Goal: Task Accomplishment & Management: Manage account settings

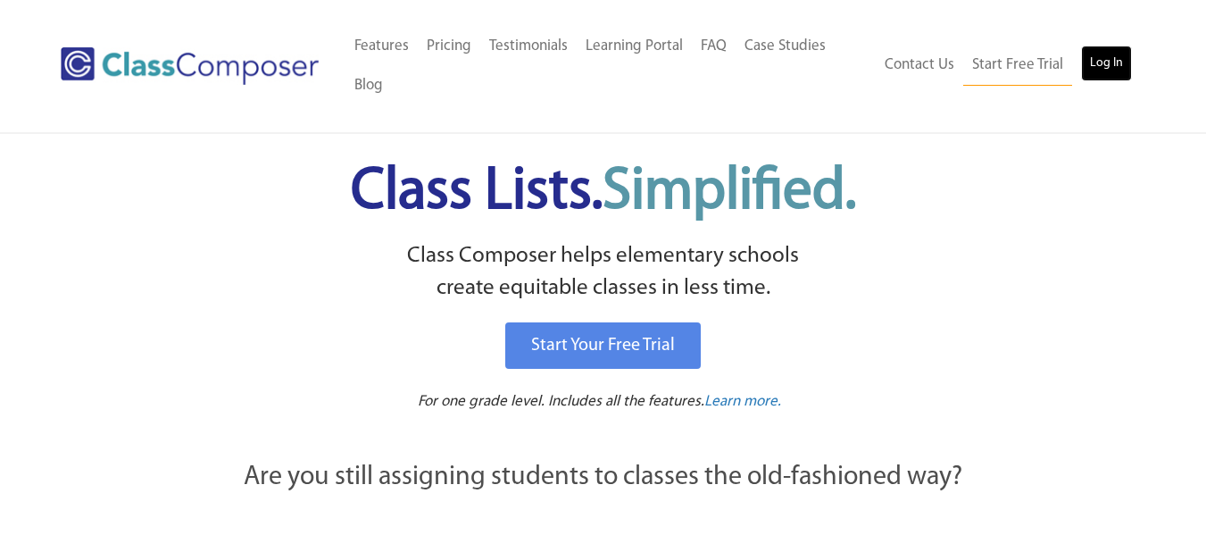
click at [1113, 63] on link "Log In" at bounding box center [1106, 64] width 51 height 36
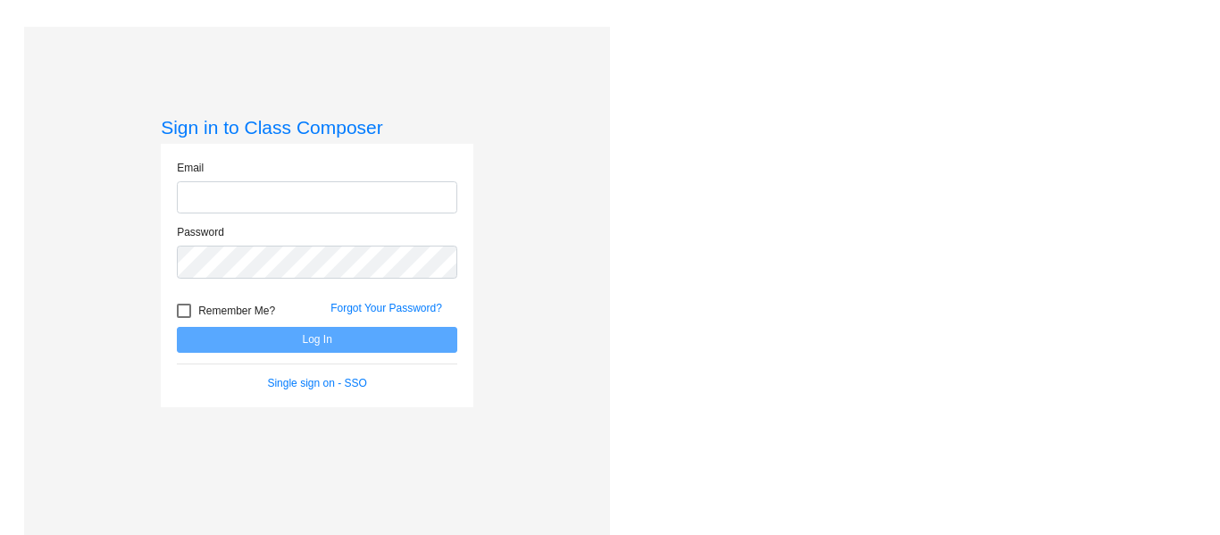
click at [401, 189] on input "email" at bounding box center [317, 197] width 280 height 33
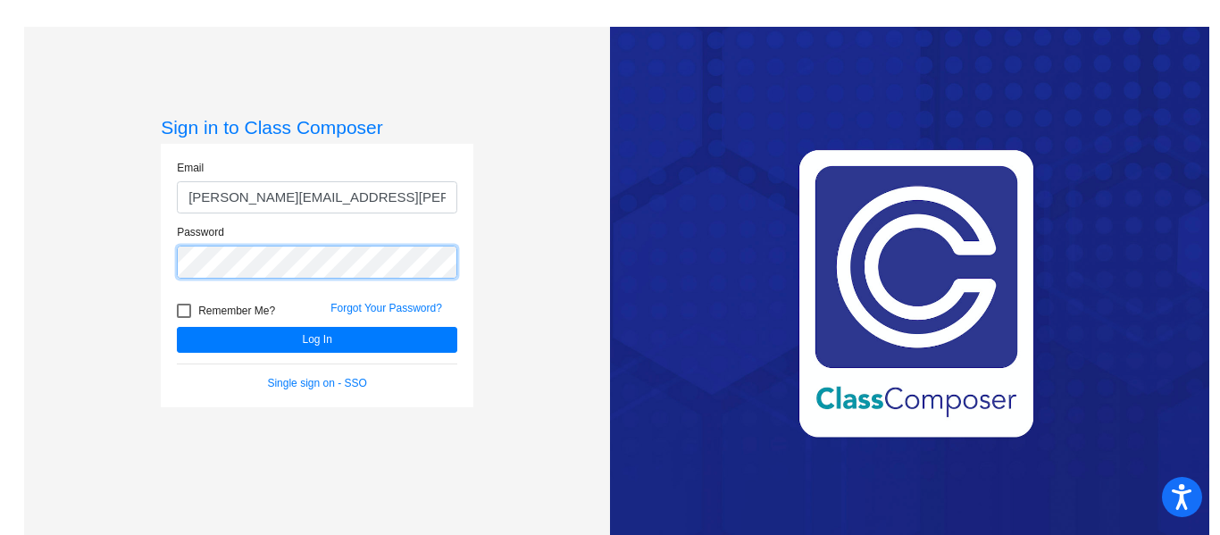
click at [177, 327] on button "Log In" at bounding box center [317, 340] width 280 height 26
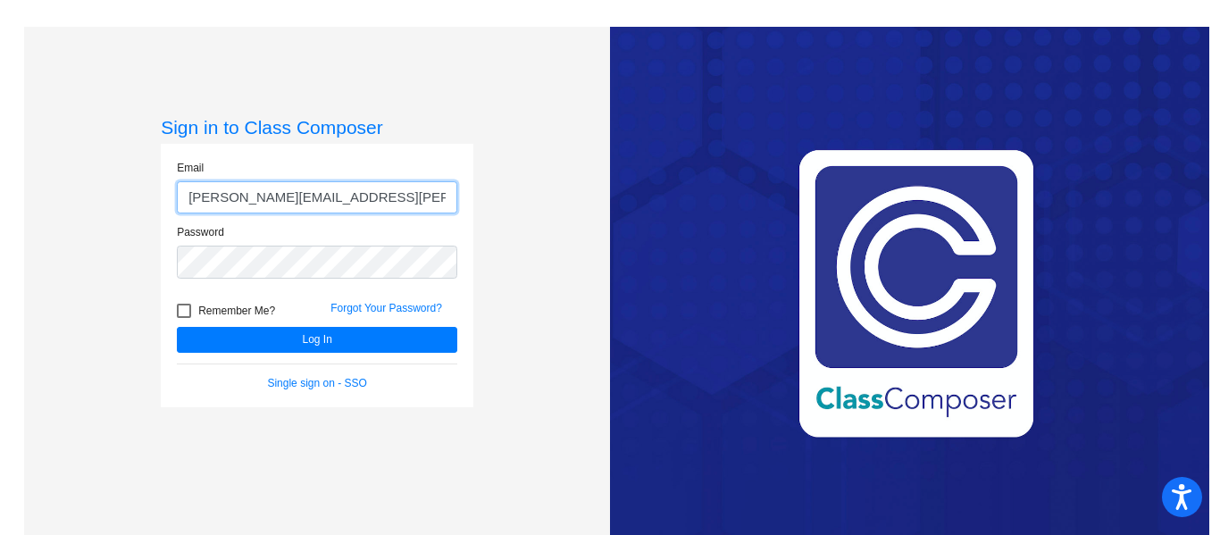
drag, startPoint x: 401, startPoint y: 202, endPoint x: 104, endPoint y: 201, distance: 297.3
click at [104, 201] on div "Sign in to Class Composer Email jessica.dicroce@jeffco.k12.co.us Password Remem…" at bounding box center [317, 294] width 586 height 535
type input "jpdicroc@jeffco.k12.co.us"
click at [177, 327] on button "Log In" at bounding box center [317, 340] width 280 height 26
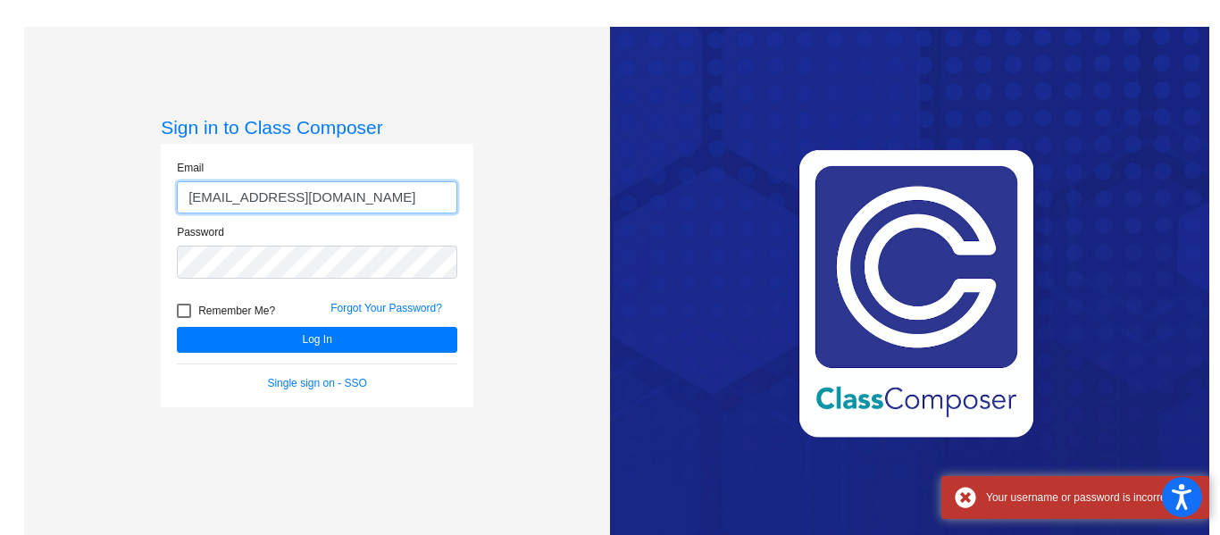
click at [177, 327] on button "Log In" at bounding box center [317, 340] width 280 height 26
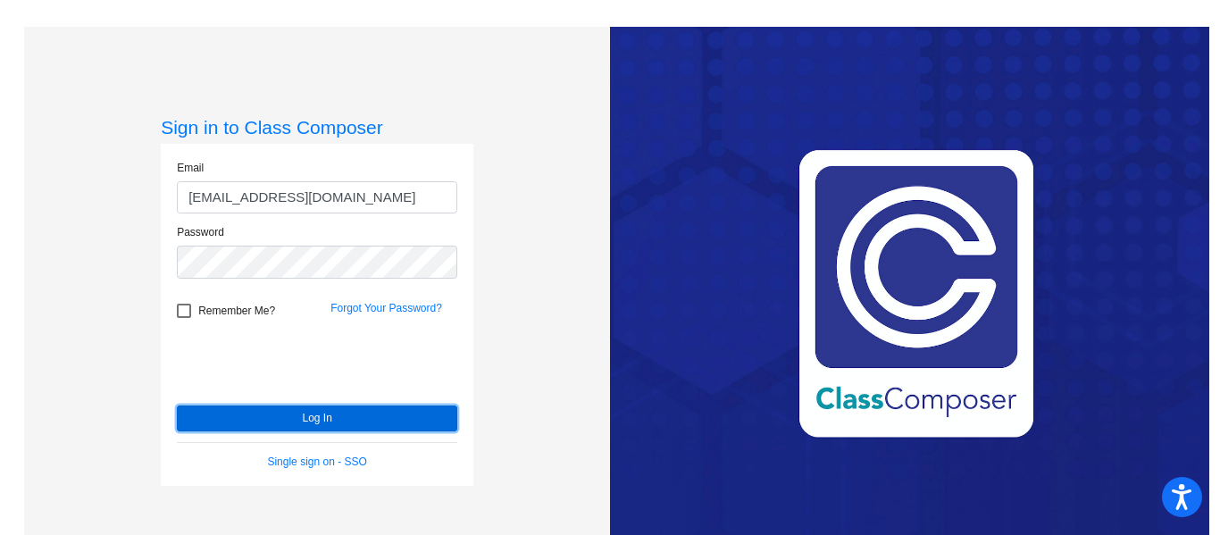
click at [237, 421] on button "Log In" at bounding box center [317, 418] width 280 height 26
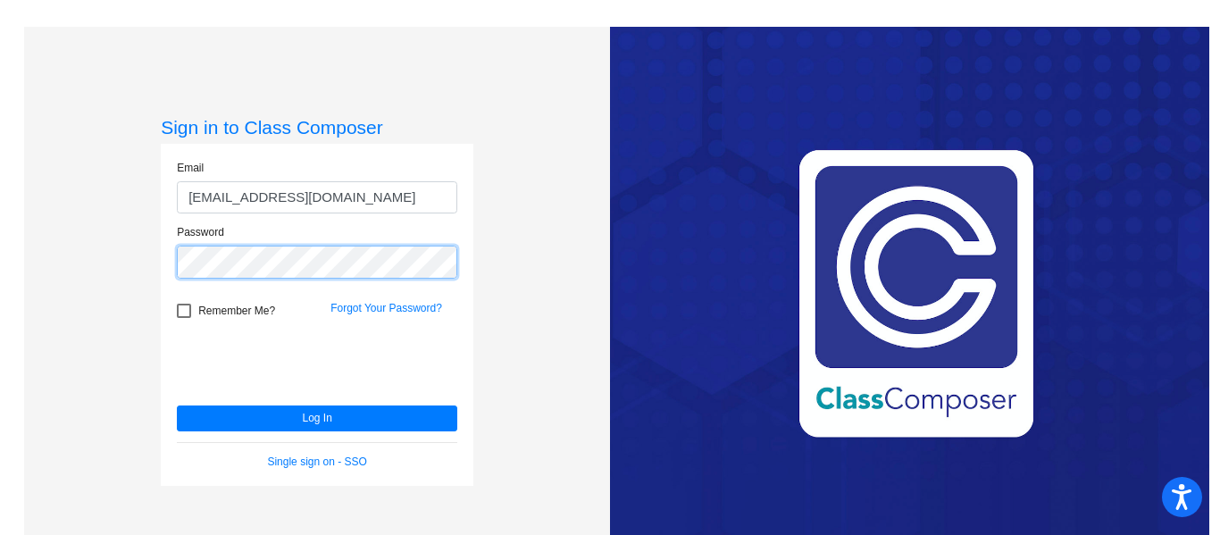
click at [20, 249] on div "Sign in to Class Composer Email jpdicroc@jeffco.k12.co.us Password Remember Me?…" at bounding box center [310, 294] width 599 height 535
click at [177, 405] on button "Log In" at bounding box center [317, 418] width 280 height 26
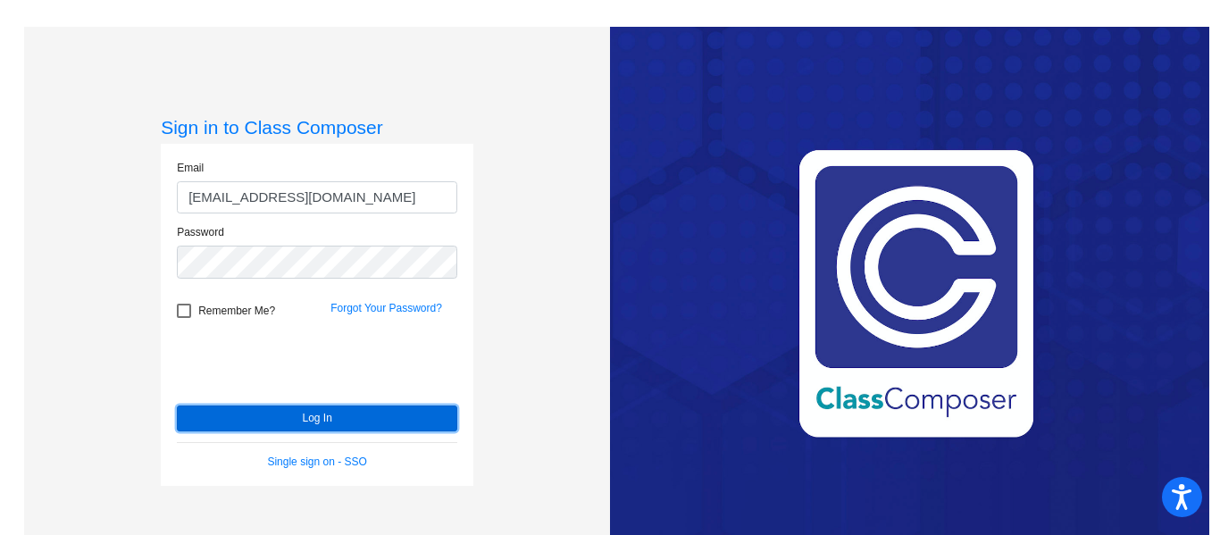
click at [290, 413] on button "Log In" at bounding box center [317, 418] width 280 height 26
click at [240, 412] on button "Log In" at bounding box center [317, 418] width 280 height 26
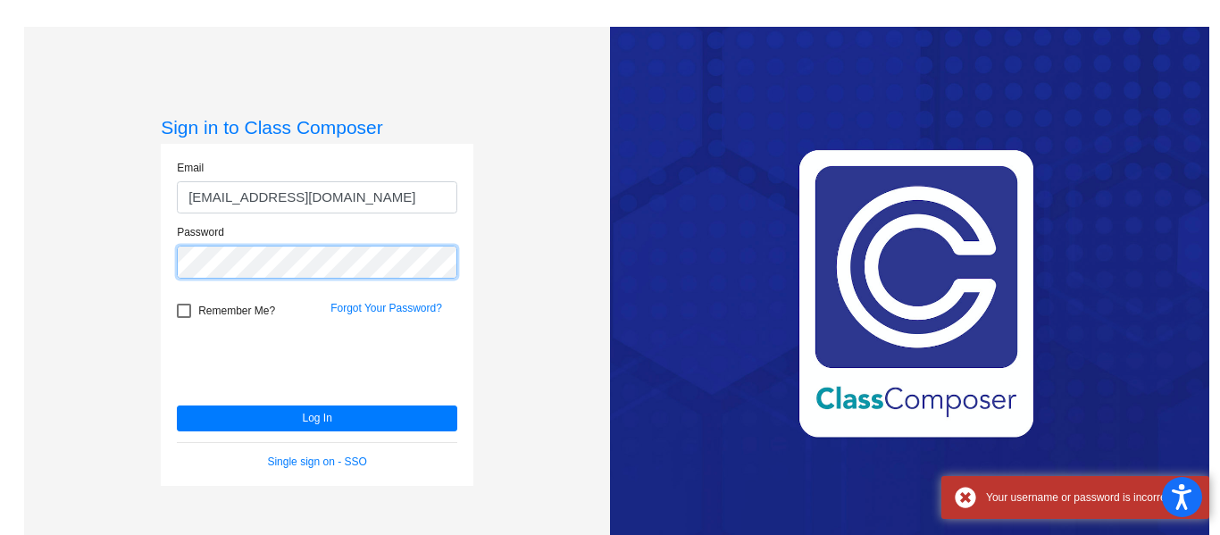
click at [87, 262] on div "Sign in to Class Composer Email jpdicroc@jeffco.k12.co.us Password Remember Me?…" at bounding box center [317, 294] width 586 height 535
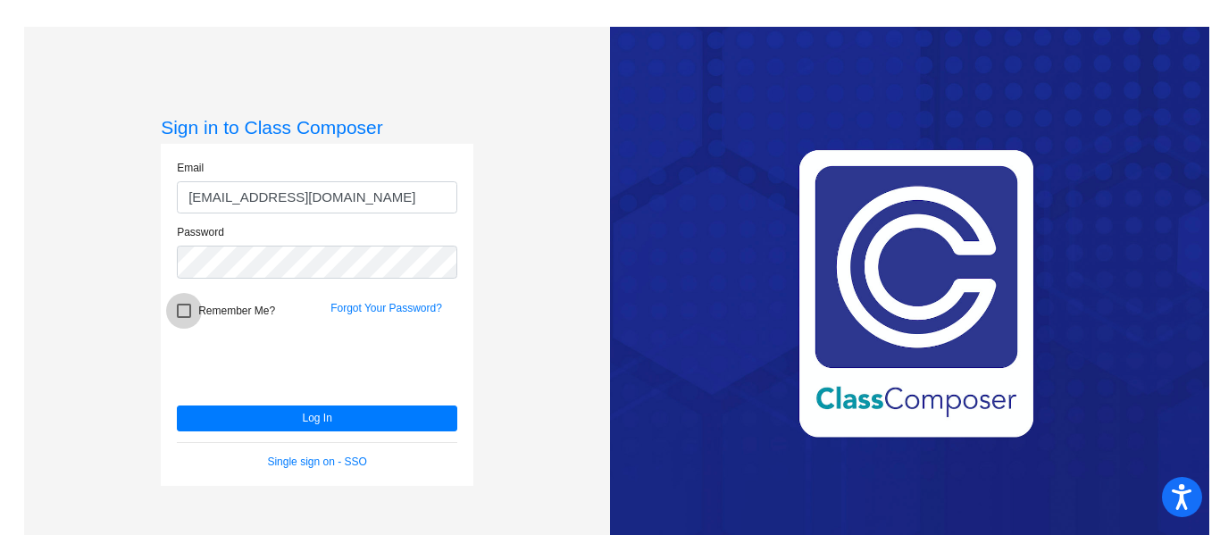
click at [179, 312] on div at bounding box center [184, 311] width 14 height 14
click at [183, 318] on input "Remember Me?" at bounding box center [183, 318] width 1 height 1
checkbox input "true"
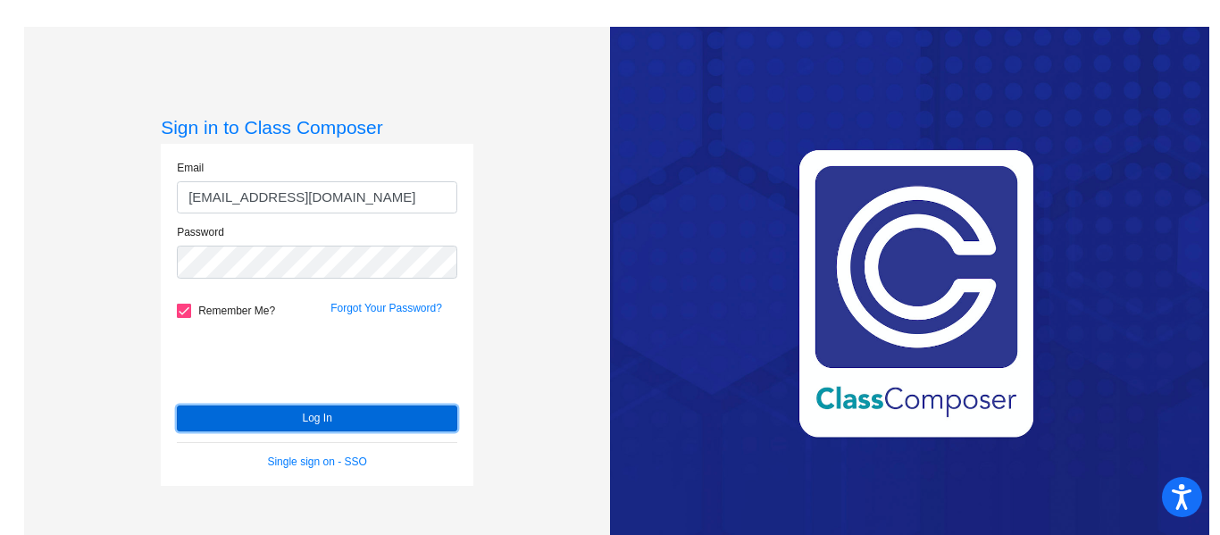
click at [272, 423] on button "Log In" at bounding box center [317, 418] width 280 height 26
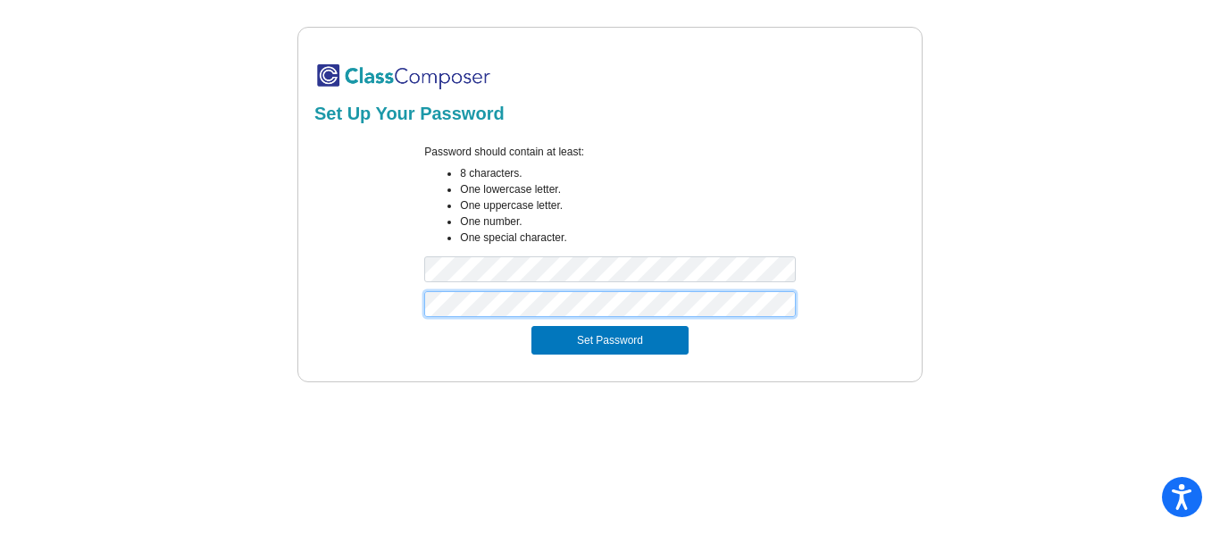
click at [531, 326] on button "Set Password" at bounding box center [609, 340] width 157 height 29
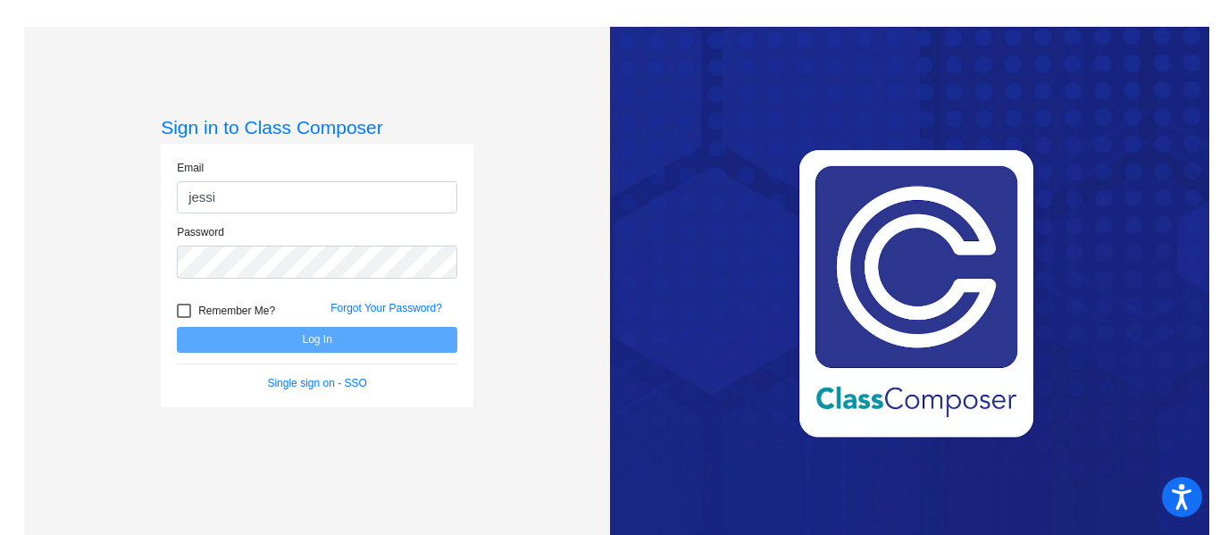
type input "[PERSON_NAME][EMAIL_ADDRESS][PERSON_NAME][DOMAIN_NAME]"
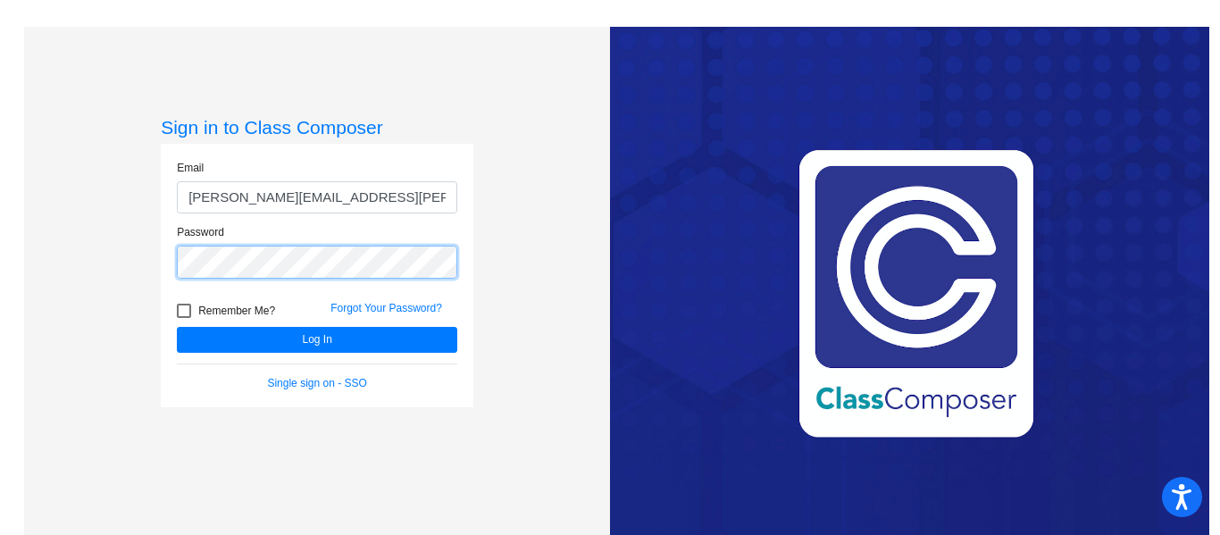
click at [177, 327] on button "Log In" at bounding box center [317, 340] width 280 height 26
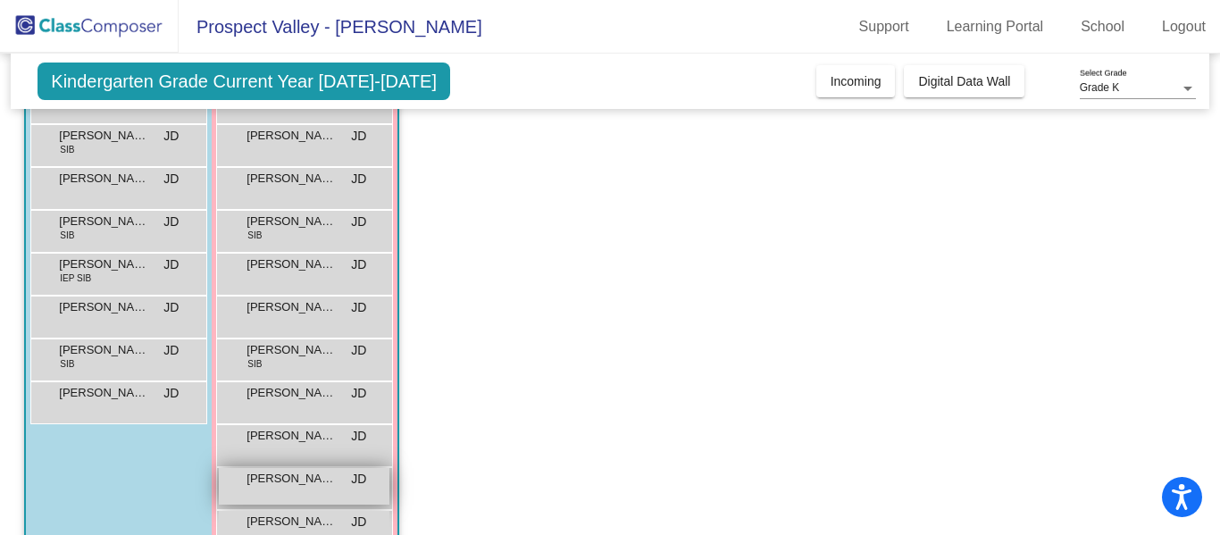
scroll to position [337, 0]
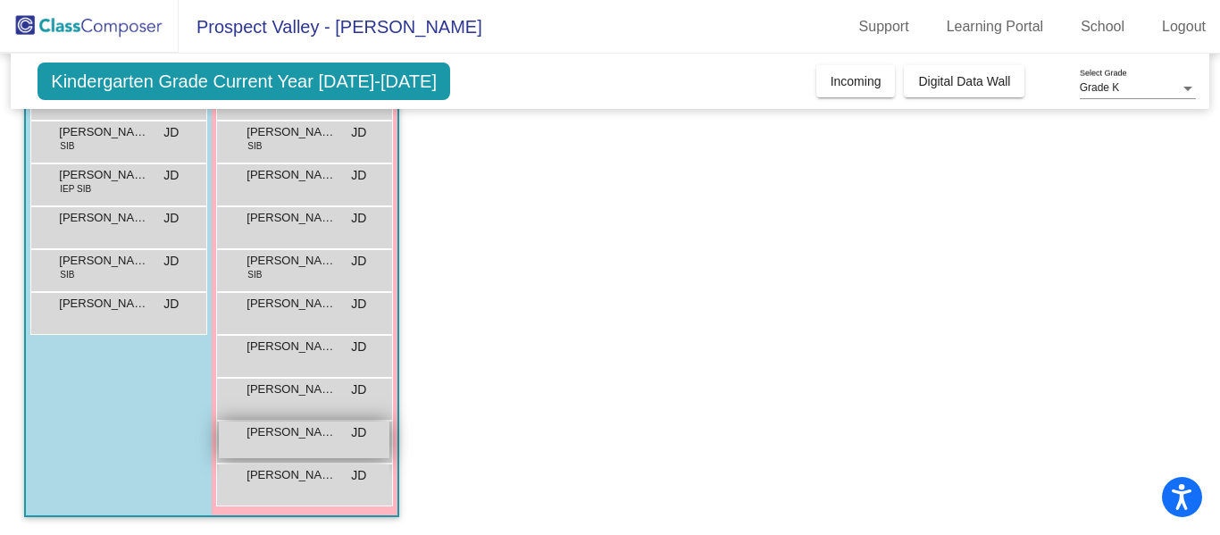
click at [298, 438] on span "[PERSON_NAME]" at bounding box center [290, 432] width 89 height 18
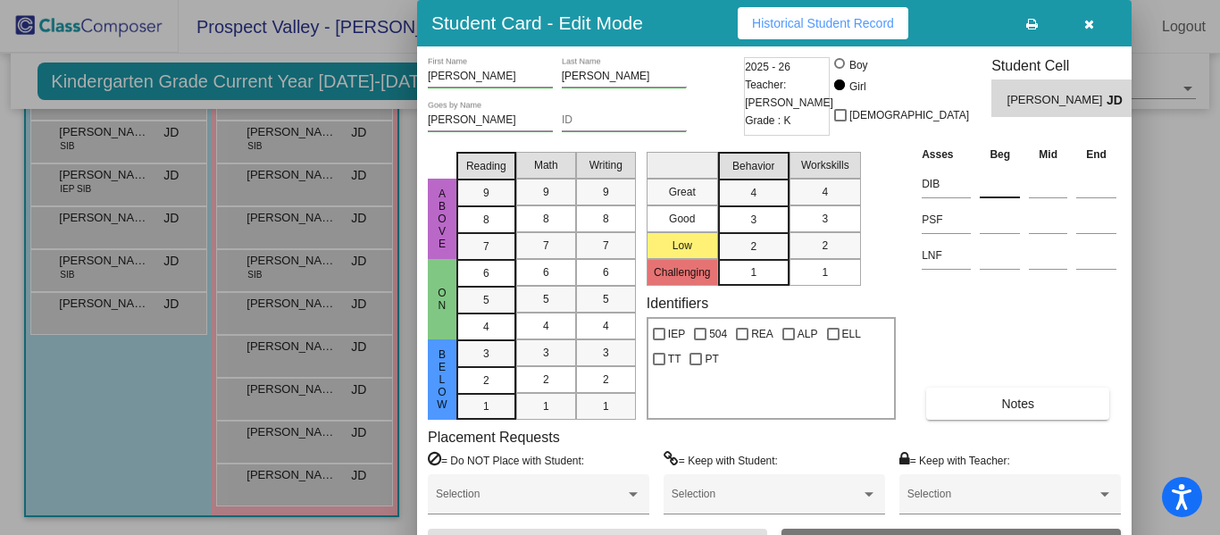
click at [986, 183] on input at bounding box center [1000, 184] width 40 height 27
type input "261"
click at [998, 216] on input at bounding box center [1000, 219] width 40 height 27
type input "0"
click at [999, 260] on input at bounding box center [1000, 255] width 40 height 27
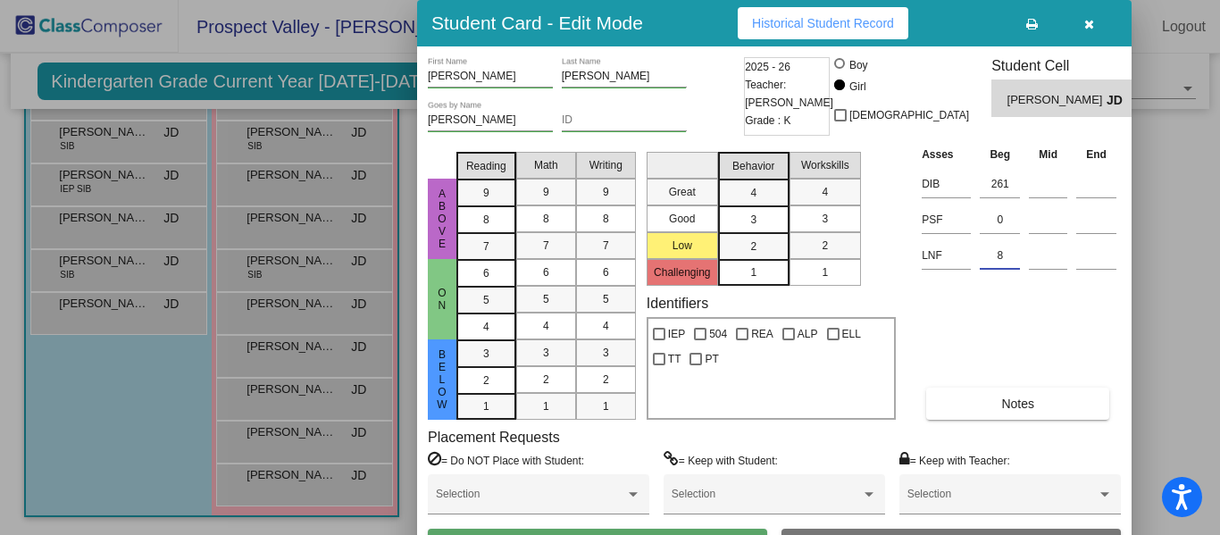
type input "8"
drag, startPoint x: 1219, startPoint y: 170, endPoint x: 1219, endPoint y: 263, distance: 93.8
click at [1219, 263] on div at bounding box center [610, 267] width 1220 height 535
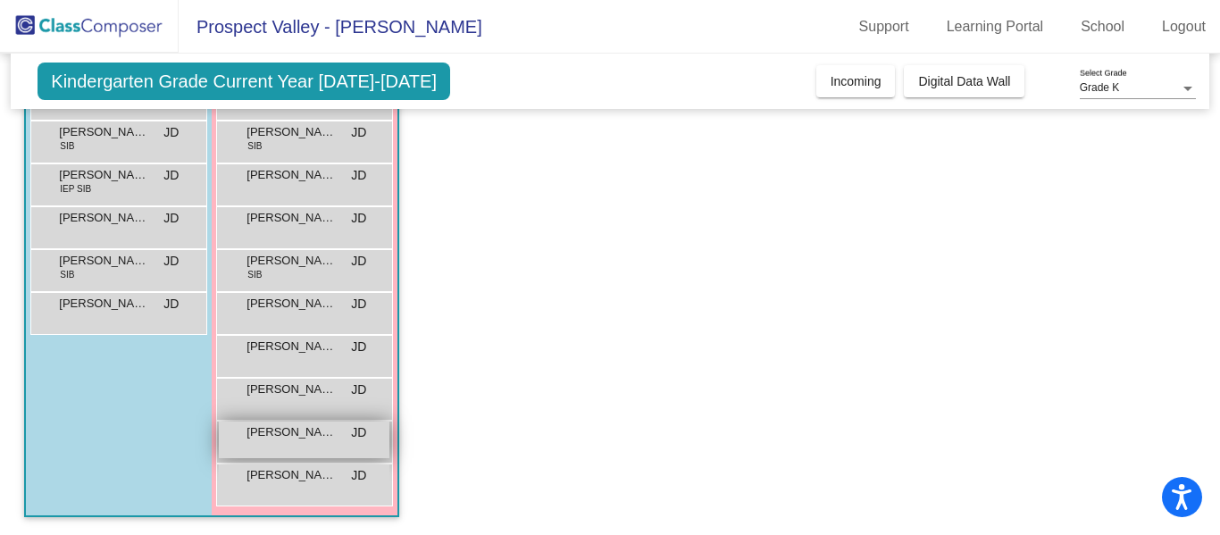
click at [289, 430] on span "[PERSON_NAME]" at bounding box center [290, 432] width 89 height 18
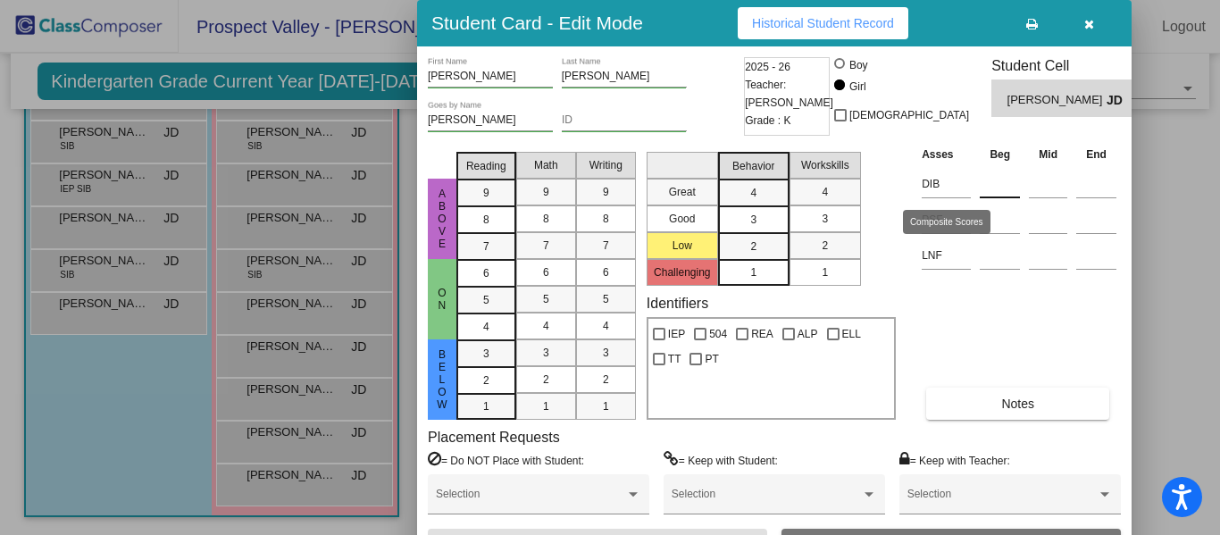
click at [995, 180] on input at bounding box center [1000, 184] width 40 height 27
type input "261"
click at [991, 220] on input at bounding box center [1000, 219] width 40 height 27
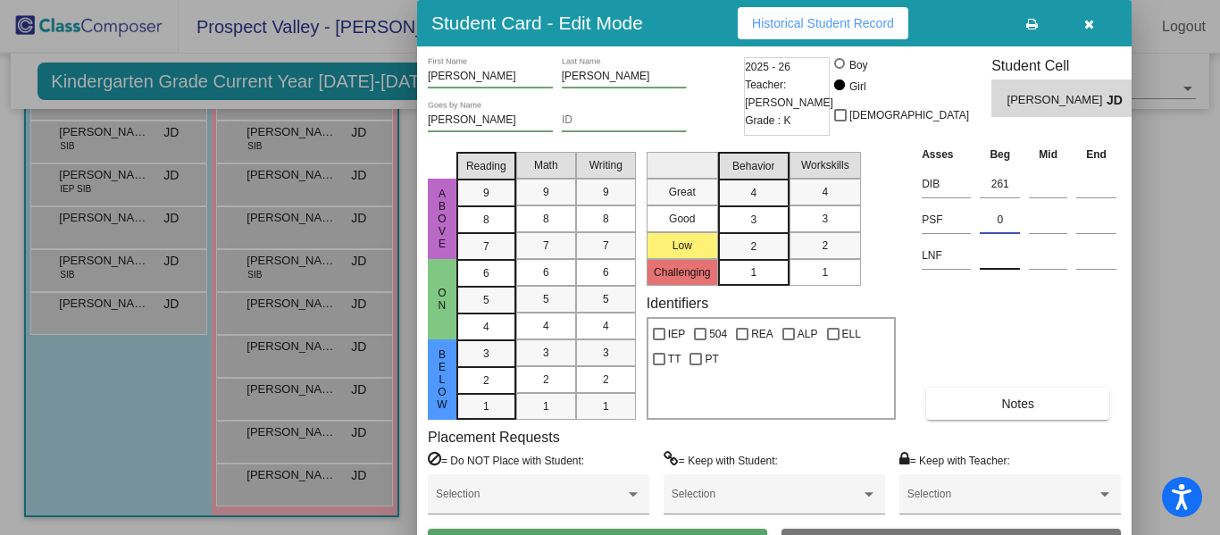
type input "0"
click at [1001, 252] on input at bounding box center [1000, 255] width 40 height 27
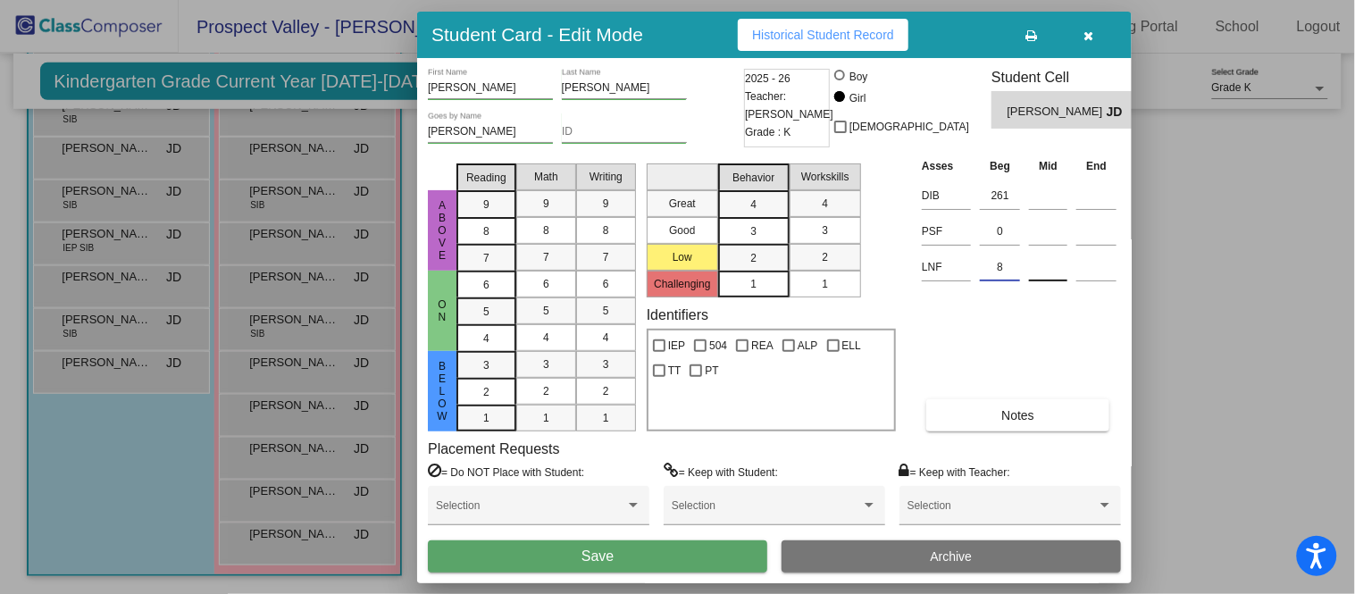
scroll to position [275, 0]
type input "8"
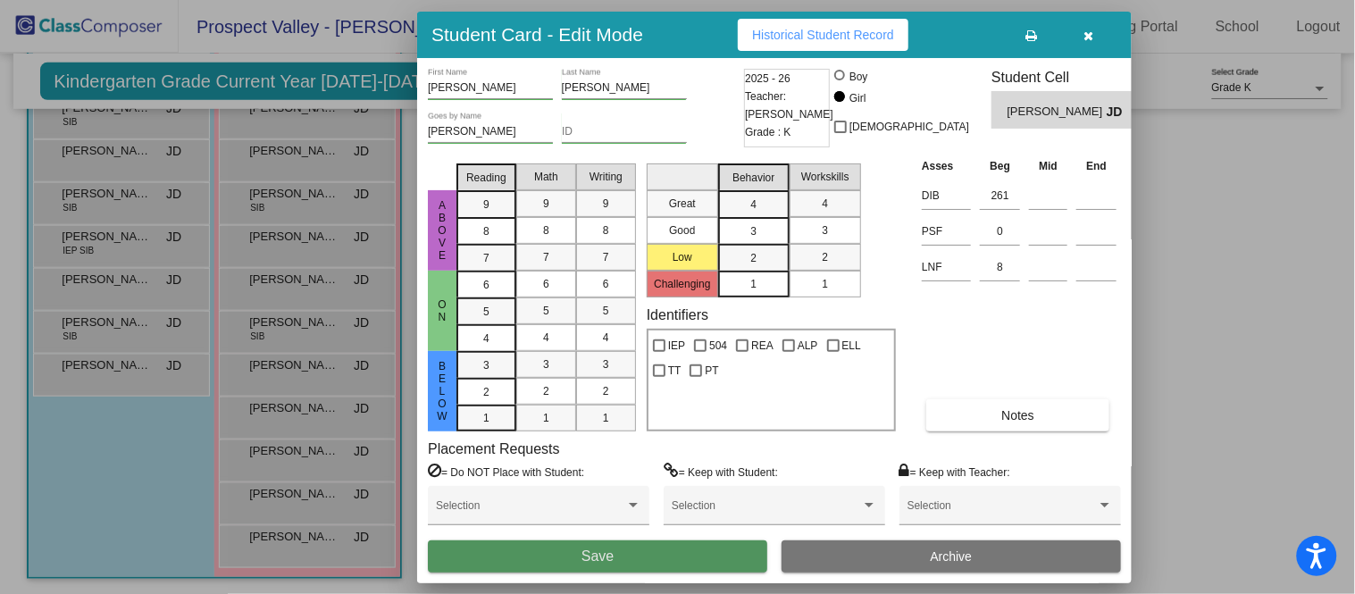
click at [691, 534] on button "Save" at bounding box center [597, 556] width 339 height 32
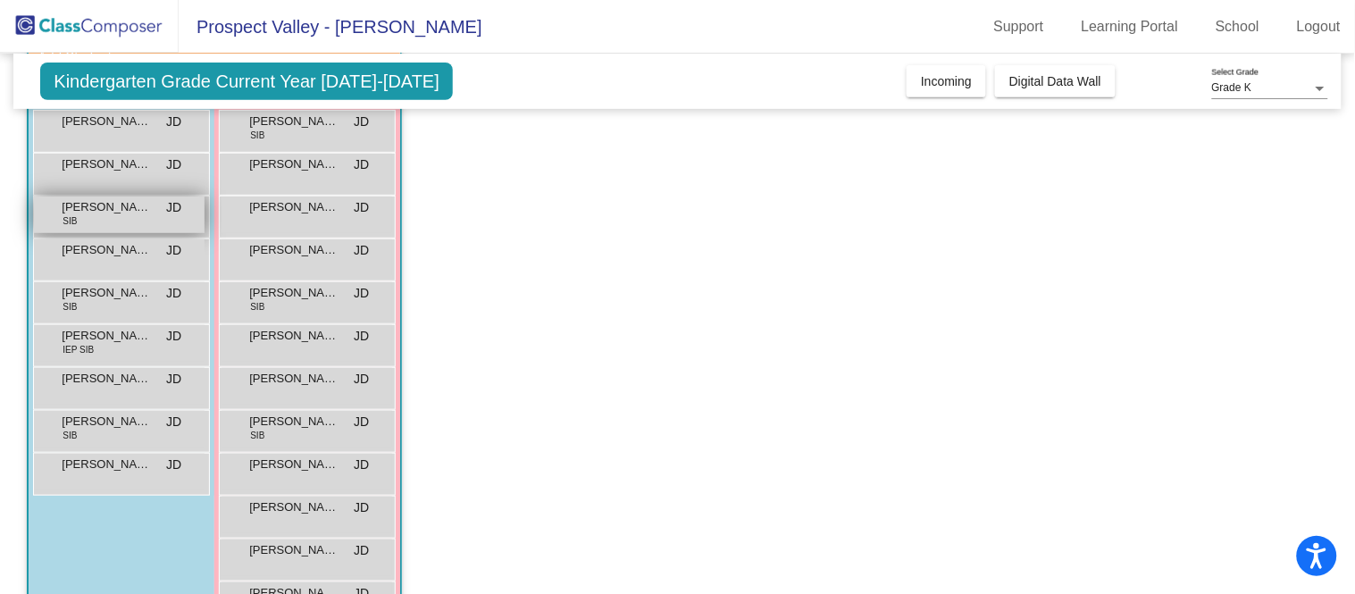
scroll to position [77, 0]
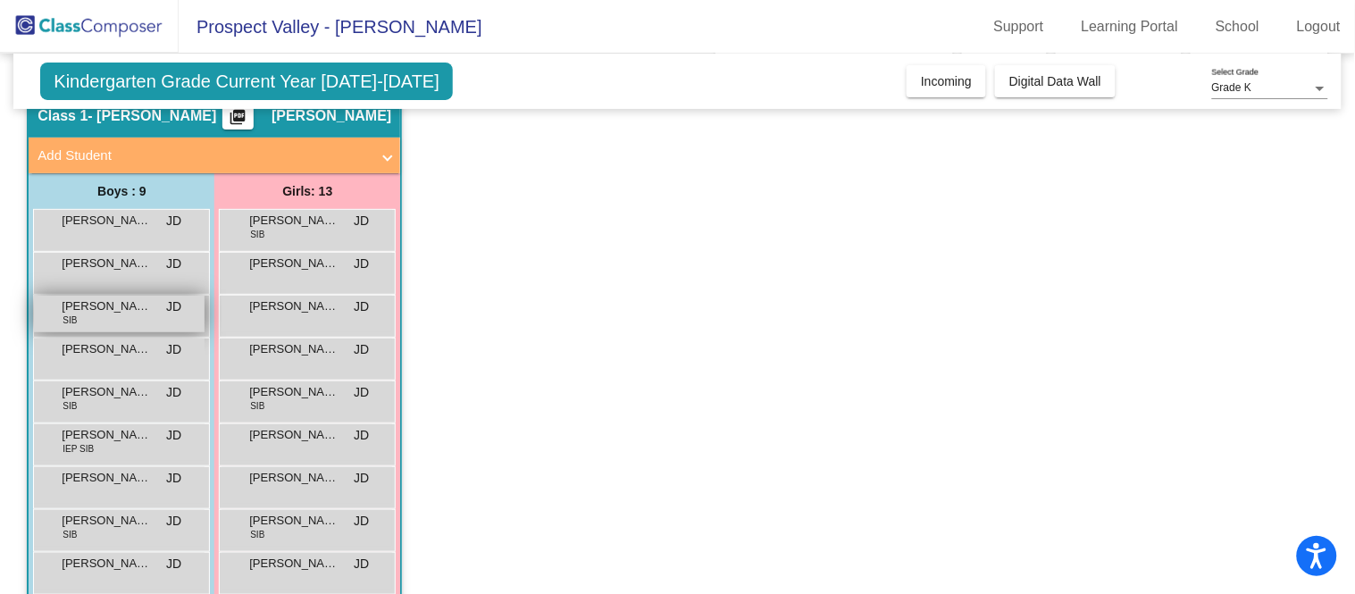
click at [135, 304] on span "[PERSON_NAME]" at bounding box center [106, 306] width 89 height 18
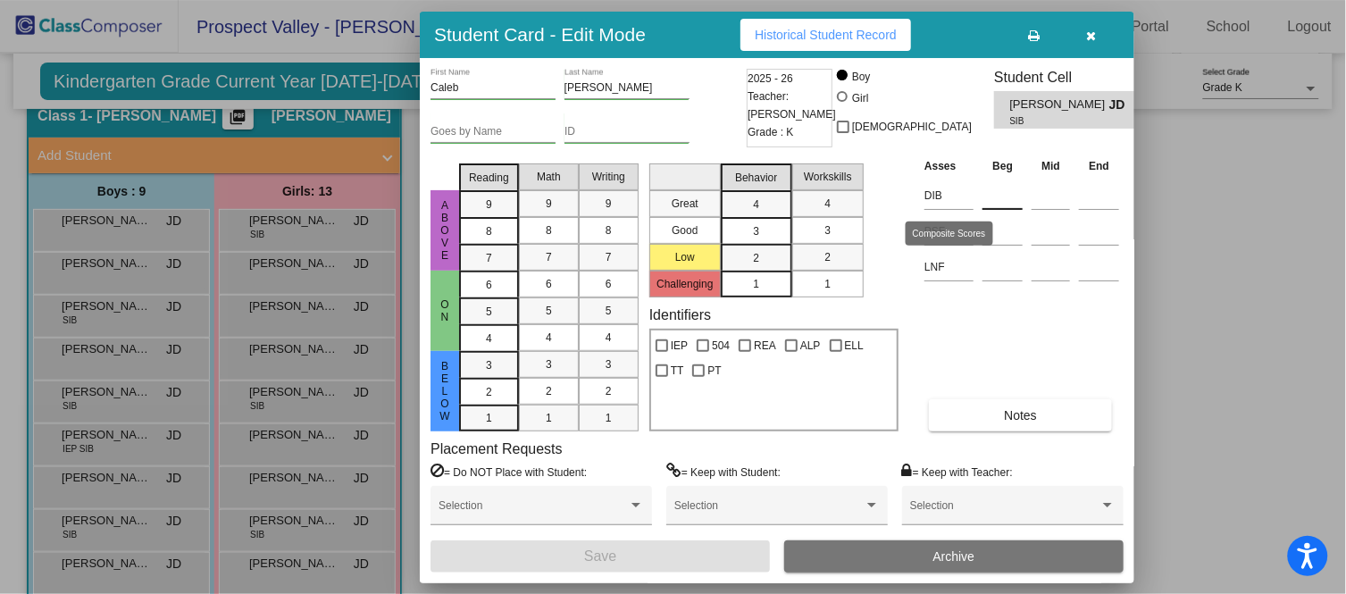
click at [1018, 202] on input at bounding box center [1002, 195] width 40 height 27
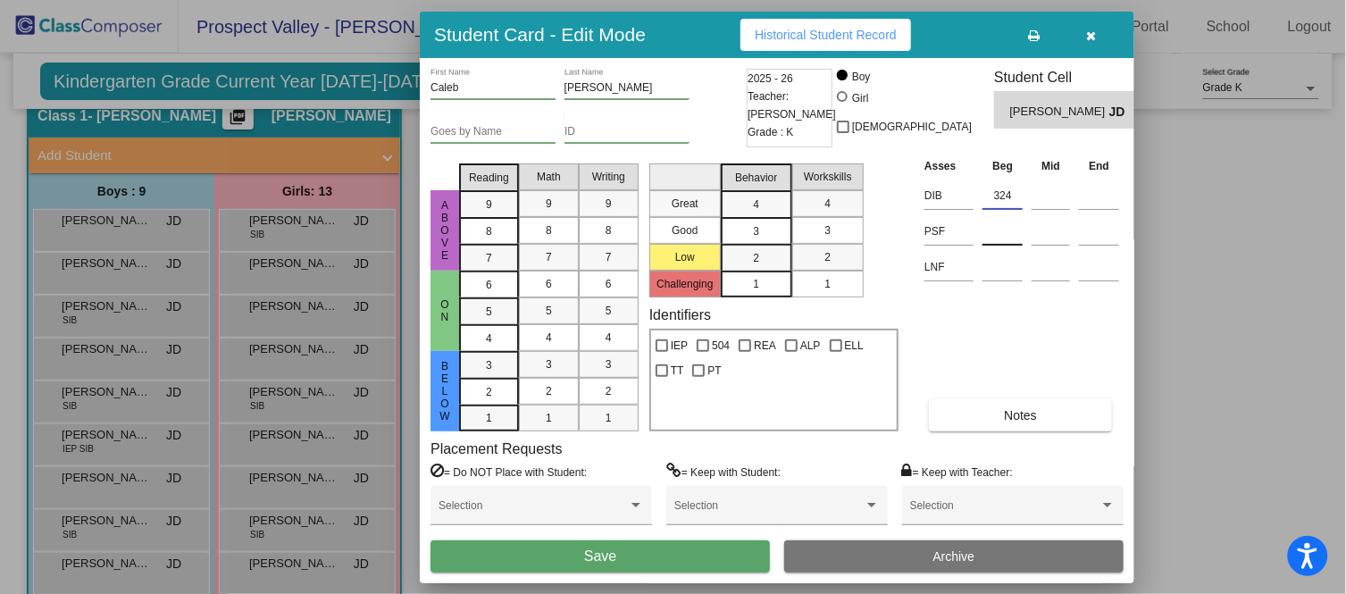
type input "324"
click at [991, 225] on input at bounding box center [1002, 231] width 40 height 27
type input "1"
click at [997, 268] on input at bounding box center [1002, 267] width 40 height 27
type input "34"
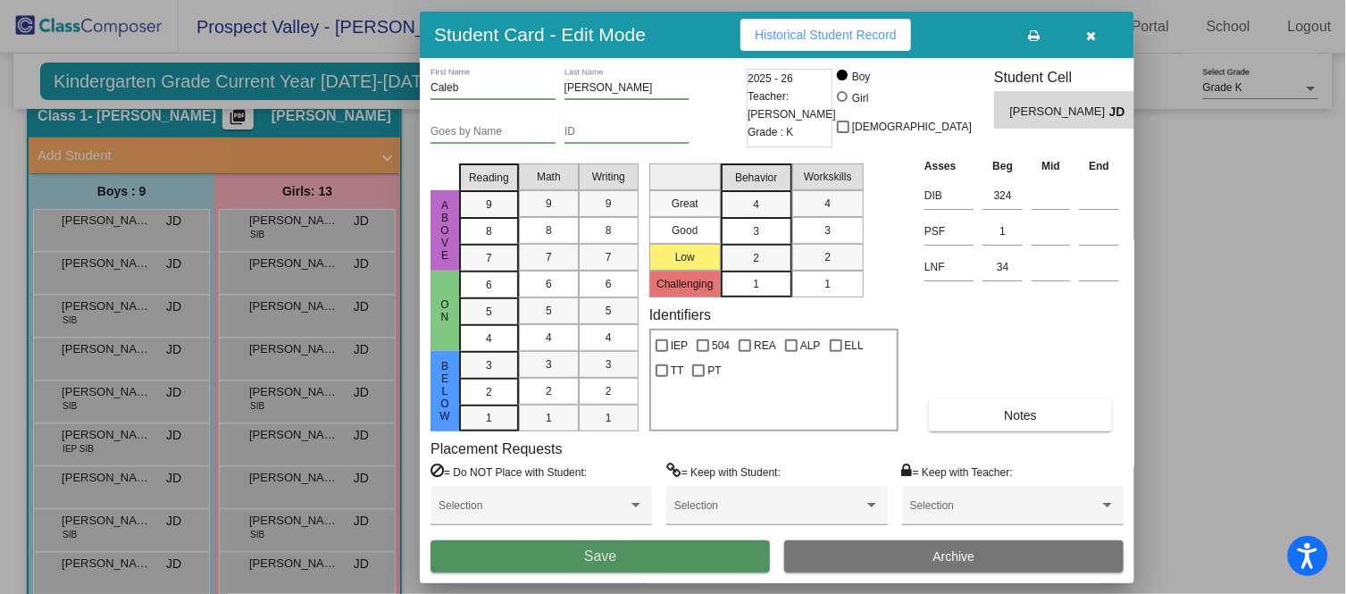
click at [647, 534] on button "Save" at bounding box center [599, 556] width 339 height 32
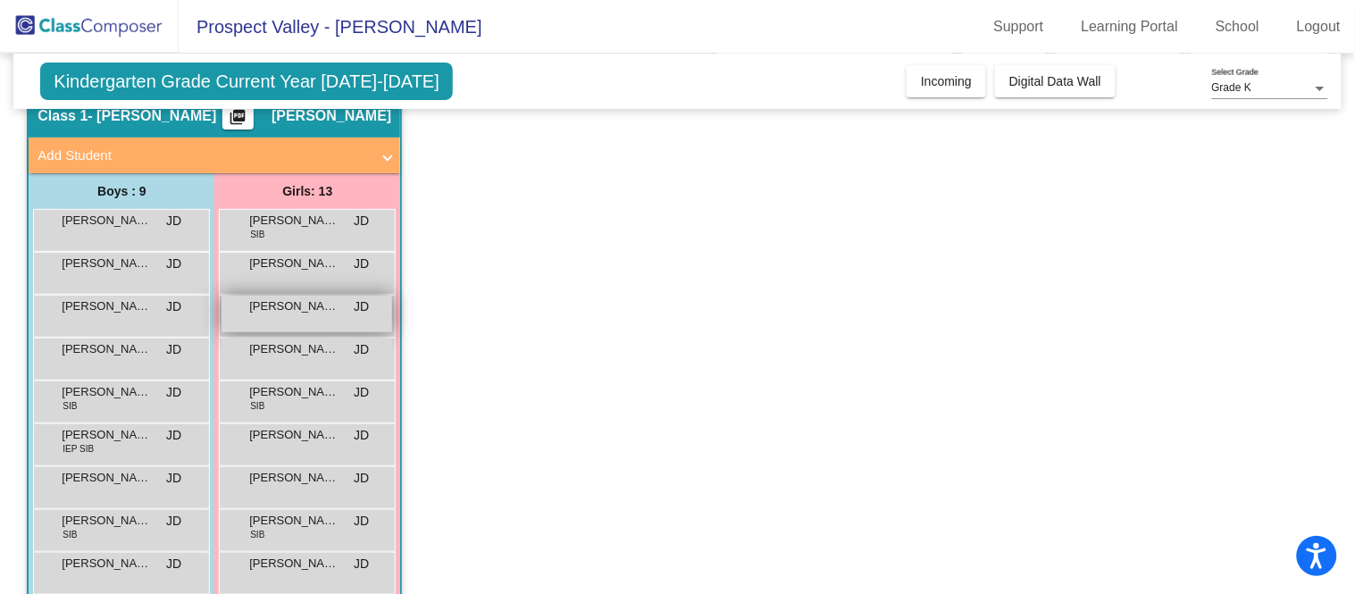
click at [307, 309] on span "[PERSON_NAME]" at bounding box center [293, 306] width 89 height 18
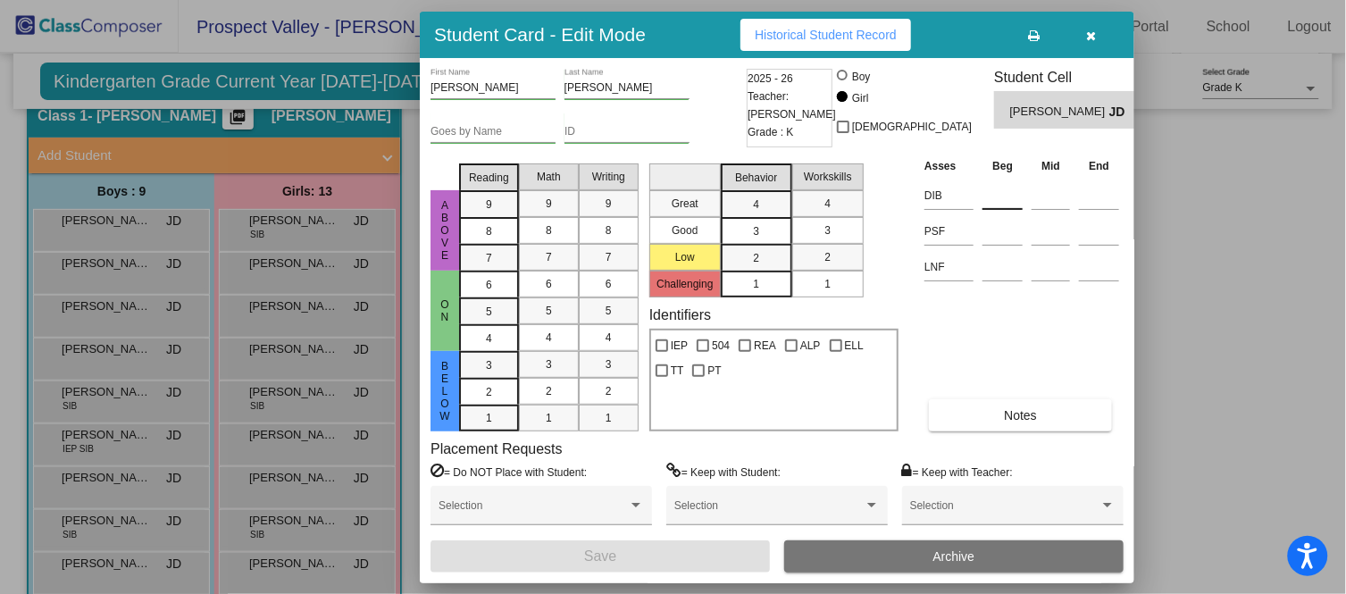
click at [997, 197] on input at bounding box center [1002, 195] width 40 height 27
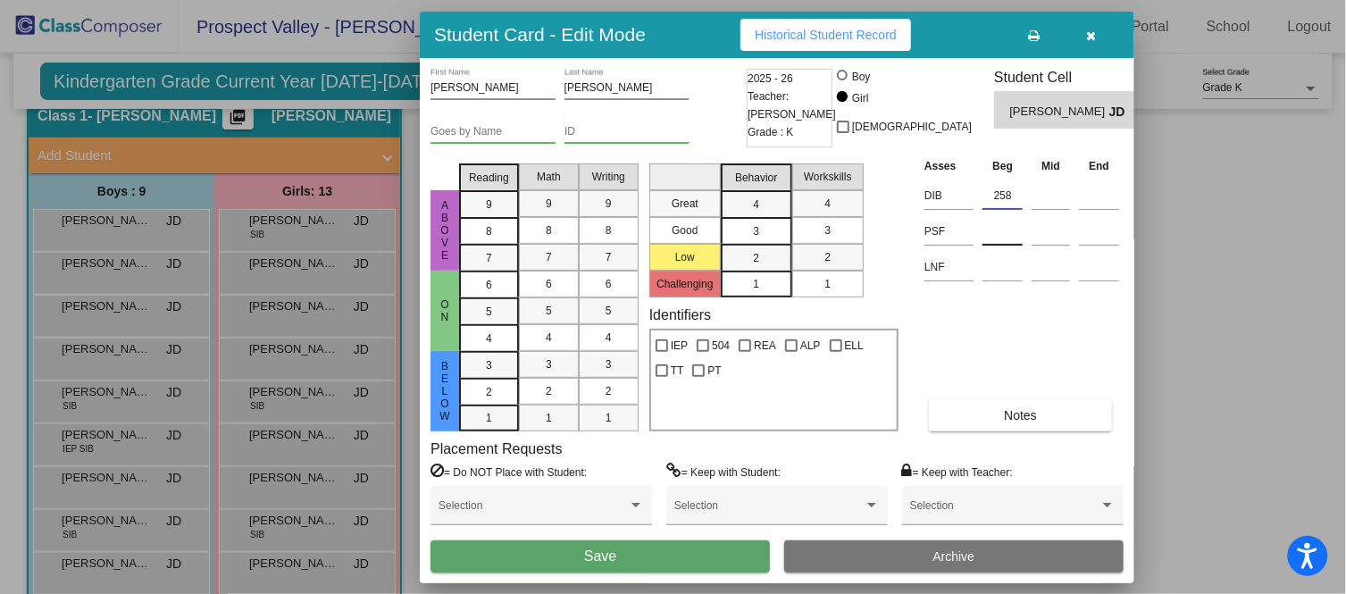
type input "258"
click at [1001, 236] on input at bounding box center [1002, 231] width 40 height 27
type input "0"
click at [1003, 260] on input at bounding box center [1002, 267] width 40 height 27
type input "7"
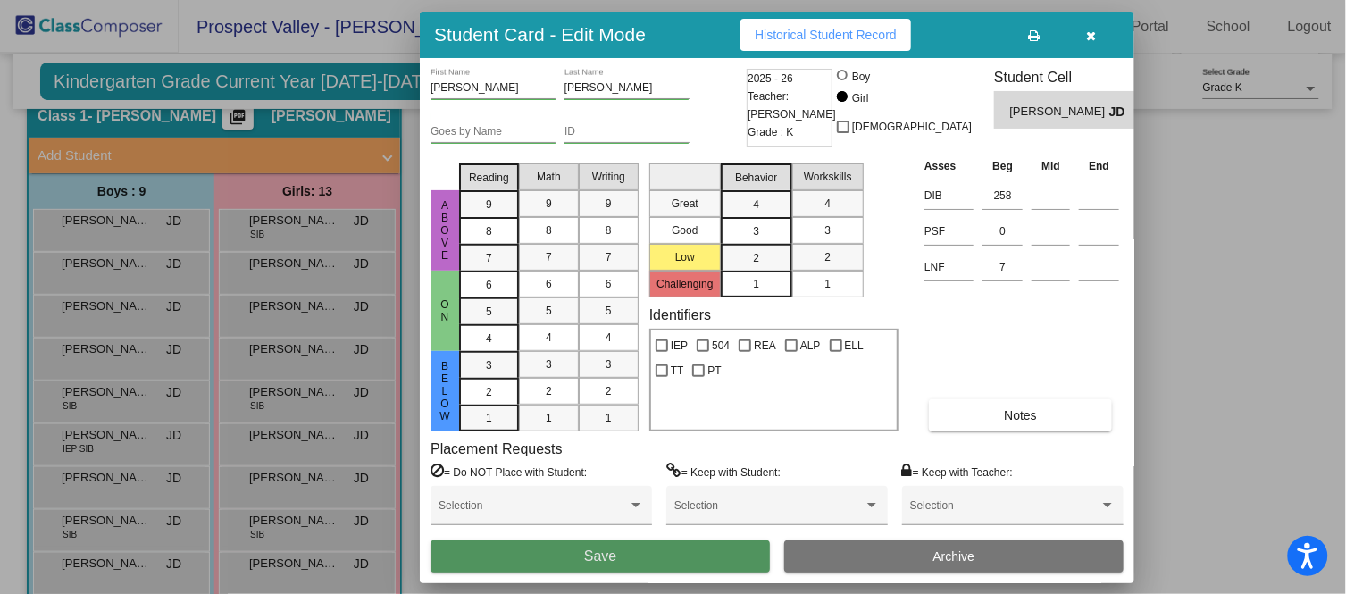
click at [706, 534] on button "Save" at bounding box center [599, 556] width 339 height 32
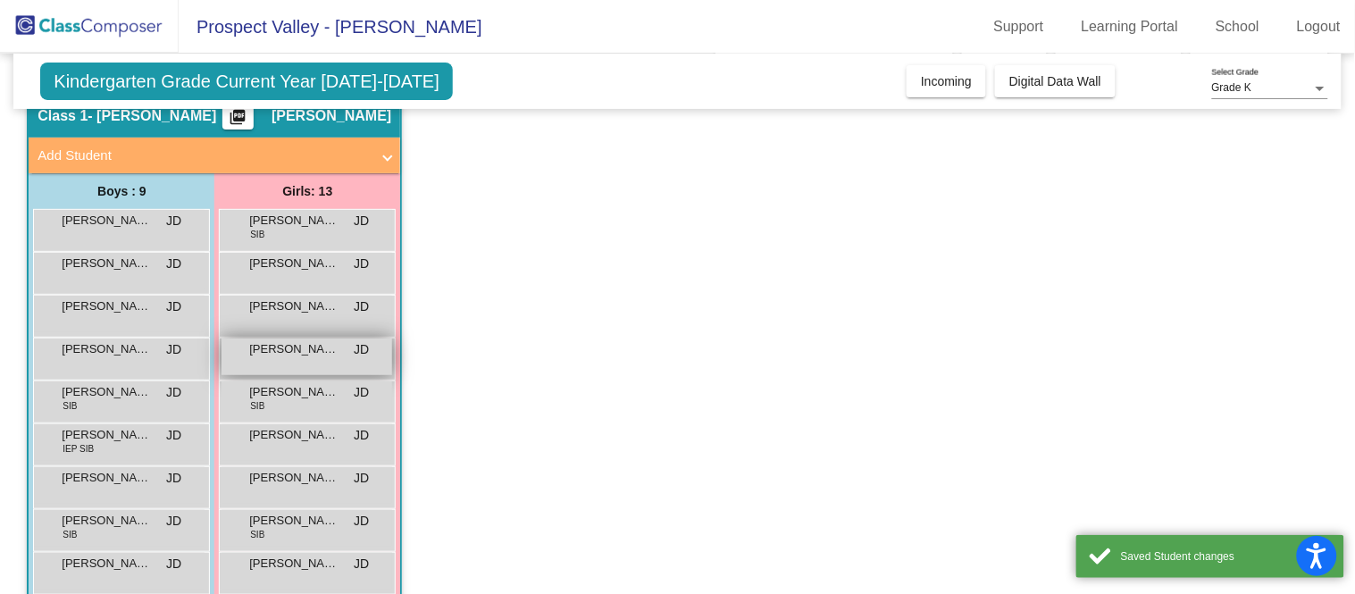
click at [291, 349] on span "[PERSON_NAME]" at bounding box center [293, 349] width 89 height 18
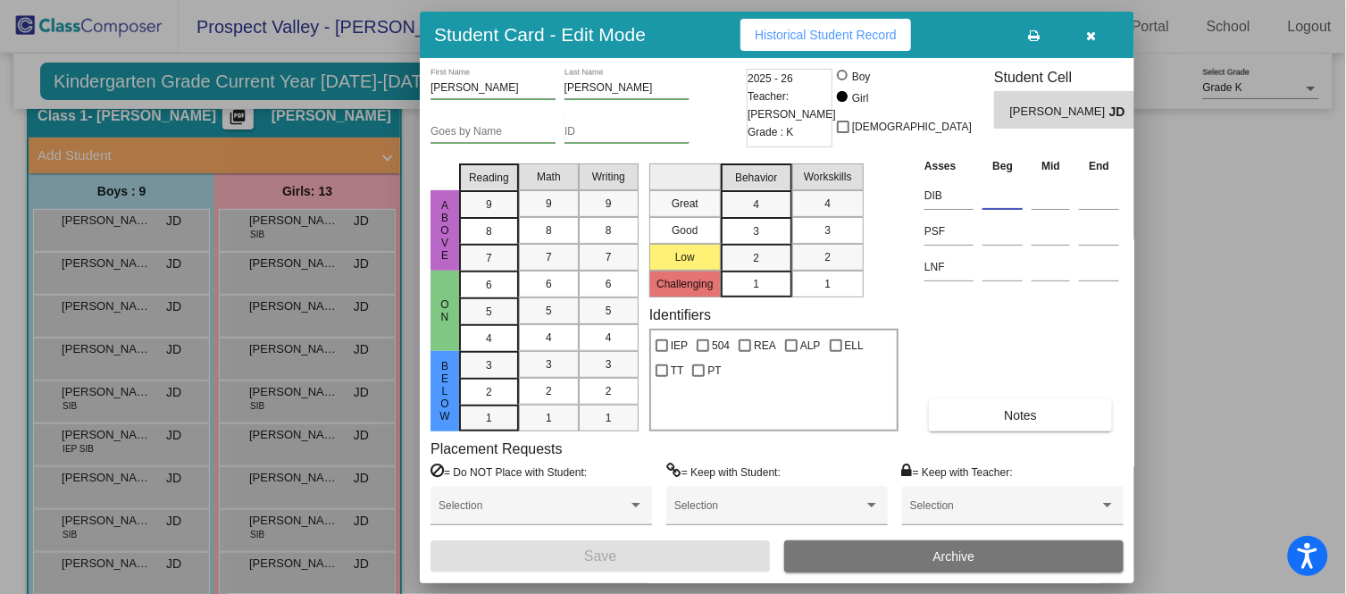
click at [988, 197] on input at bounding box center [1002, 195] width 40 height 27
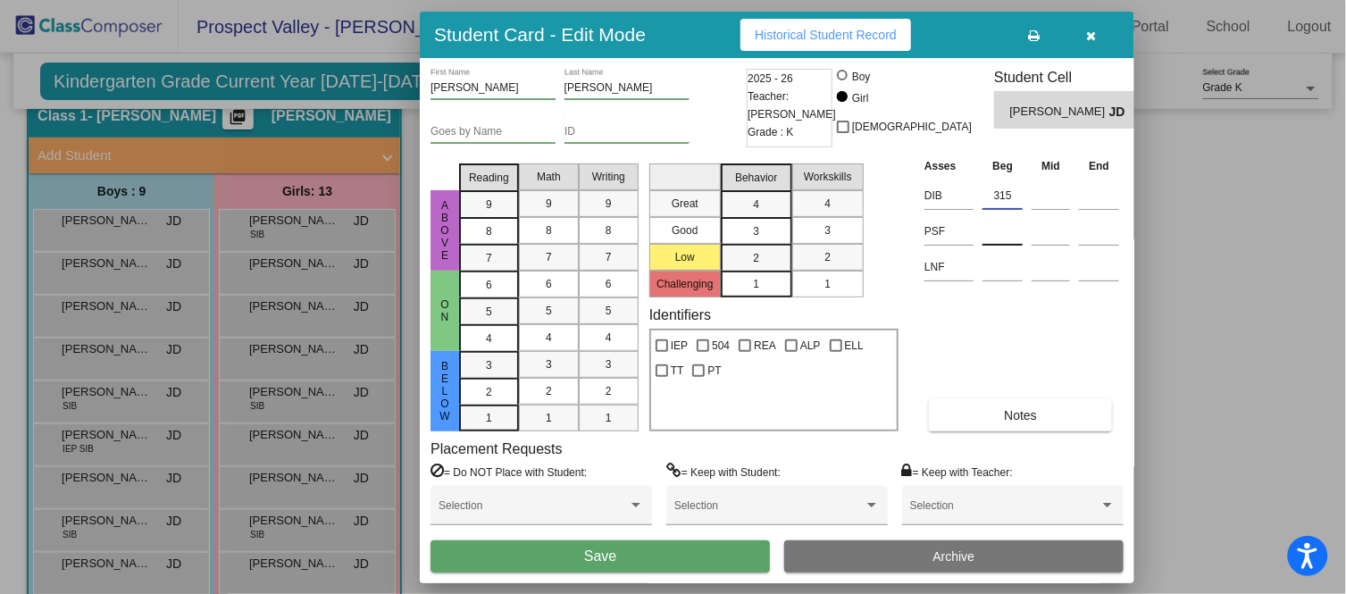
type input "315"
click at [1001, 232] on input at bounding box center [1002, 231] width 40 height 27
type input "0"
click at [1011, 271] on input at bounding box center [1002, 267] width 40 height 27
type input "32"
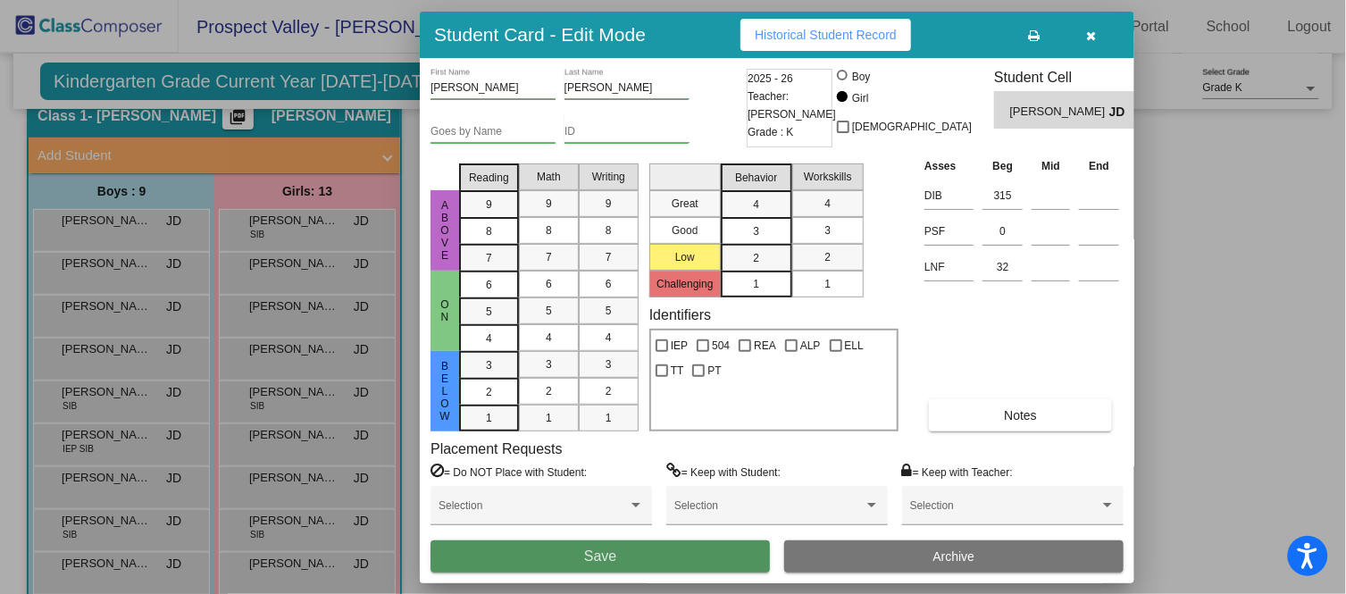
click at [725, 534] on button "Save" at bounding box center [599, 556] width 339 height 32
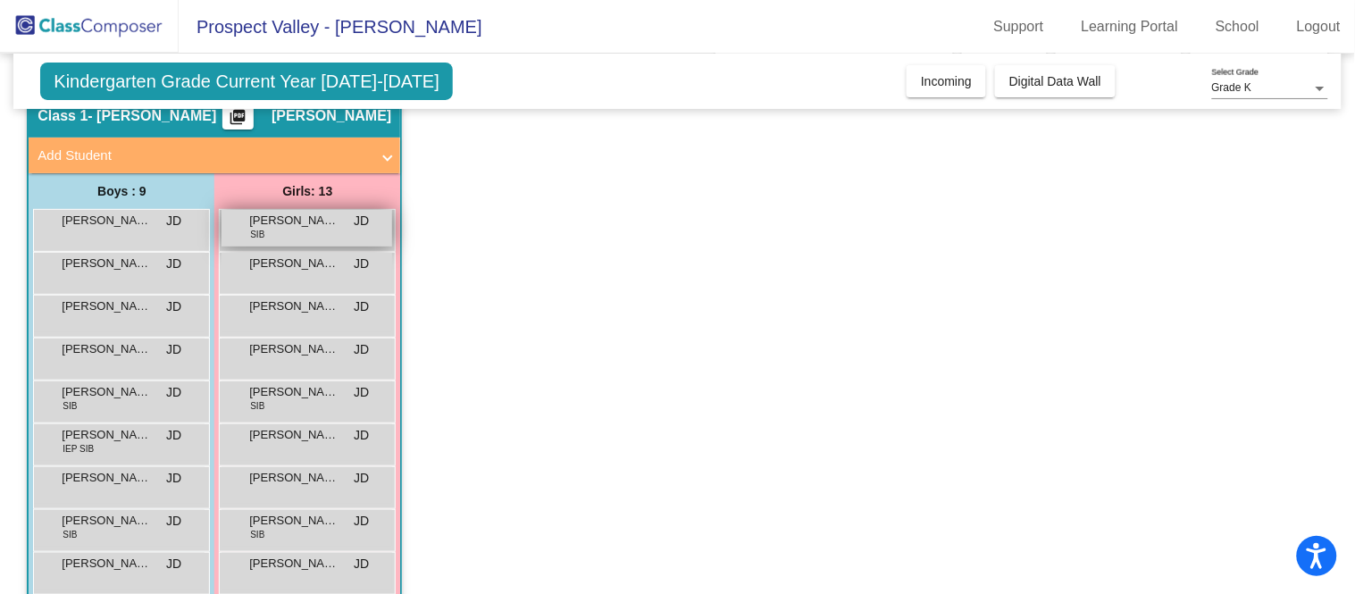
click at [293, 227] on div "[PERSON_NAME] SIB JD lock do_not_disturb_alt" at bounding box center [306, 228] width 171 height 37
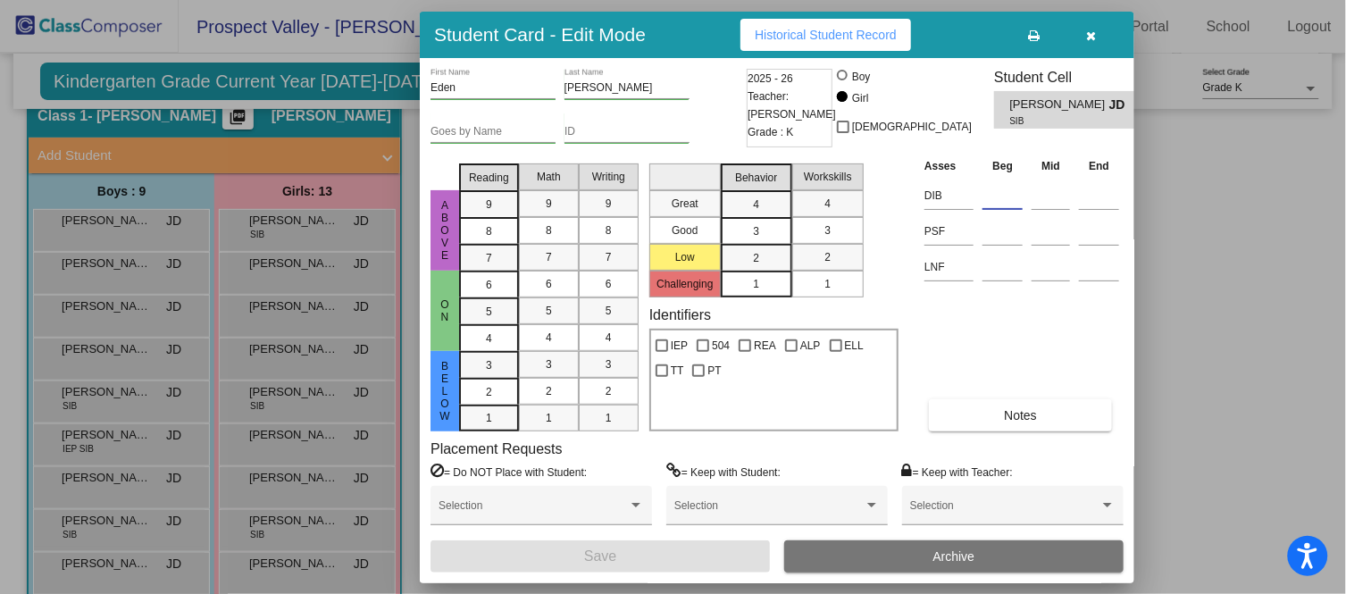
click at [1006, 194] on input at bounding box center [1002, 195] width 40 height 27
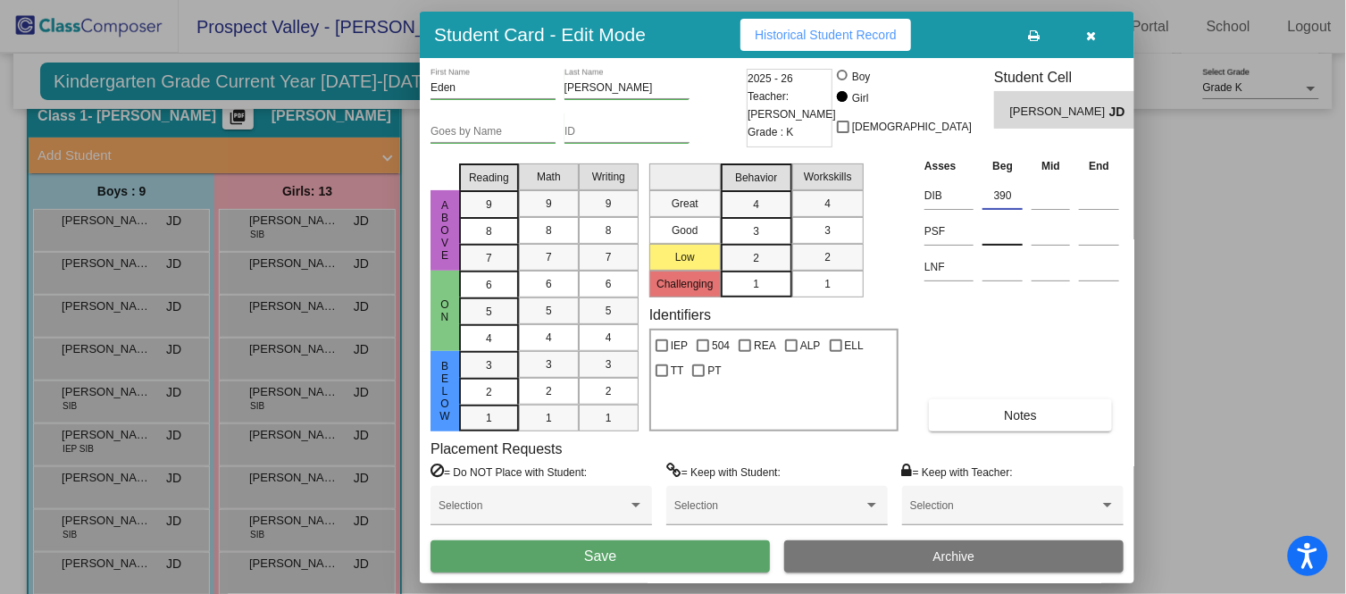
type input "390"
click at [1002, 223] on input at bounding box center [1002, 231] width 40 height 27
type input "9"
click at [1006, 272] on input at bounding box center [1002, 267] width 40 height 27
type input "46"
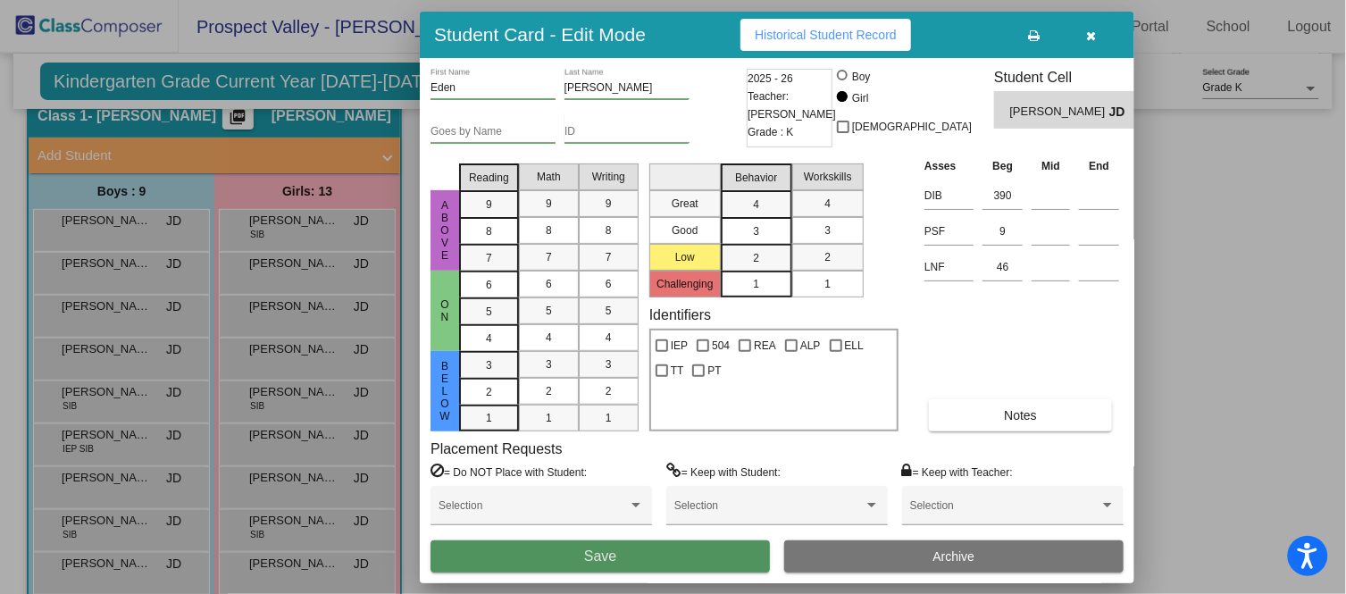
click at [682, 534] on button "Save" at bounding box center [599, 556] width 339 height 32
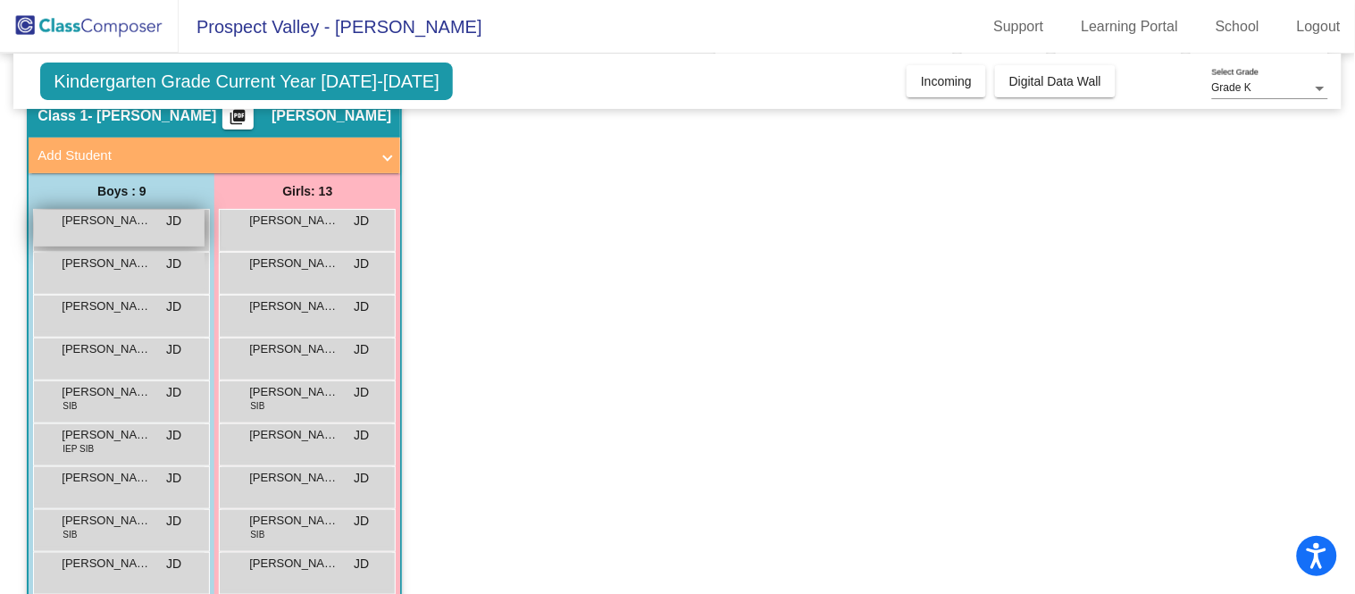
click at [99, 237] on div "[PERSON_NAME] "Ash" [PERSON_NAME] lock do_not_disturb_alt" at bounding box center [119, 228] width 171 height 37
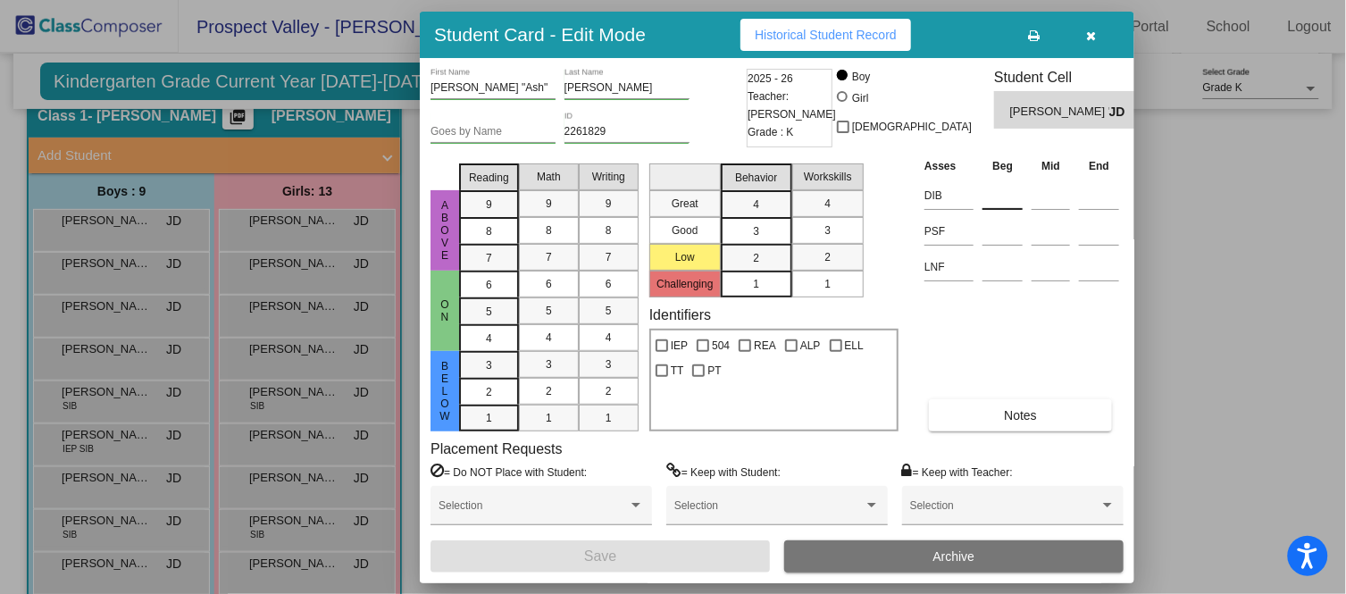
click at [992, 201] on input at bounding box center [1002, 195] width 40 height 27
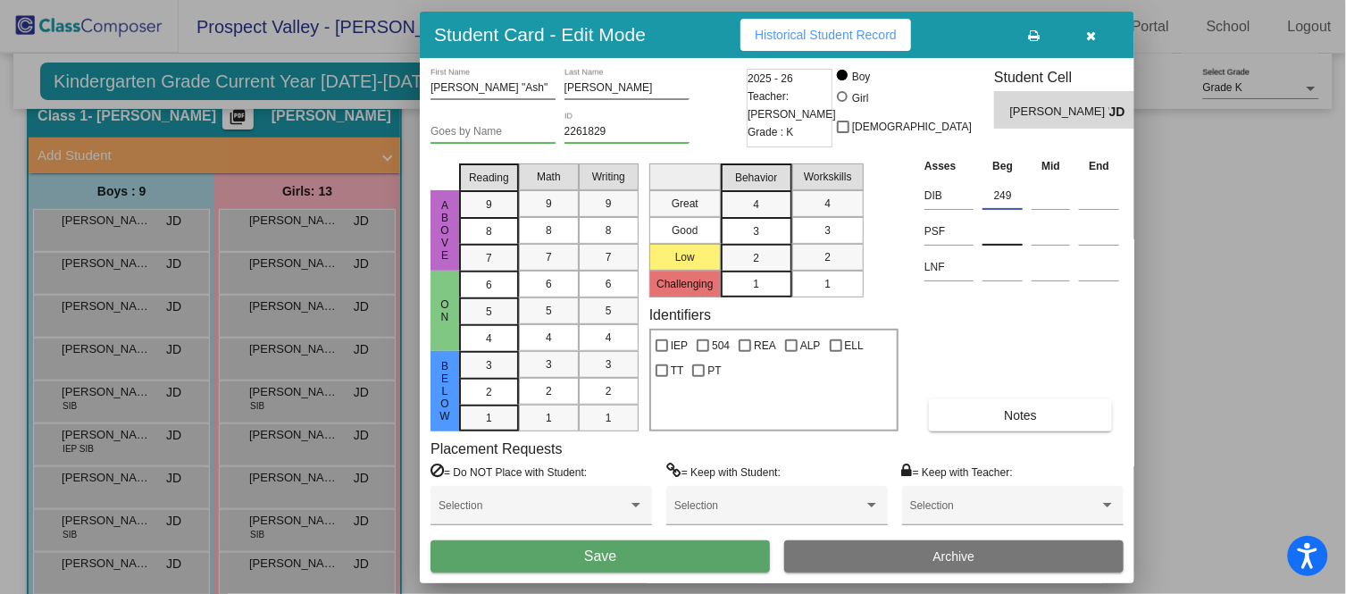
type input "249"
click at [1012, 239] on input at bounding box center [1002, 231] width 40 height 27
type input "0"
click at [996, 262] on input at bounding box center [1002, 267] width 40 height 27
type input "3"
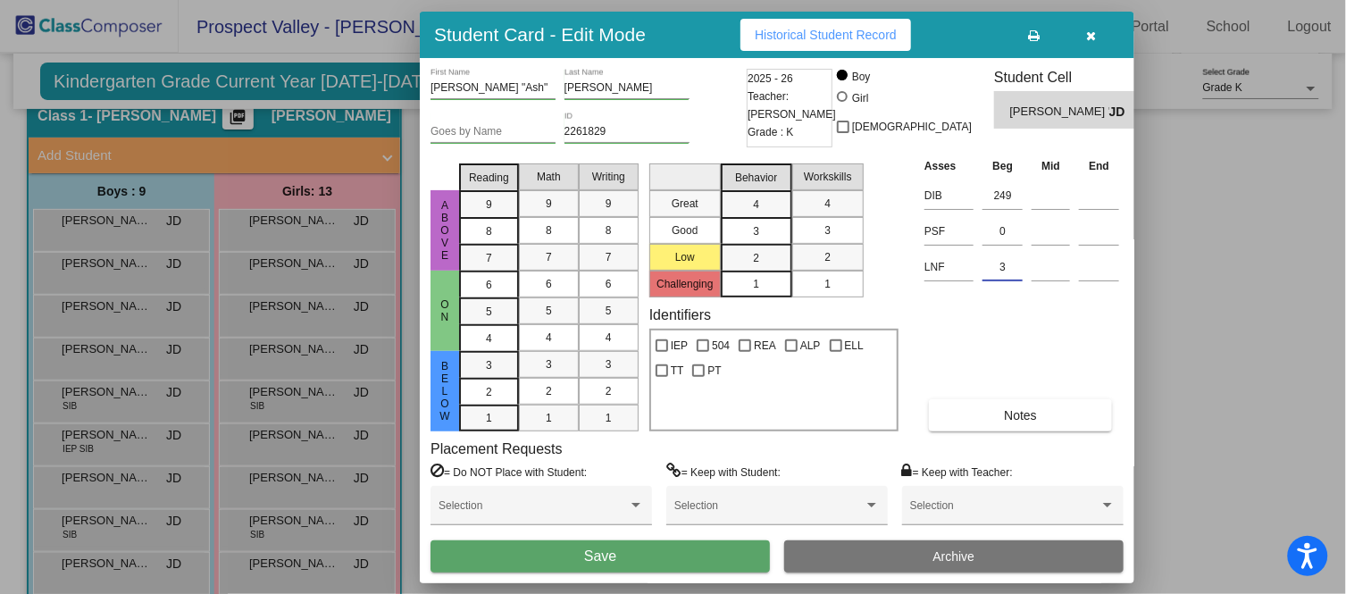
click at [630, 534] on button "Save" at bounding box center [599, 556] width 339 height 32
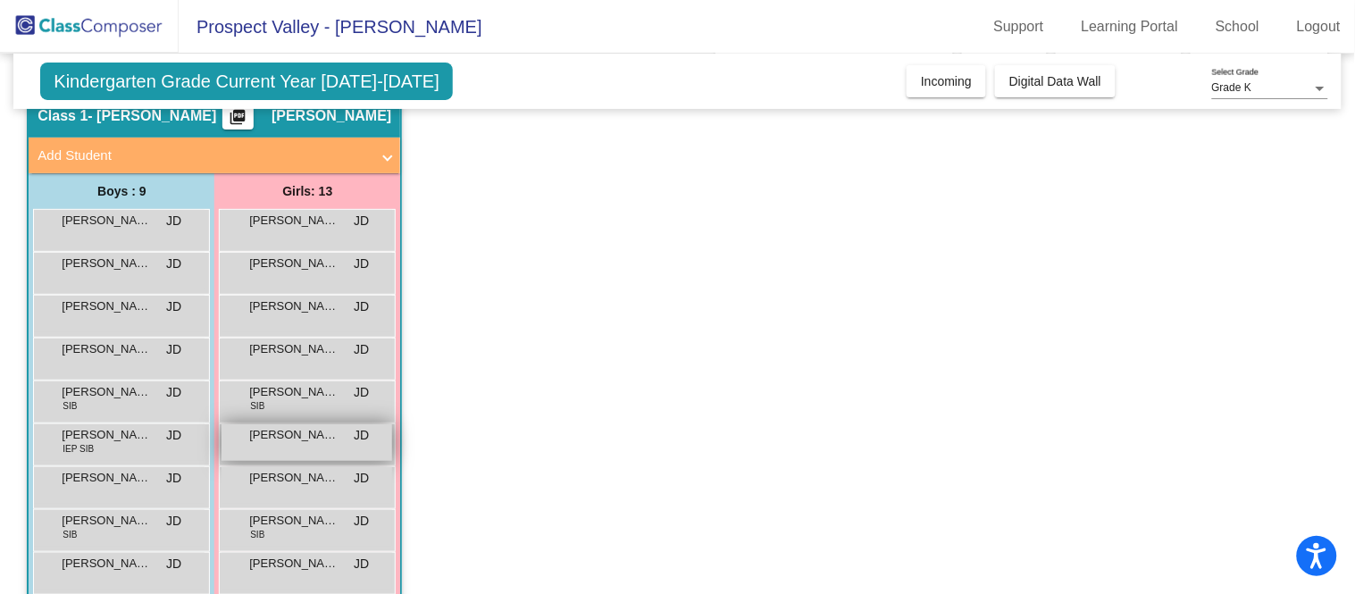
scroll to position [176, 0]
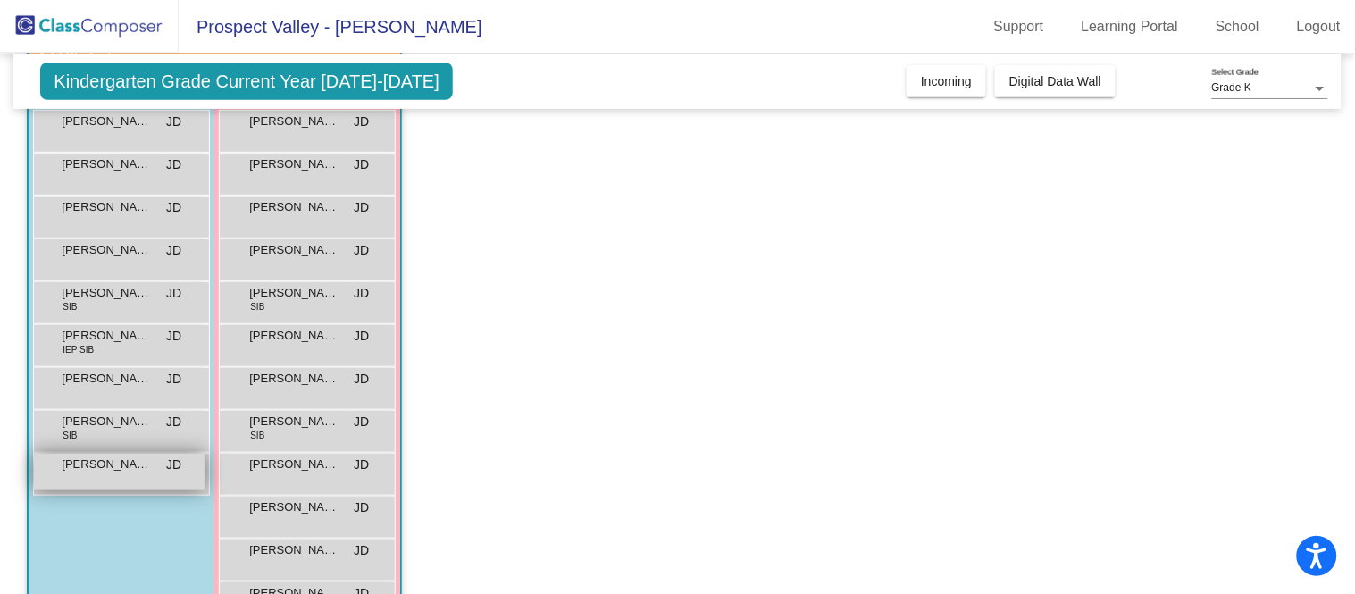
click at [104, 465] on span "[PERSON_NAME]" at bounding box center [106, 464] width 89 height 18
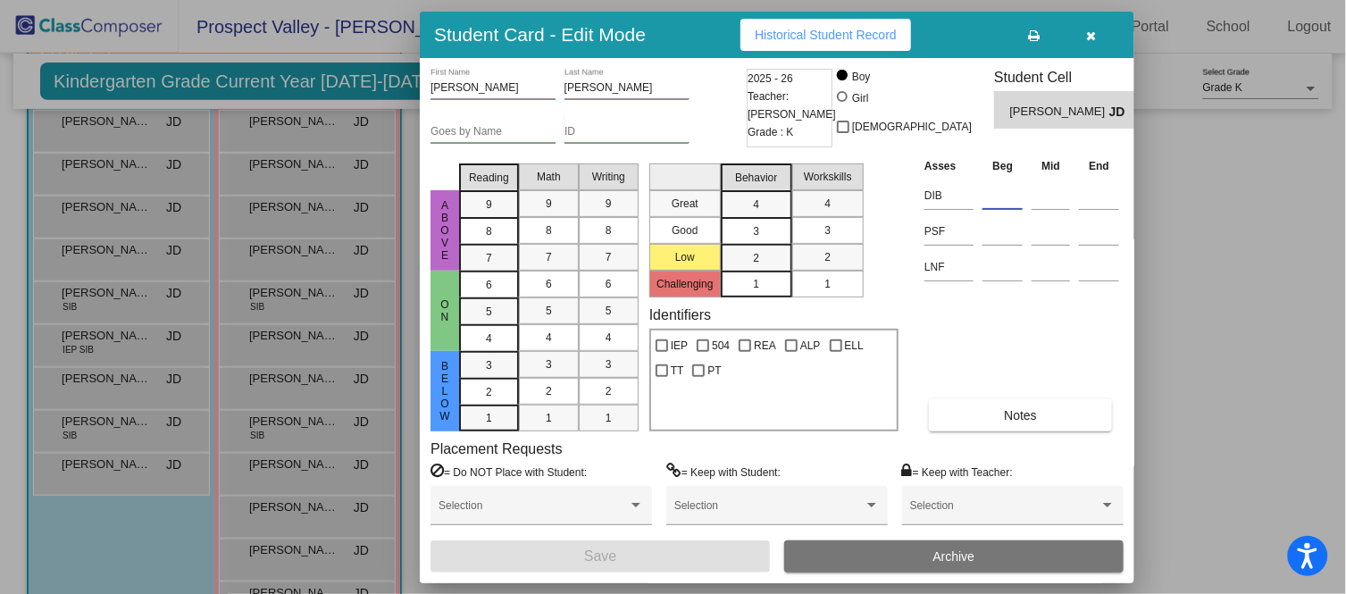
click at [1005, 198] on input at bounding box center [1002, 195] width 40 height 27
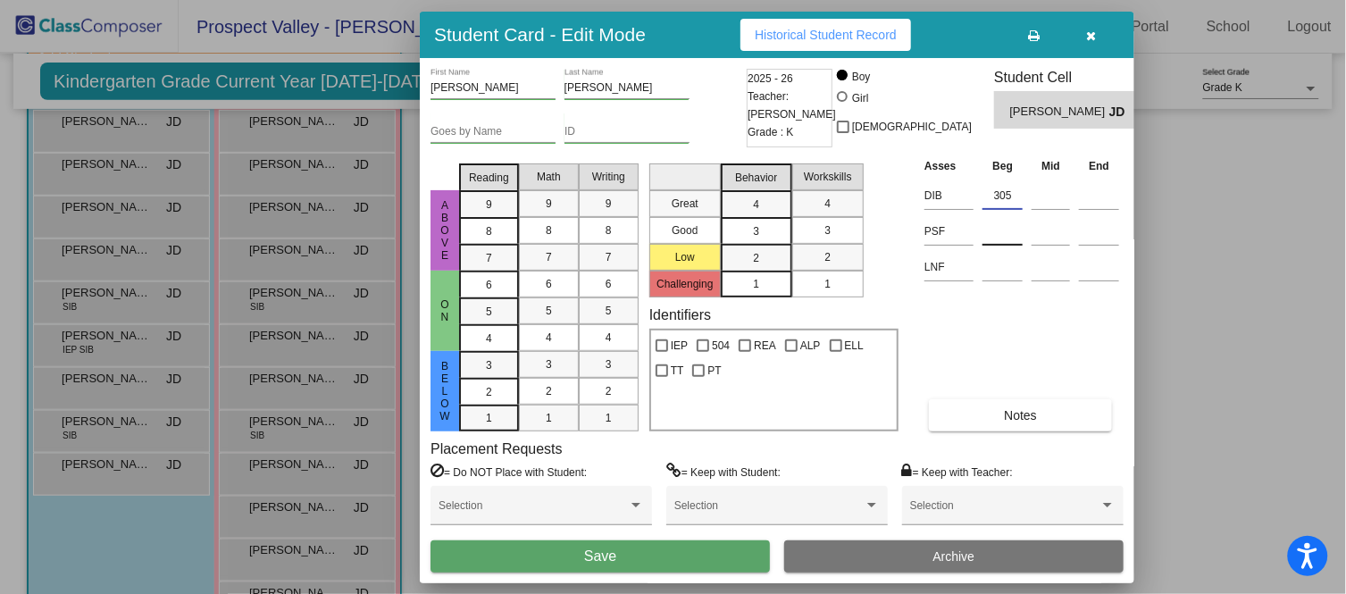
type input "305"
click at [1003, 227] on input at bounding box center [1002, 231] width 40 height 27
type input "2"
click at [1004, 263] on input at bounding box center [1002, 267] width 40 height 27
type input "24"
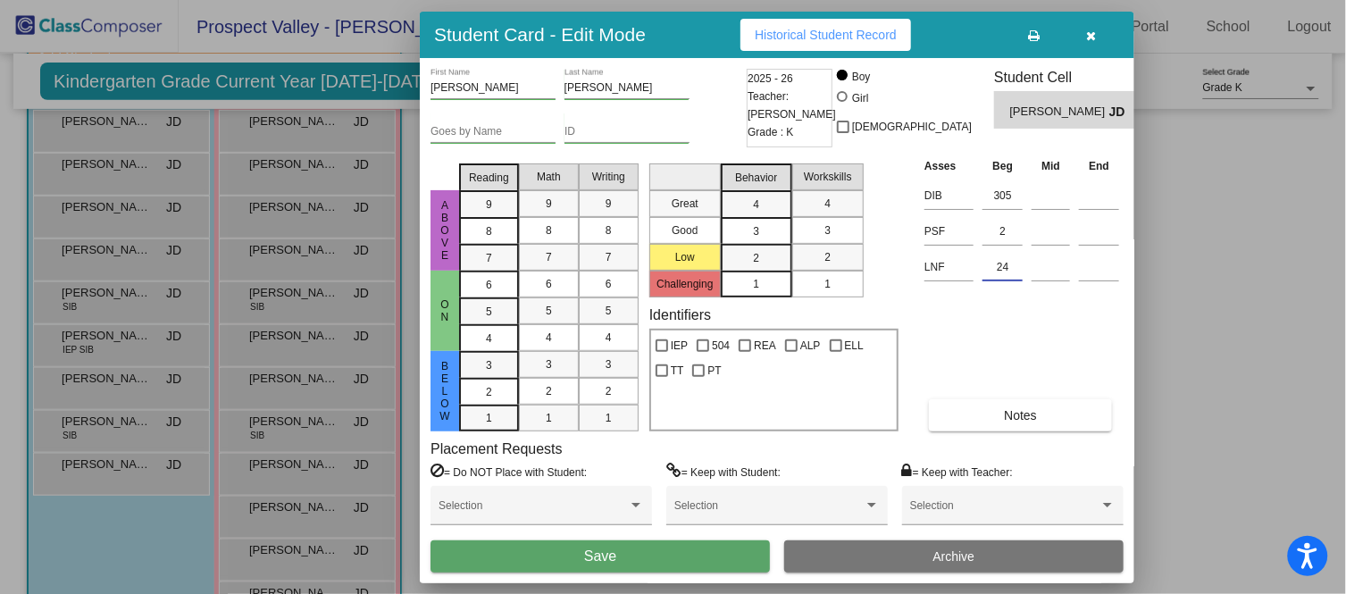
click at [703, 534] on button "Save" at bounding box center [599, 556] width 339 height 32
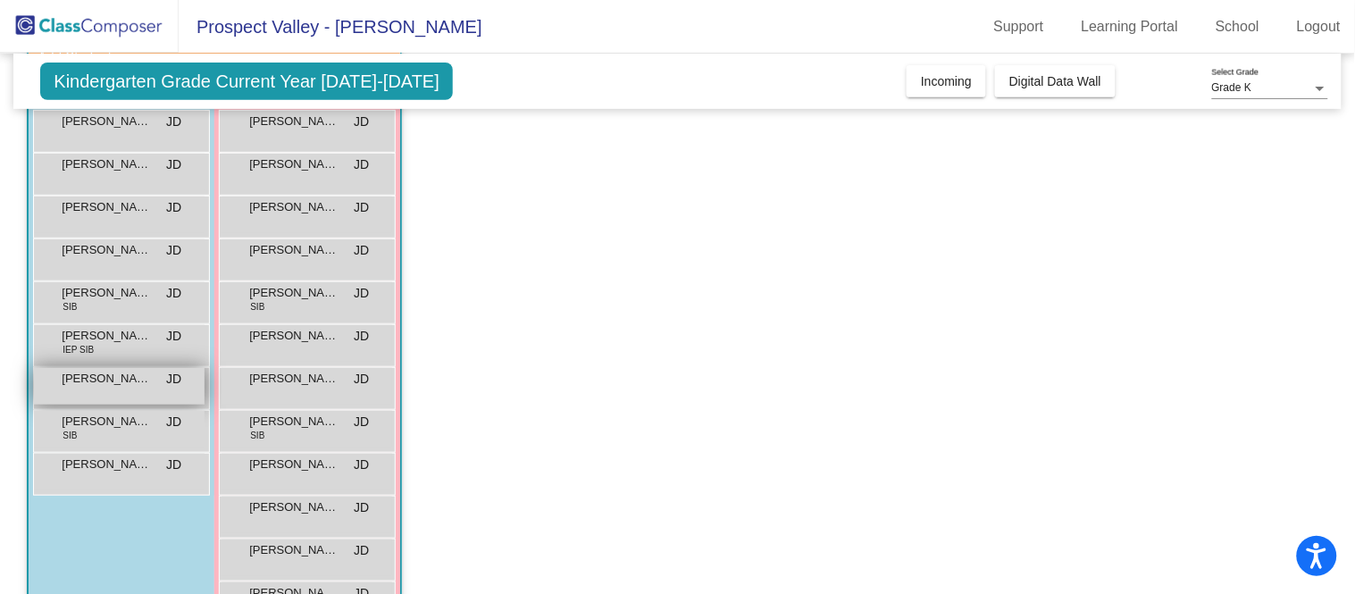
click at [75, 385] on span "[PERSON_NAME]" at bounding box center [106, 379] width 89 height 18
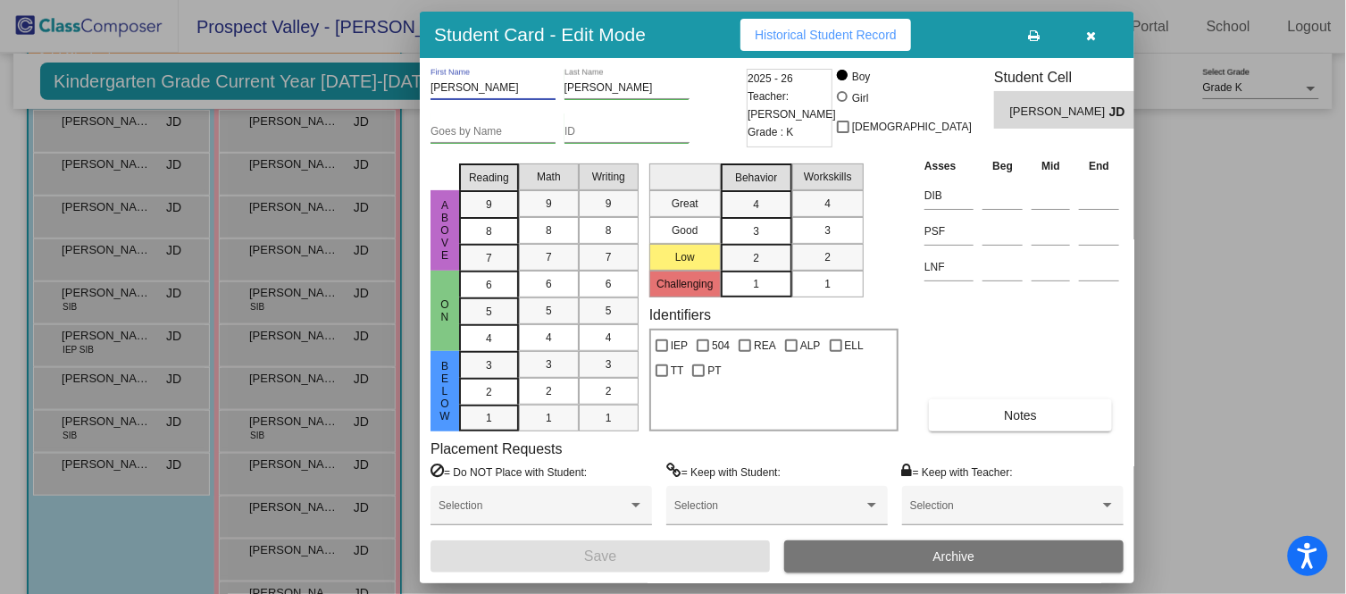
drag, startPoint x: 479, startPoint y: 88, endPoint x: 400, endPoint y: 81, distance: 78.8
click at [400, 81] on div "Student Card - Edit Mode Historical Student Record [PERSON_NAME] First Name [PE…" at bounding box center [673, 297] width 1346 height 594
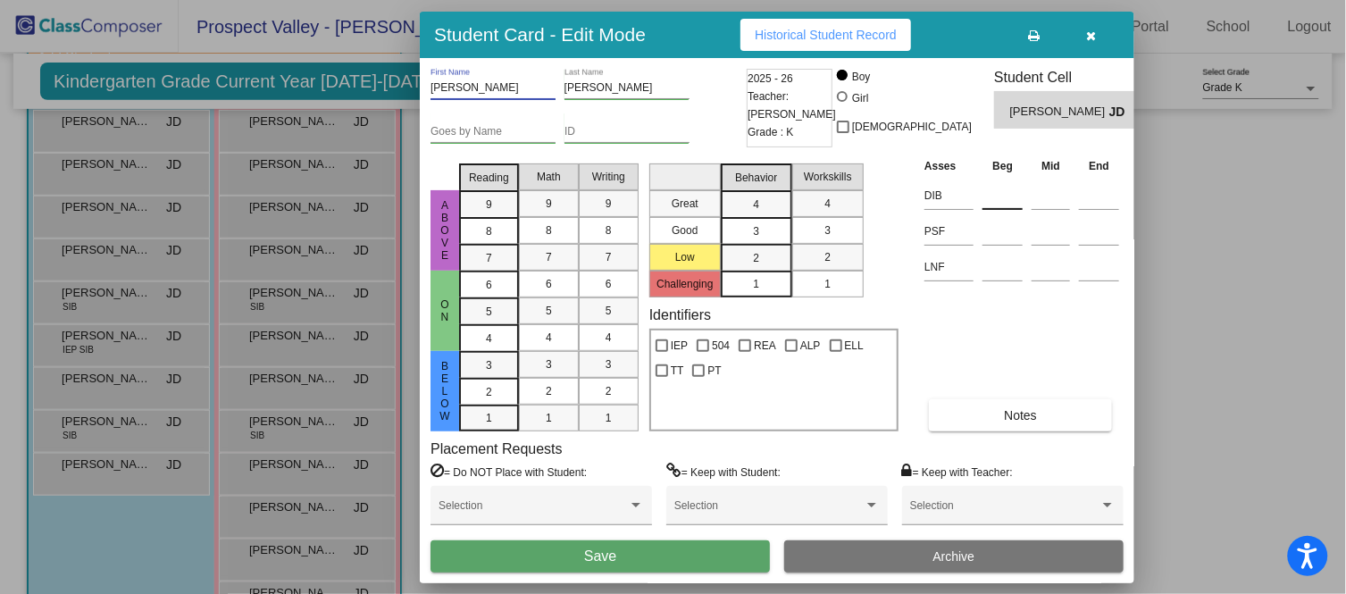
type input "[PERSON_NAME]"
click at [996, 197] on input at bounding box center [1002, 195] width 40 height 27
type input "439"
click at [1020, 228] on input at bounding box center [1002, 231] width 40 height 27
type input "21"
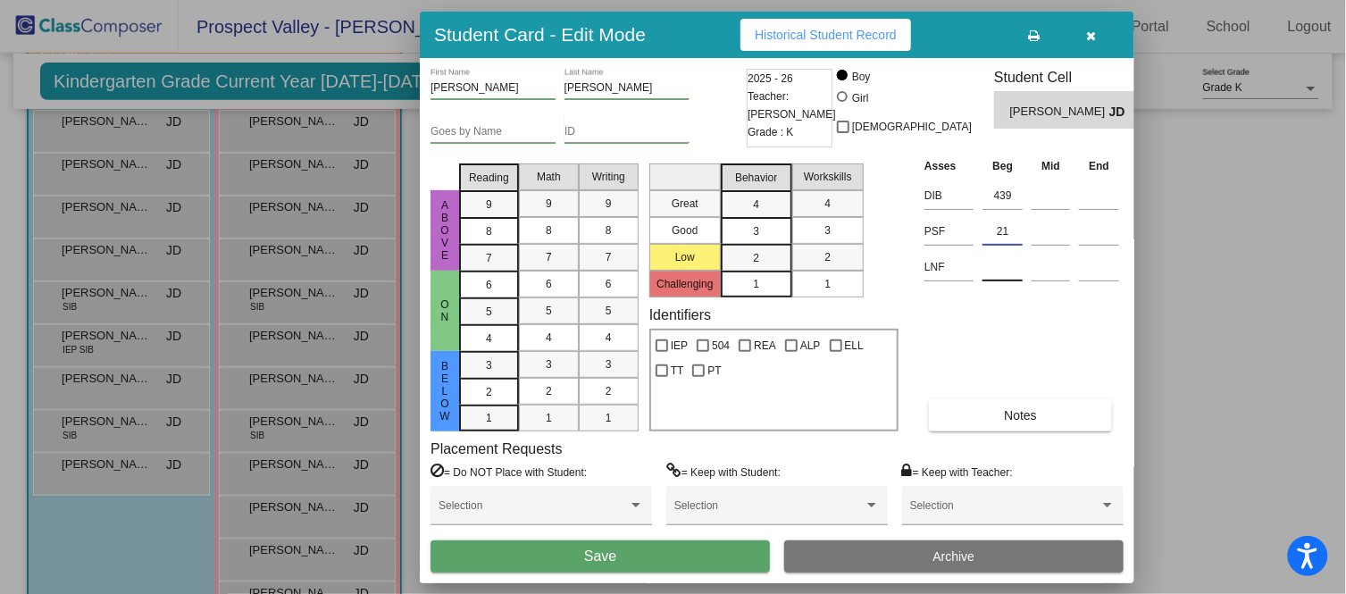
click at [995, 268] on input at bounding box center [1002, 267] width 40 height 27
type input "64"
click at [658, 534] on button "Save" at bounding box center [599, 556] width 339 height 32
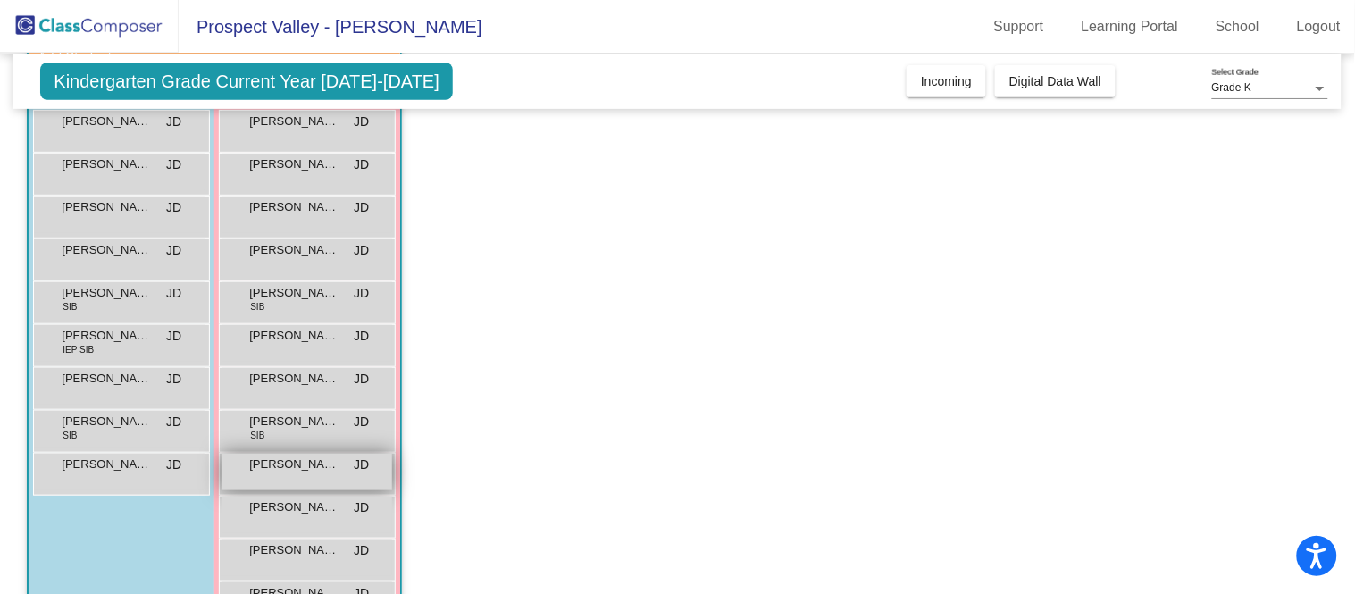
scroll to position [275, 0]
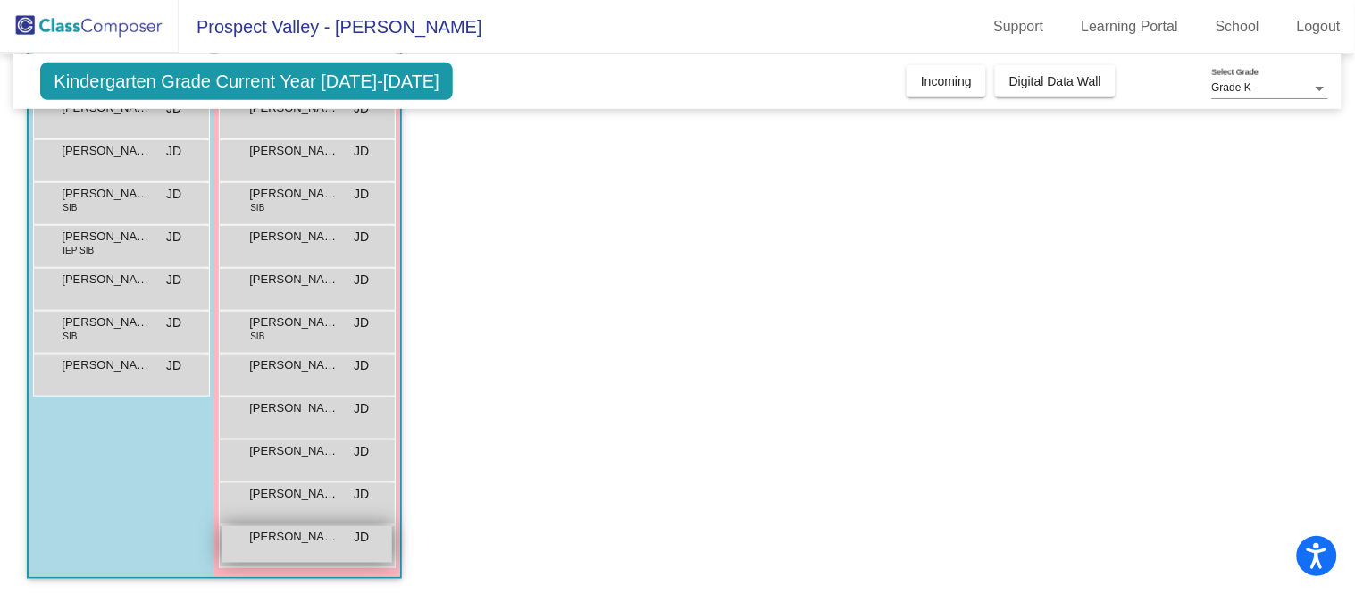
click at [287, 534] on span "[PERSON_NAME]" at bounding box center [293, 537] width 89 height 18
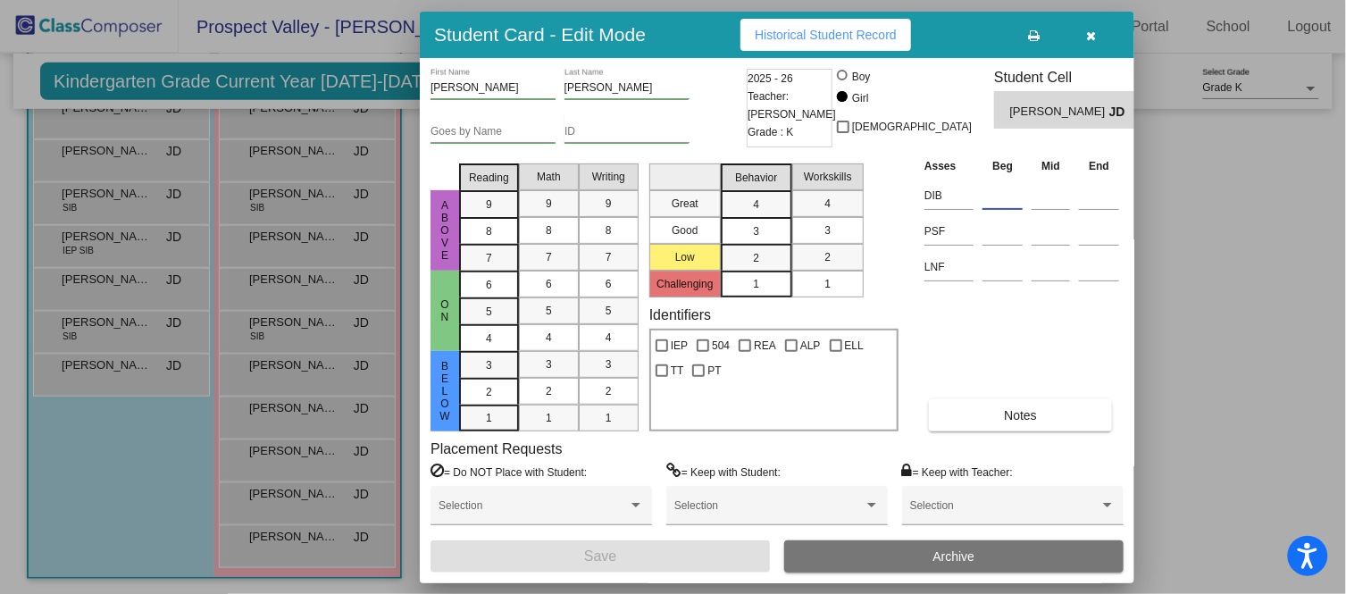
click at [997, 203] on input at bounding box center [1002, 195] width 40 height 27
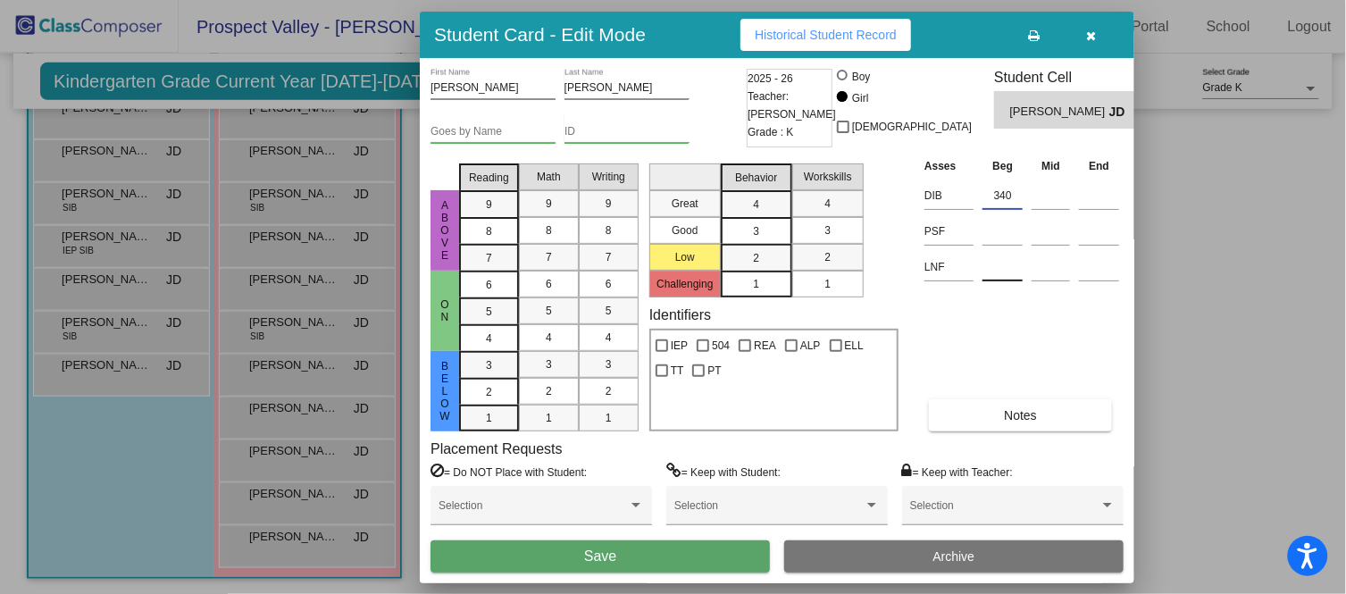
type input "340"
click at [995, 271] on input at bounding box center [1002, 267] width 40 height 27
type input "32"
click at [1006, 233] on input at bounding box center [1002, 231] width 40 height 27
type input "15"
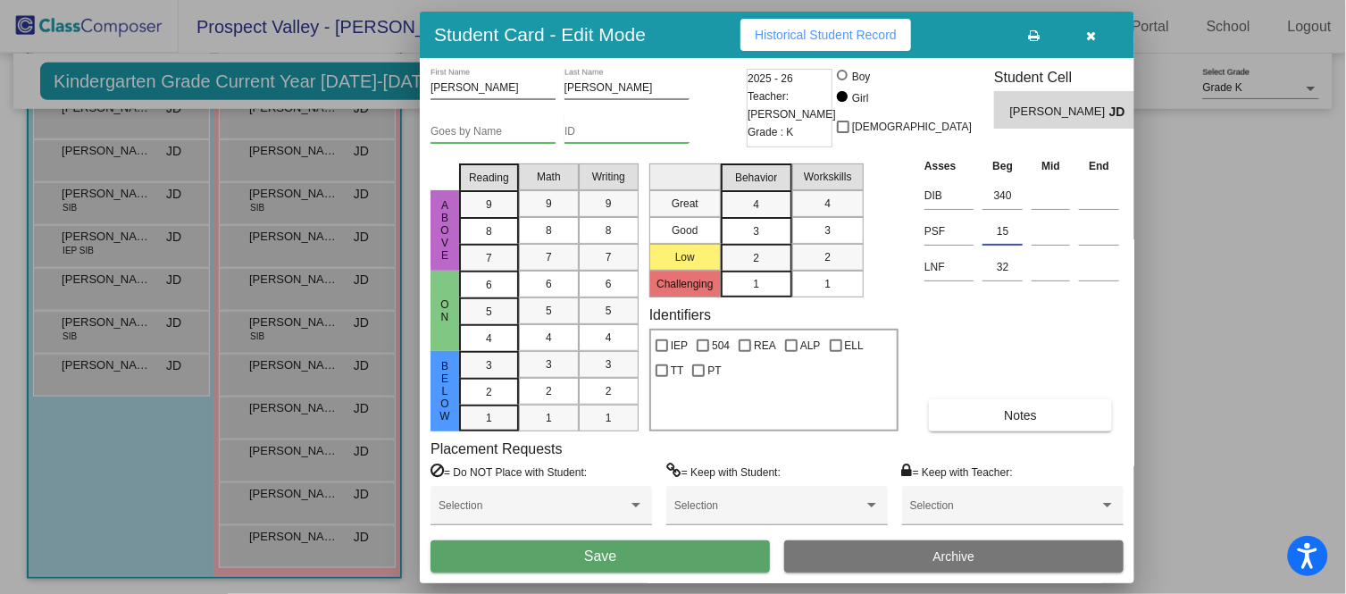
click at [695, 534] on button "Save" at bounding box center [599, 556] width 339 height 32
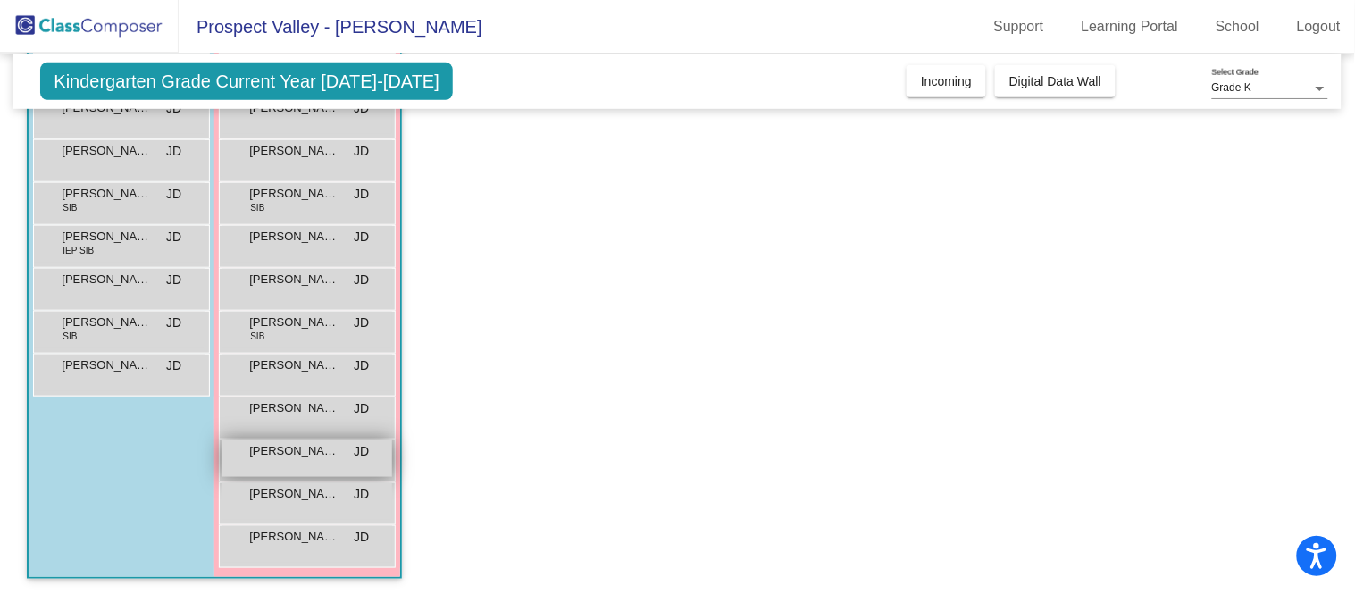
click at [293, 468] on div "Liv Laser JD lock do_not_disturb_alt" at bounding box center [306, 458] width 171 height 37
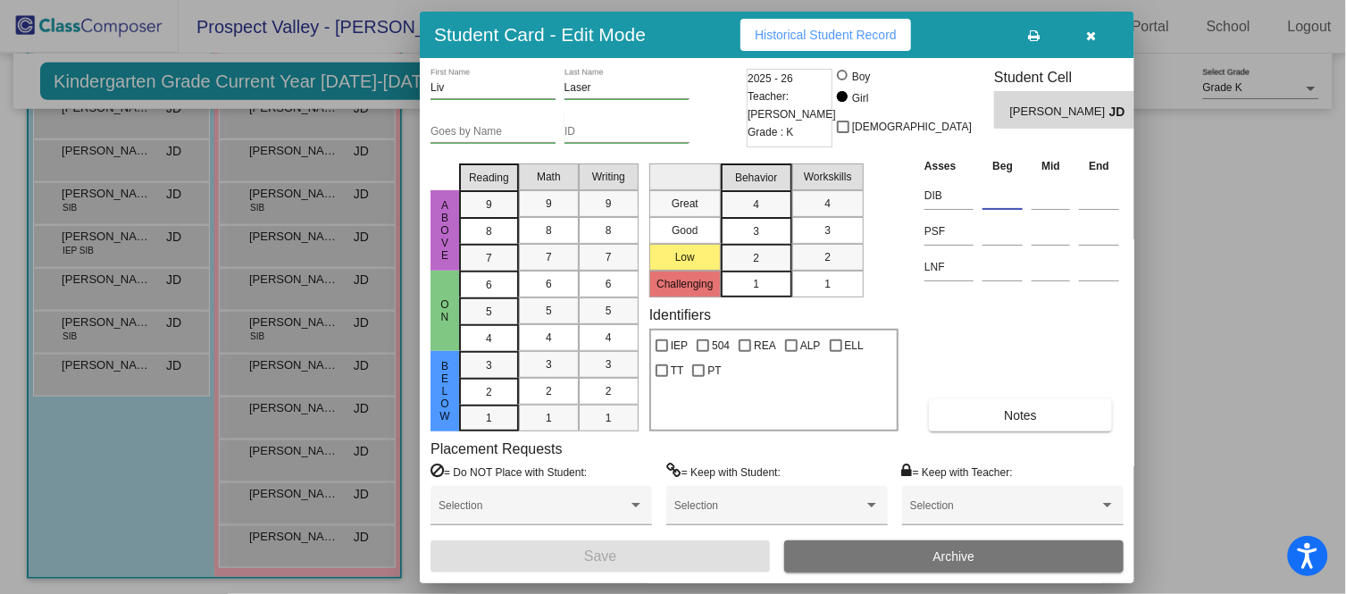
click at [991, 195] on input at bounding box center [1002, 195] width 40 height 27
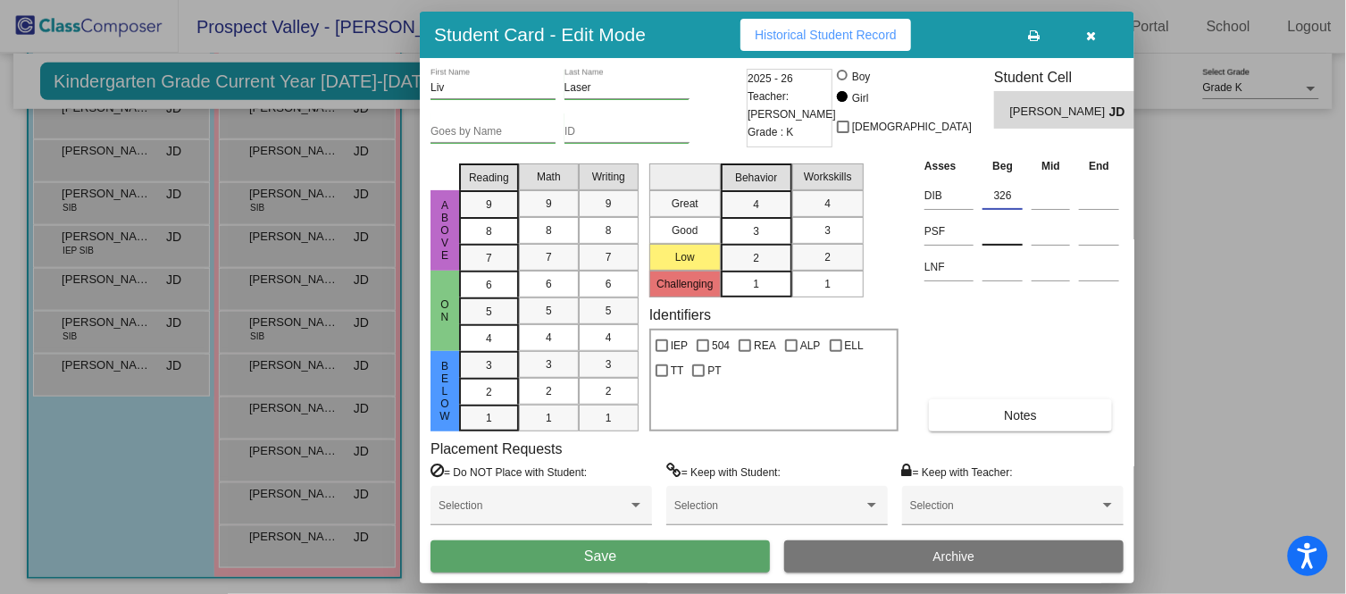
type input "326"
click at [1010, 229] on input at bounding box center [1002, 231] width 40 height 27
type input "4"
click at [1006, 272] on input at bounding box center [1002, 267] width 40 height 27
type input "33"
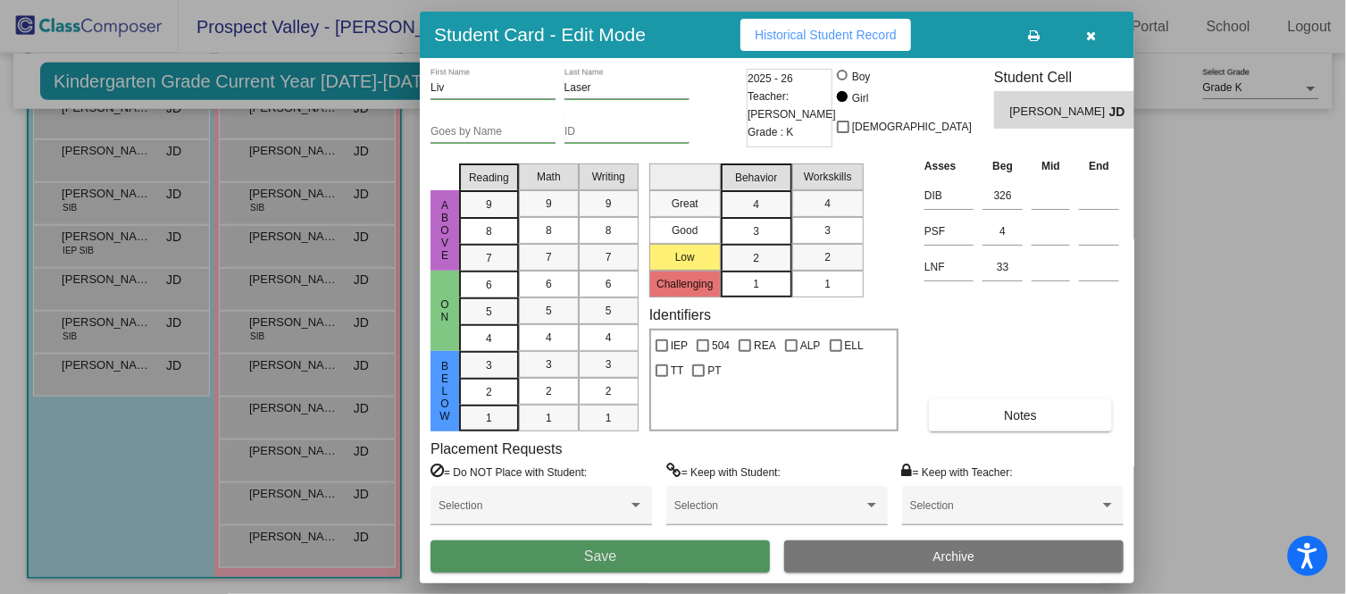
click at [701, 534] on button "Save" at bounding box center [599, 556] width 339 height 32
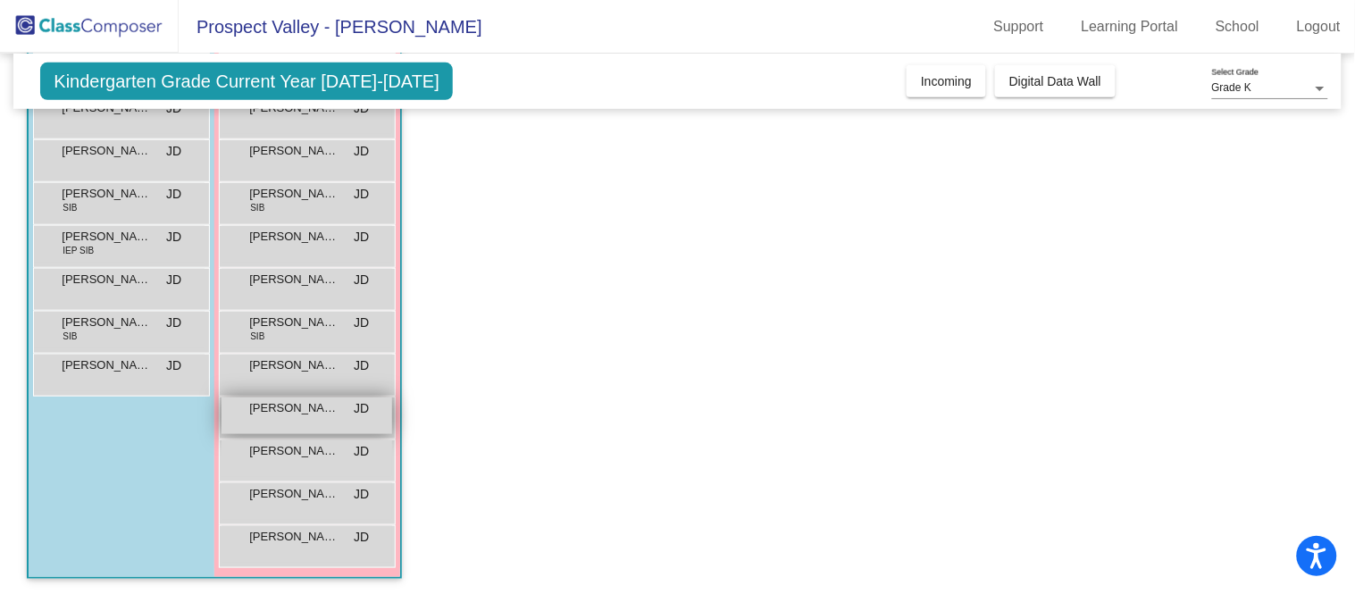
click at [291, 420] on div "[PERSON_NAME] JD lock do_not_disturb_alt" at bounding box center [306, 415] width 171 height 37
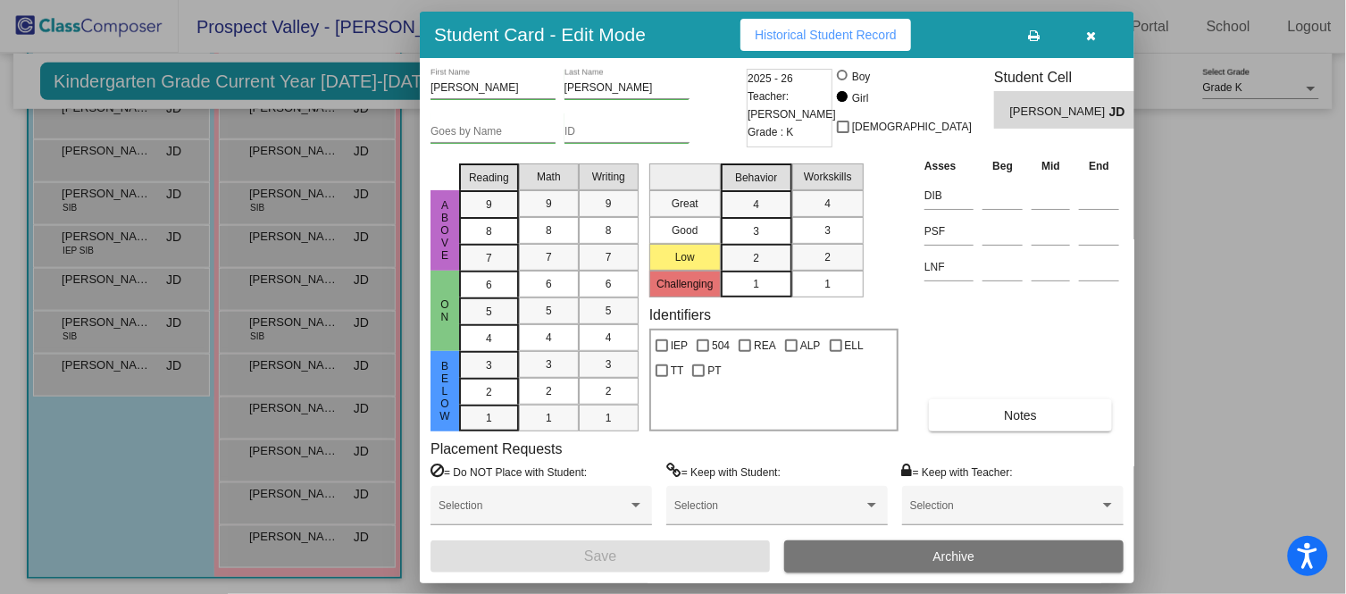
click at [986, 210] on td at bounding box center [1002, 194] width 49 height 36
click at [996, 197] on input at bounding box center [1002, 195] width 40 height 27
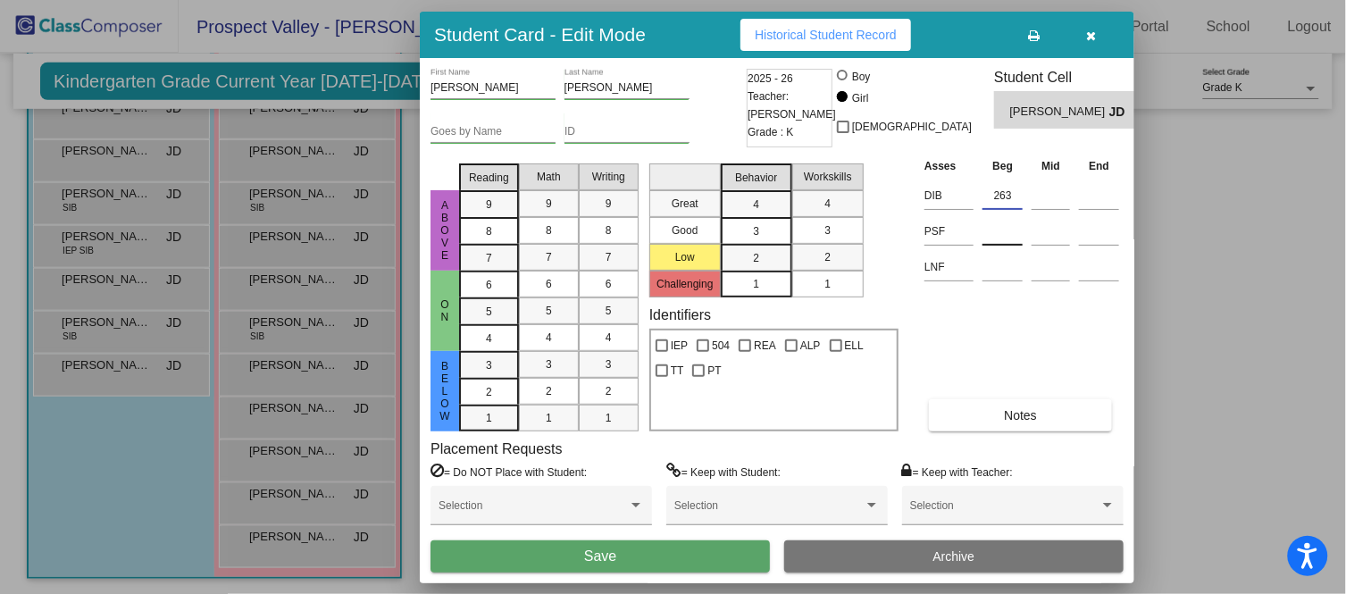
type input "263"
click at [1000, 230] on input at bounding box center [1002, 231] width 40 height 27
type input "0"
click at [997, 273] on input at bounding box center [1002, 267] width 40 height 27
type input "9"
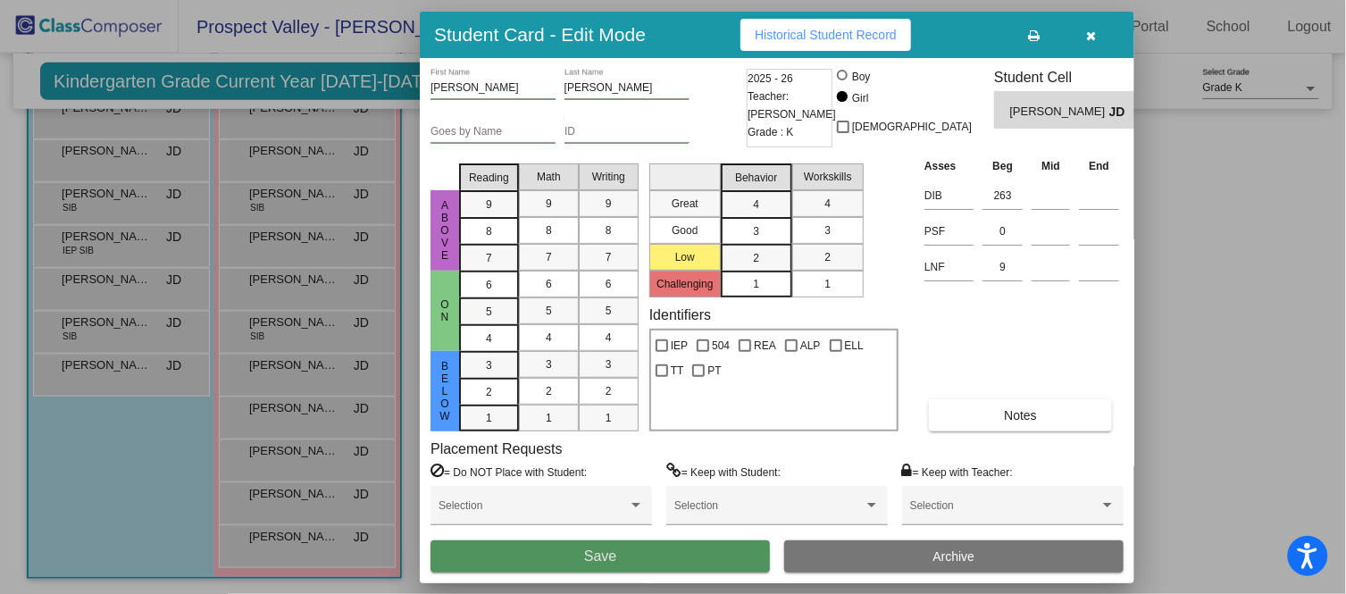
click at [645, 534] on button "Save" at bounding box center [599, 556] width 339 height 32
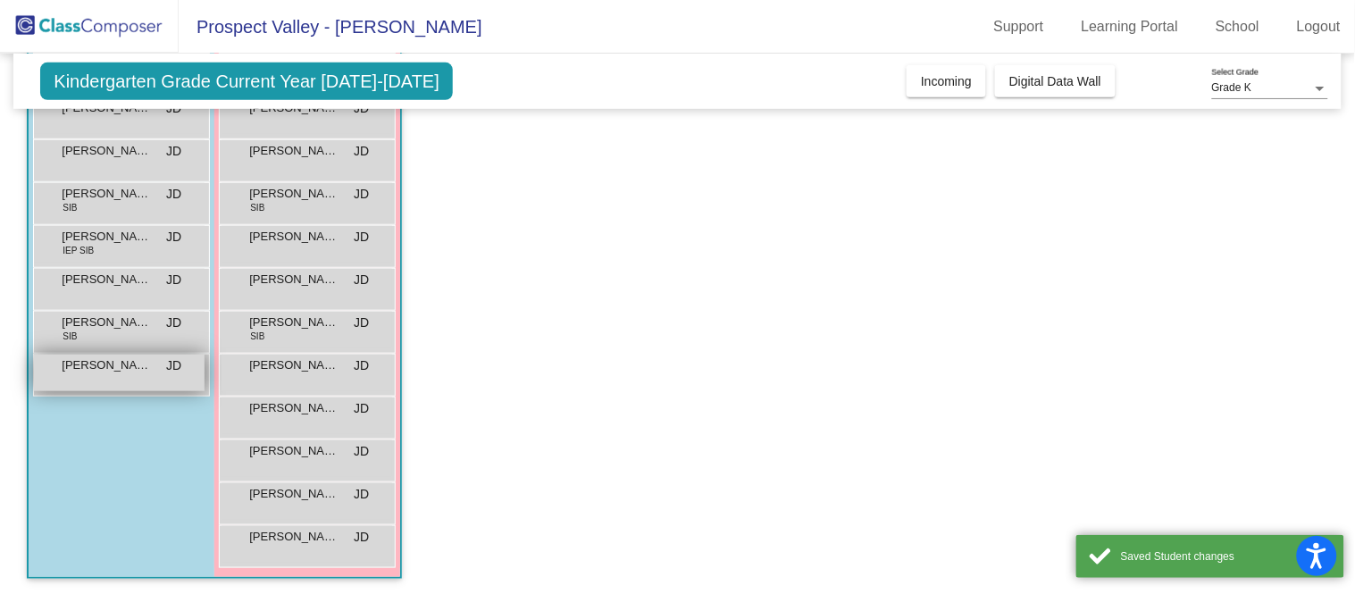
scroll to position [0, 0]
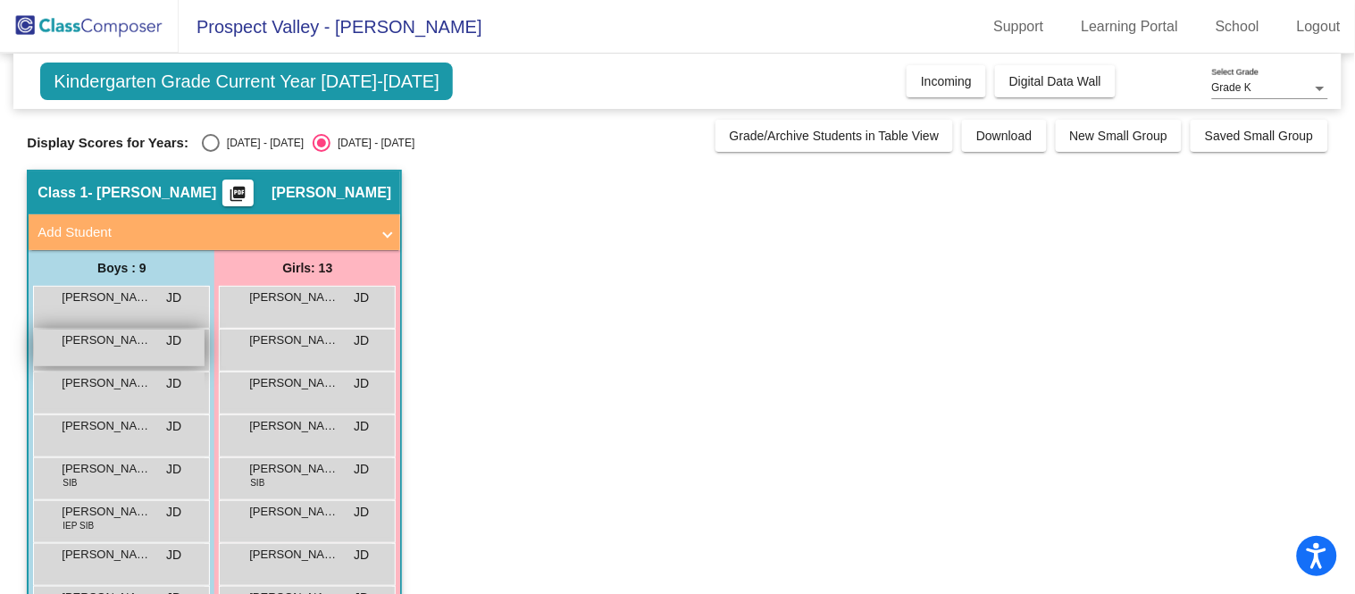
click at [112, 354] on div "[PERSON_NAME] JD lock do_not_disturb_alt" at bounding box center [119, 347] width 171 height 37
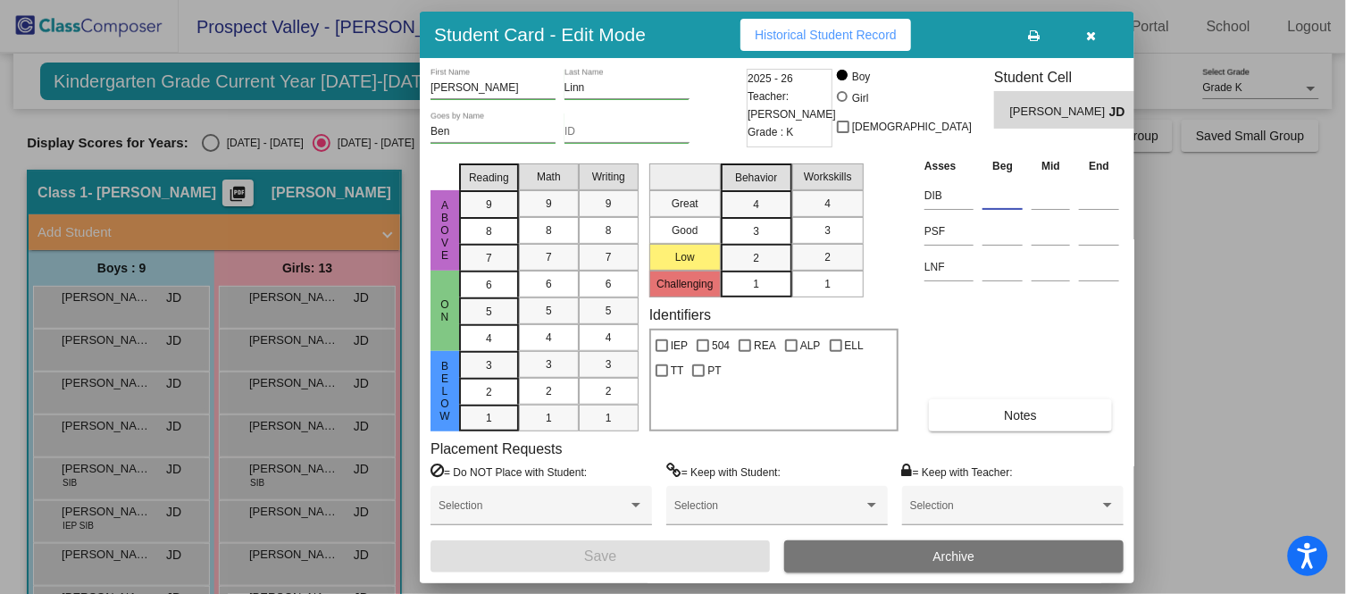
click at [992, 199] on input at bounding box center [1002, 195] width 40 height 27
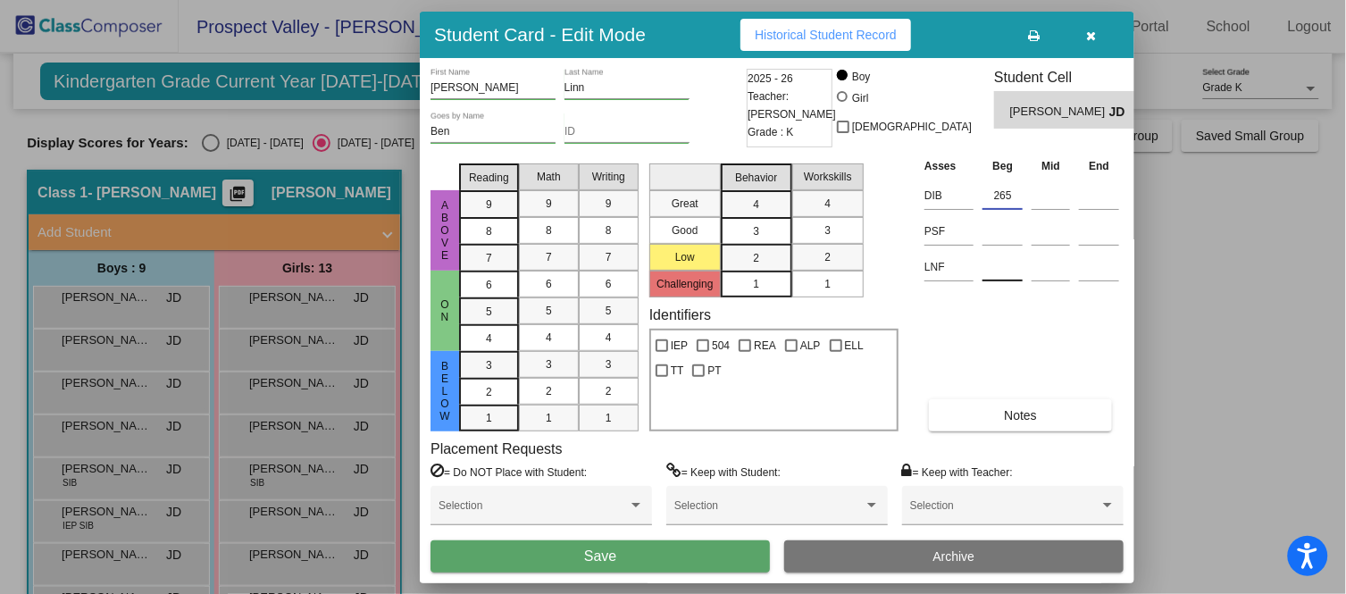
type input "265"
click at [997, 271] on input at bounding box center [1002, 267] width 40 height 27
type input "10"
click at [1013, 229] on input at bounding box center [1002, 231] width 40 height 27
type input "0"
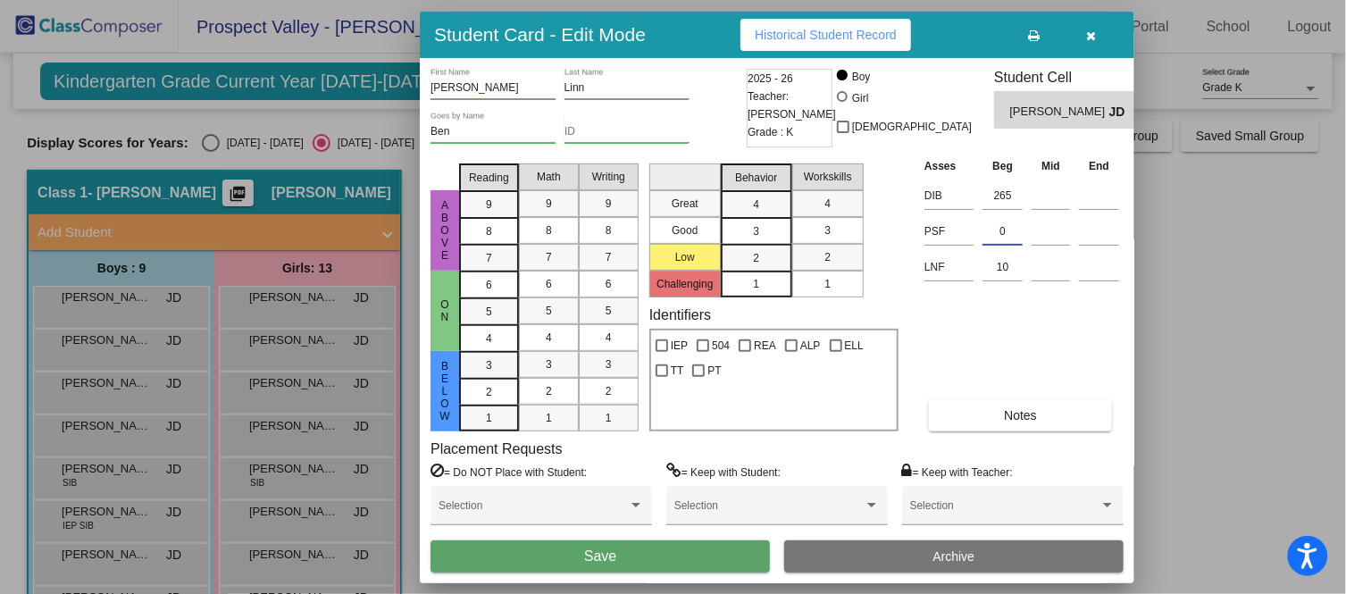
click at [626, 534] on button "Save" at bounding box center [599, 556] width 339 height 32
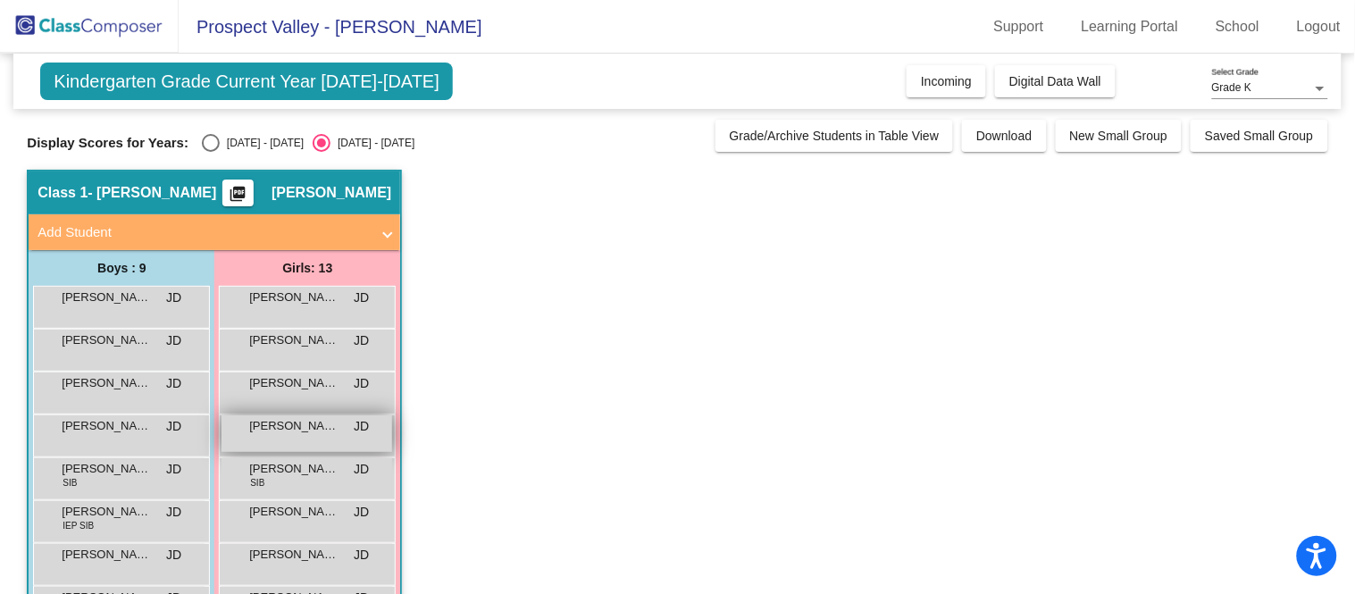
scroll to position [99, 0]
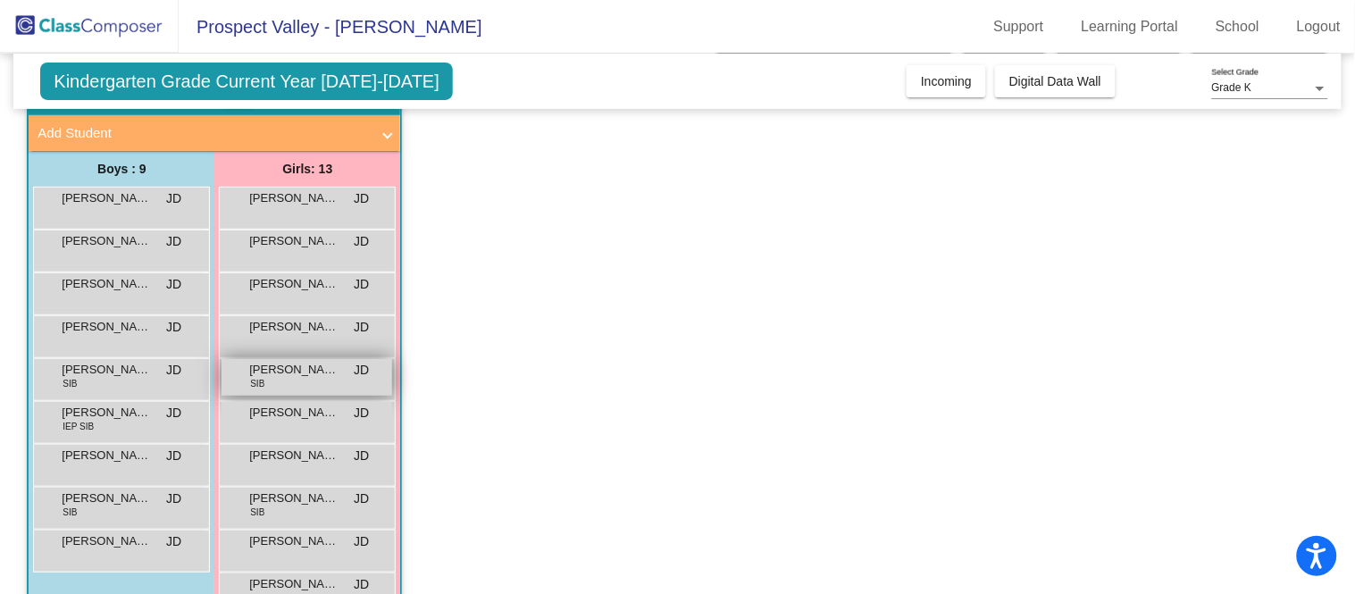
click at [306, 386] on div "[PERSON_NAME] SIB JD lock do_not_disturb_alt" at bounding box center [306, 377] width 171 height 37
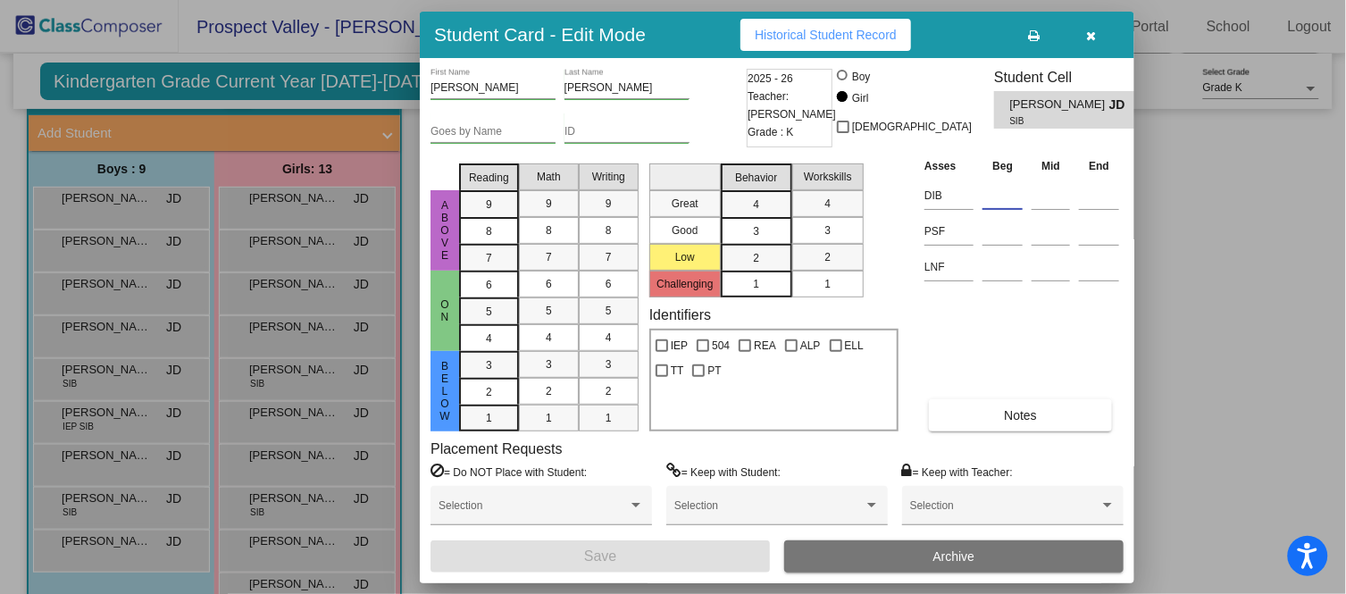
click at [1015, 200] on input at bounding box center [1002, 195] width 40 height 27
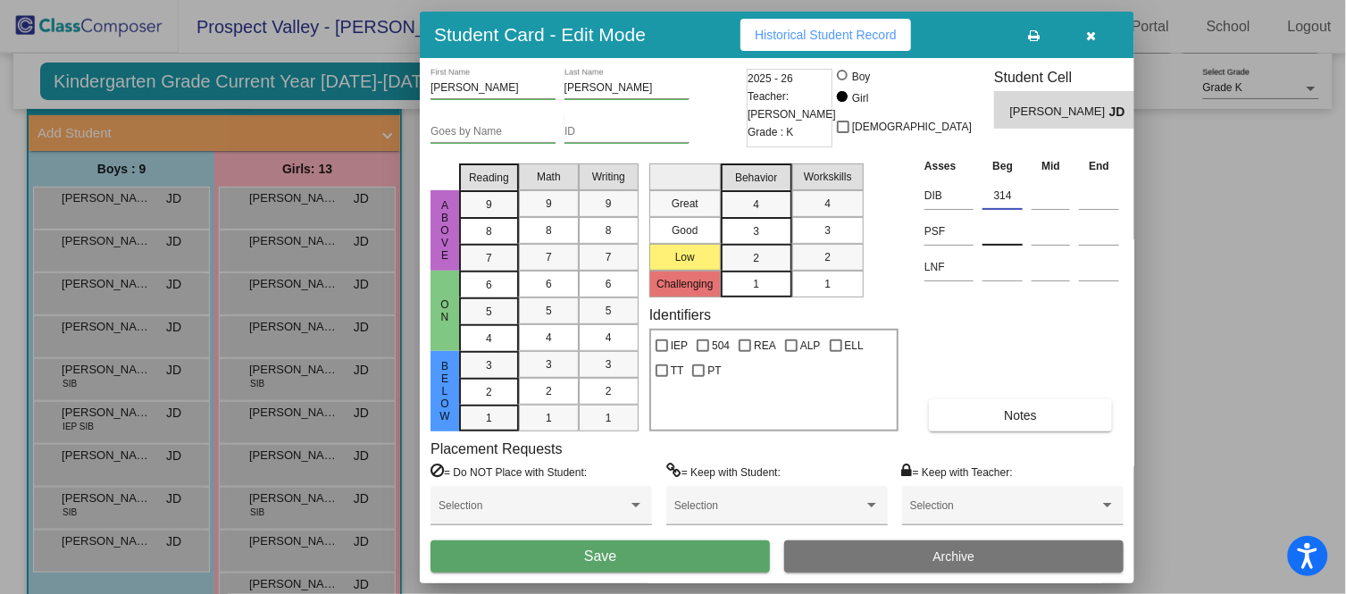
type input "314"
click at [1003, 226] on input at bounding box center [1002, 231] width 40 height 27
type input "19"
click at [1004, 270] on input at bounding box center [1002, 267] width 40 height 27
type input "25"
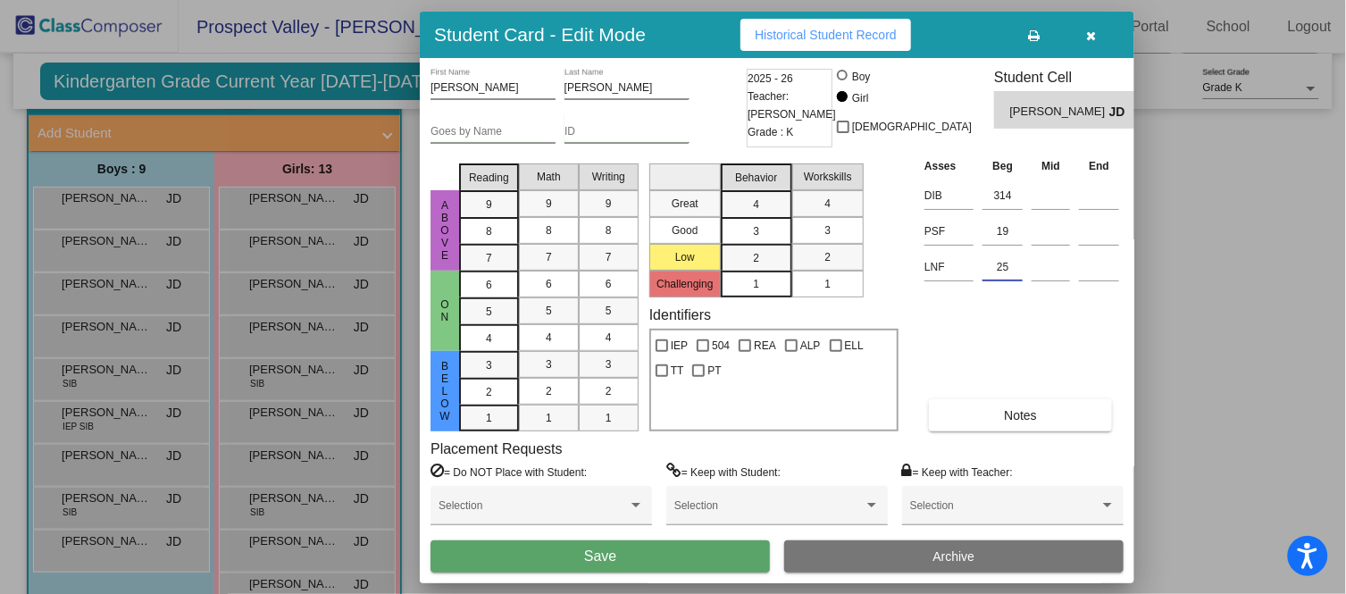
click at [725, 534] on button "Save" at bounding box center [599, 556] width 339 height 32
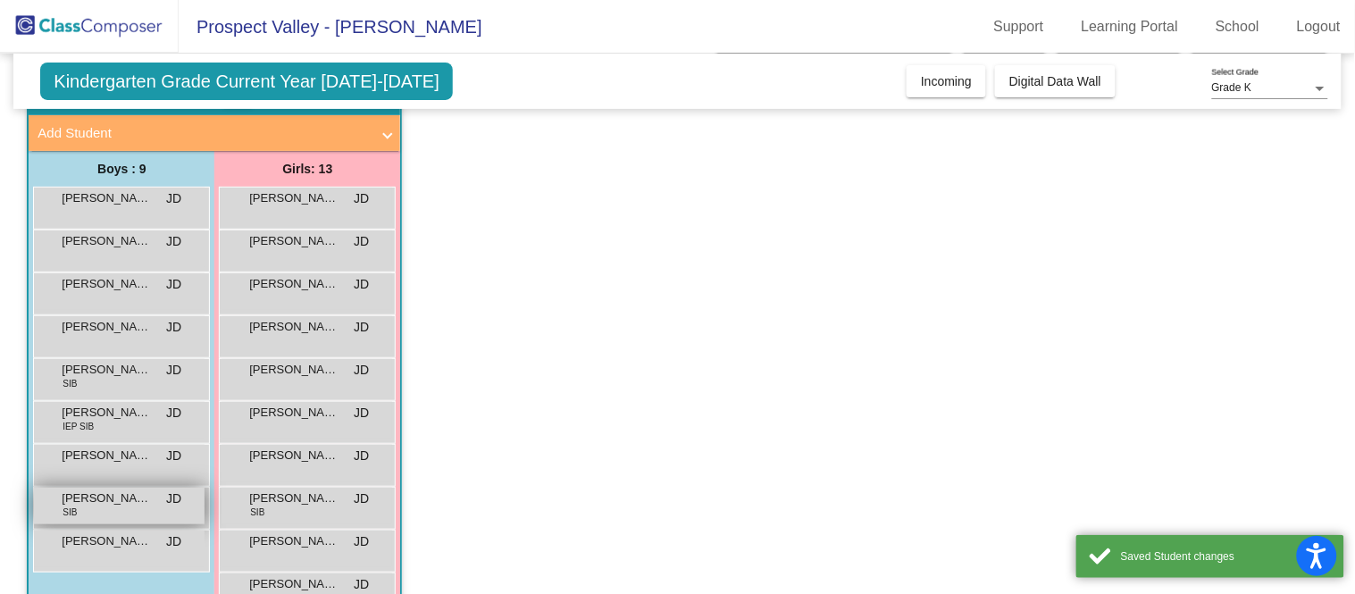
click at [119, 500] on span "[PERSON_NAME]" at bounding box center [106, 498] width 89 height 18
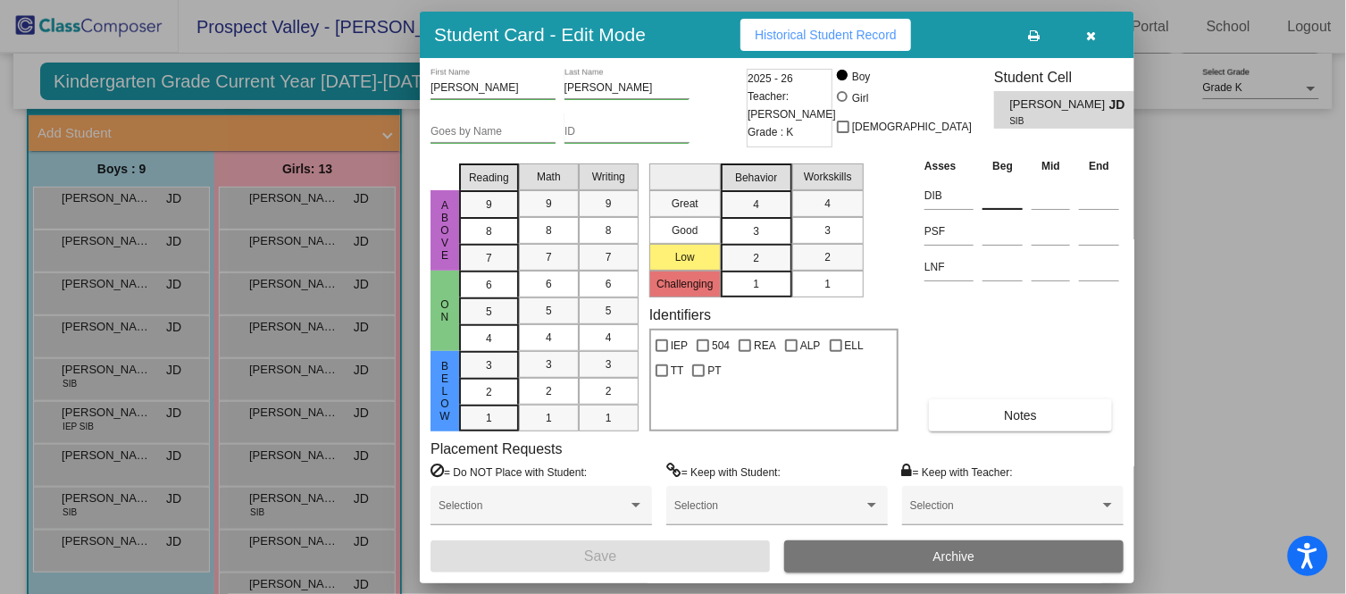
click at [994, 202] on input at bounding box center [1002, 195] width 40 height 27
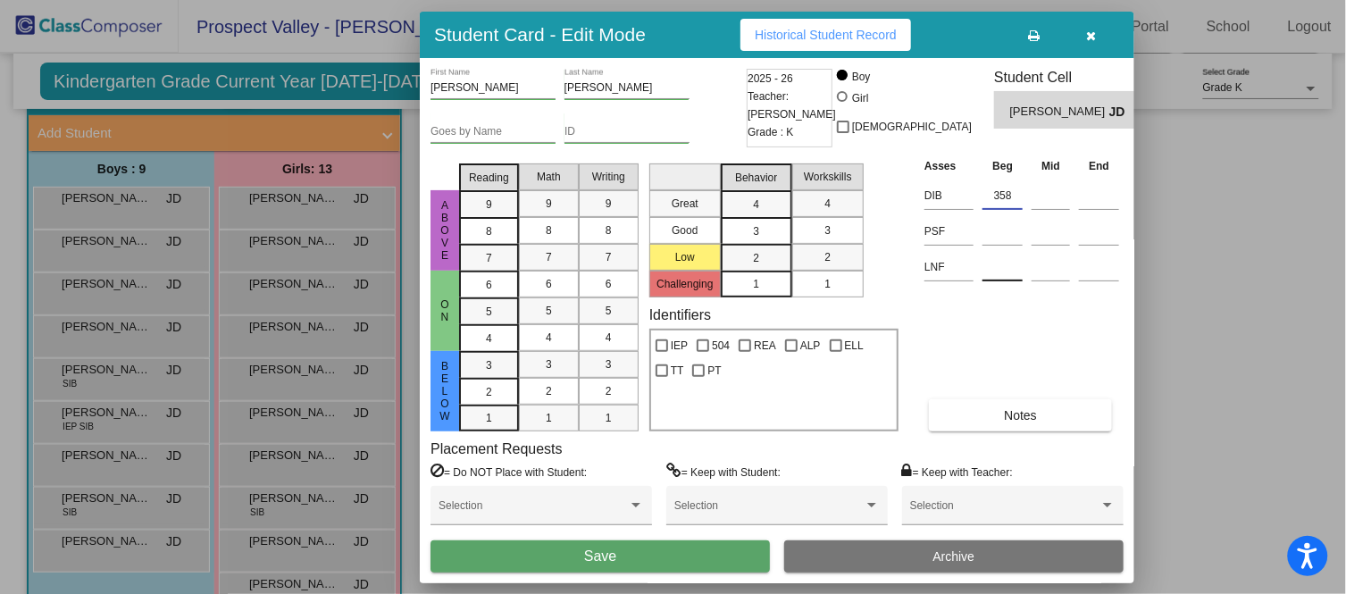
type input "358"
click at [1003, 261] on input at bounding box center [1002, 267] width 40 height 27
type input "40"
click at [988, 230] on input at bounding box center [1002, 231] width 40 height 27
type input "15"
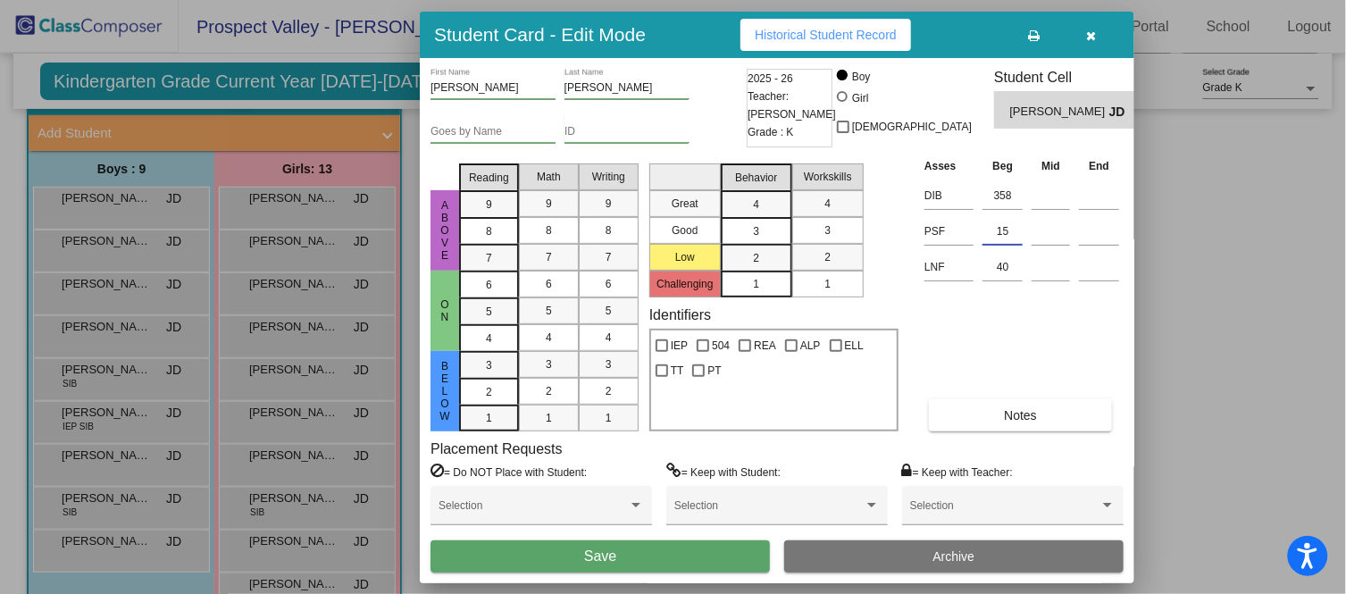
click at [706, 534] on button "Save" at bounding box center [599, 556] width 339 height 32
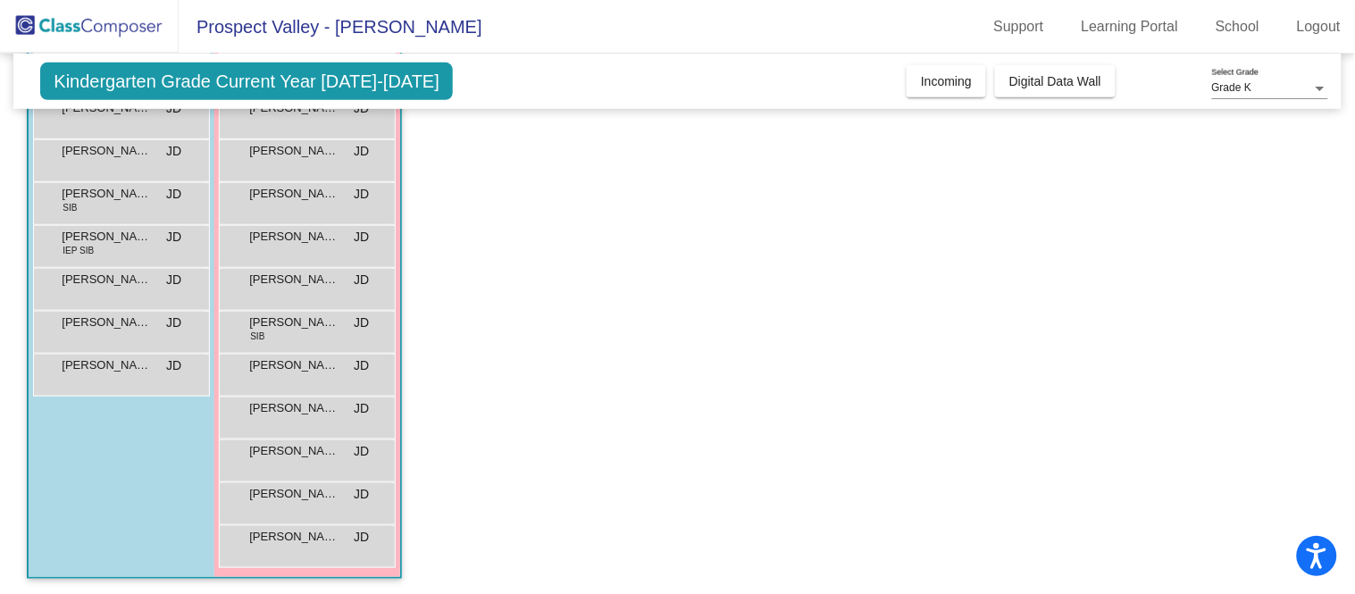
scroll to position [77, 0]
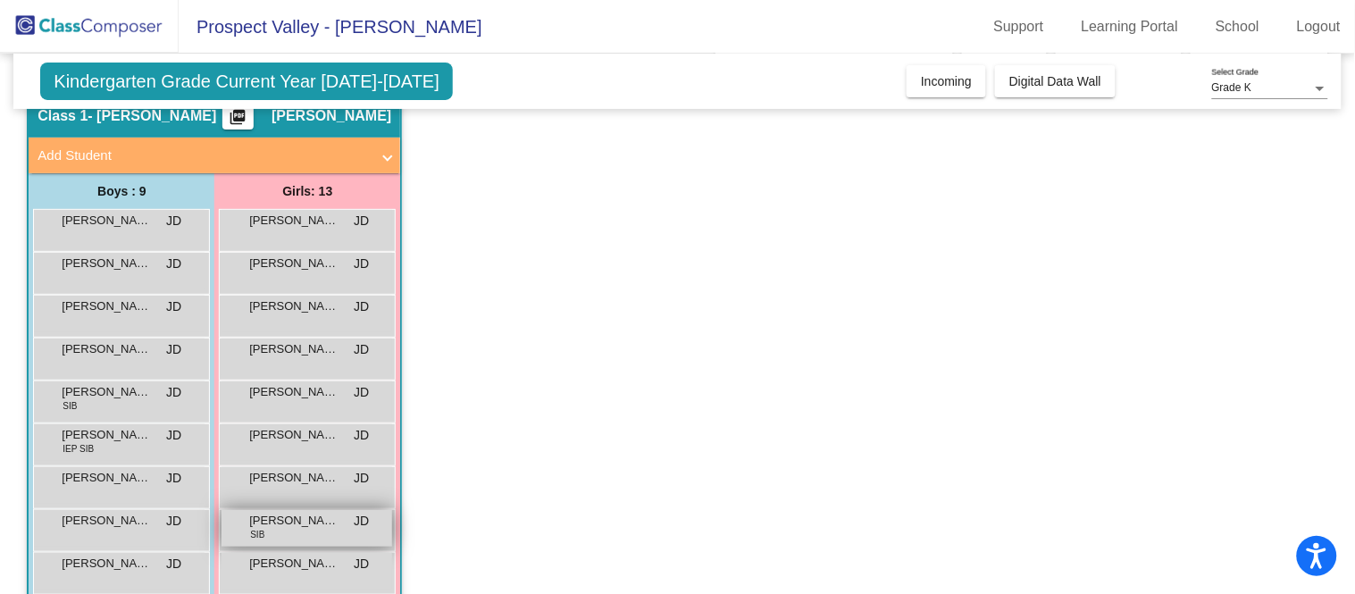
click at [283, 534] on div "[PERSON_NAME] SIB JD lock do_not_disturb_alt" at bounding box center [306, 528] width 171 height 37
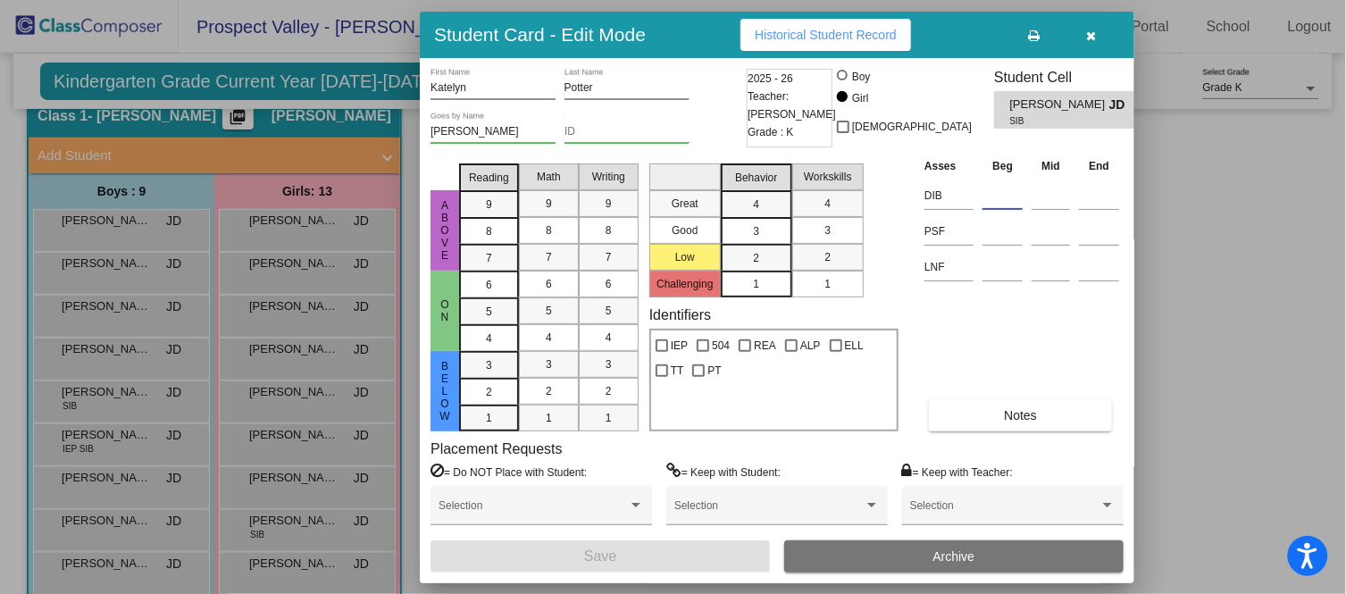
click at [994, 208] on input at bounding box center [1002, 195] width 40 height 27
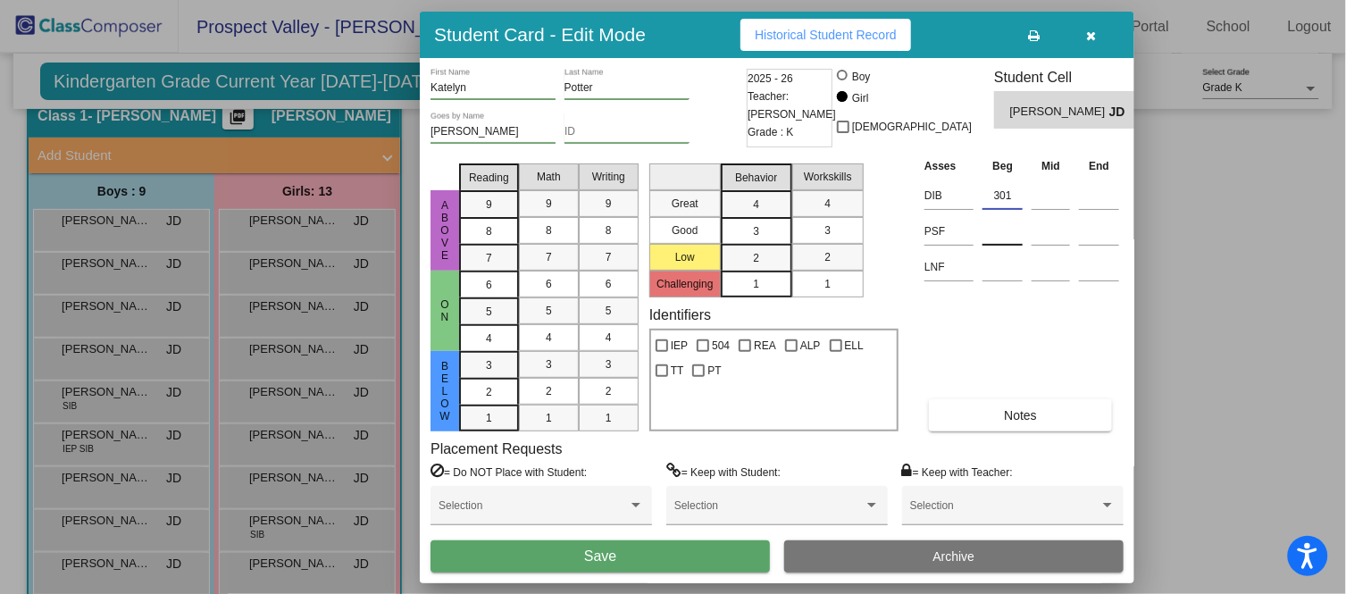
type input "301"
click at [997, 228] on input at bounding box center [1002, 231] width 40 height 27
type input "0"
click at [998, 268] on input at bounding box center [1002, 267] width 40 height 27
type input "26"
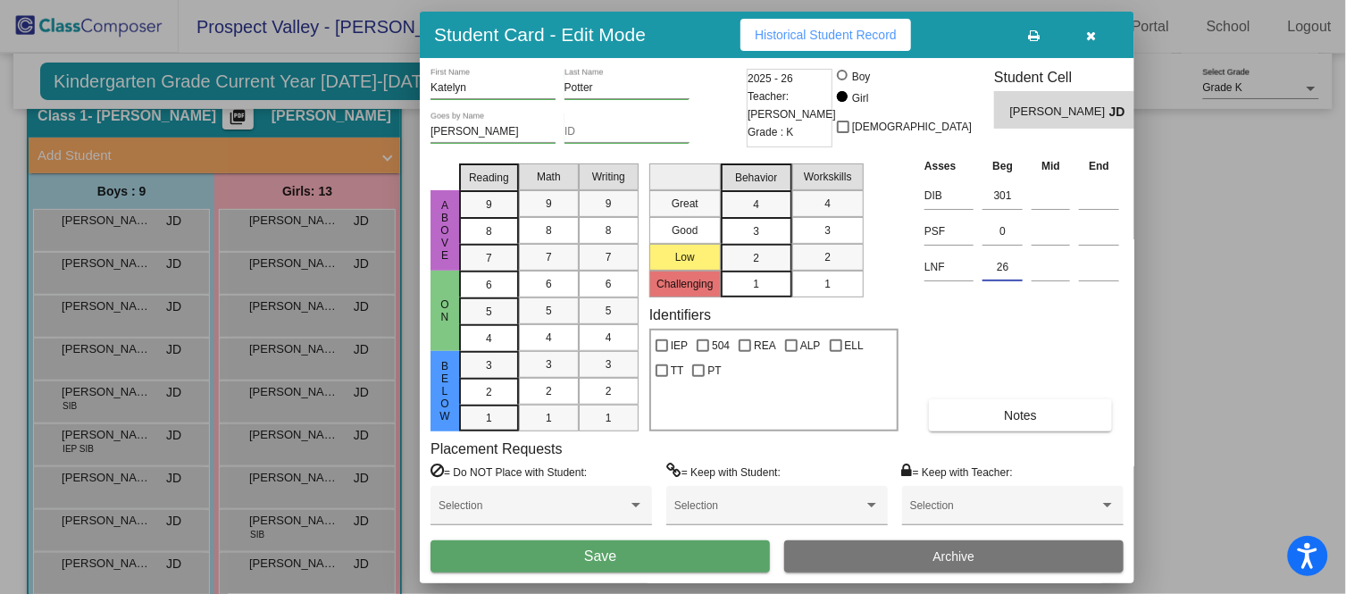
click at [706, 534] on button "Save" at bounding box center [599, 556] width 339 height 32
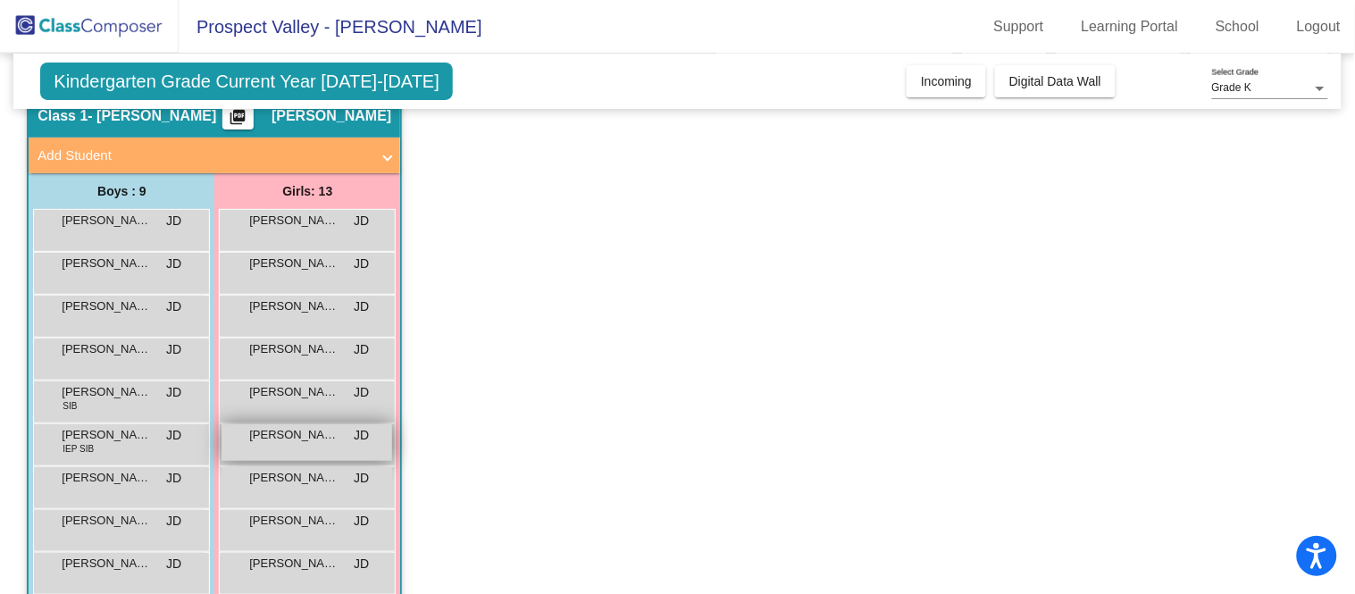
click at [305, 445] on div "[PERSON_NAME] [PERSON_NAME] lock do_not_disturb_alt" at bounding box center [306, 442] width 171 height 37
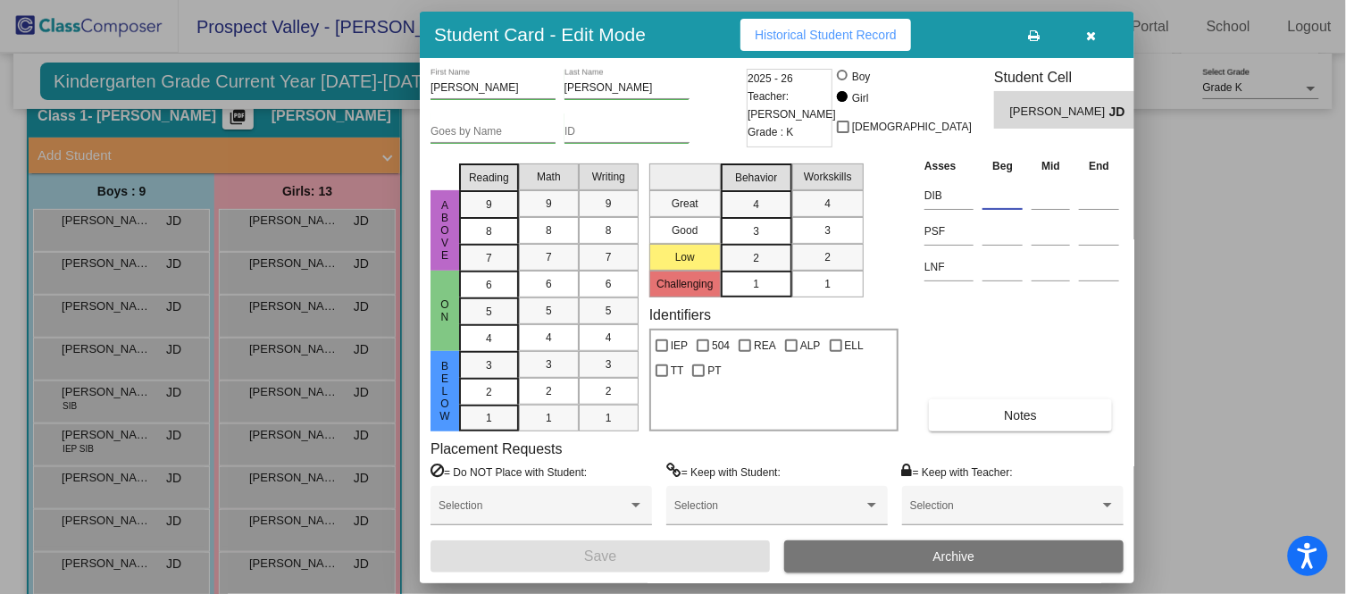
click at [989, 194] on input at bounding box center [1002, 195] width 40 height 27
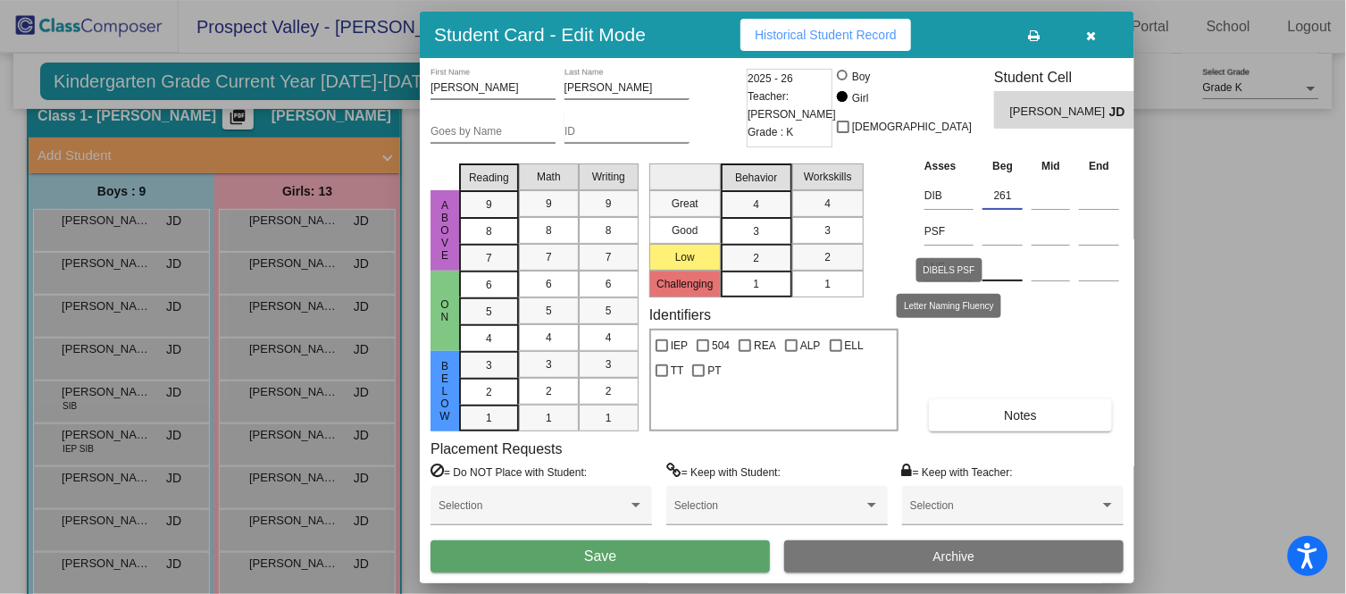
type input "261"
click at [1001, 270] on input at bounding box center [1002, 267] width 40 height 27
type input "0"
click at [997, 232] on input at bounding box center [1002, 231] width 40 height 27
type input "8"
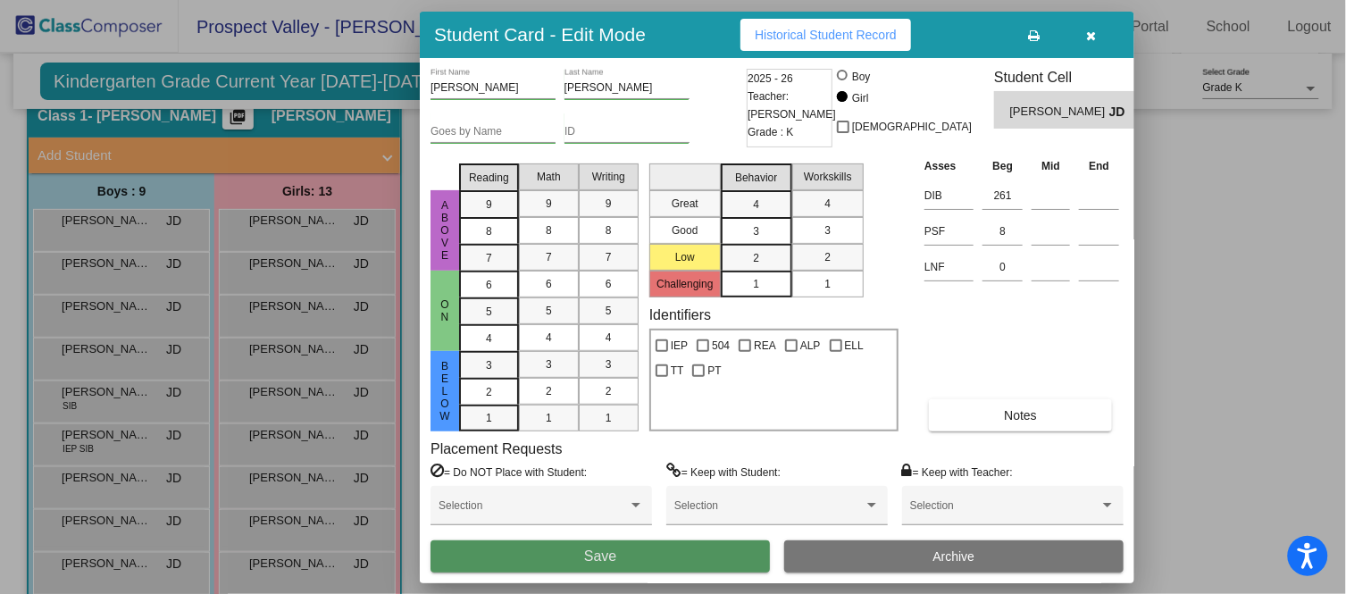
click at [636, 534] on button "Save" at bounding box center [599, 556] width 339 height 32
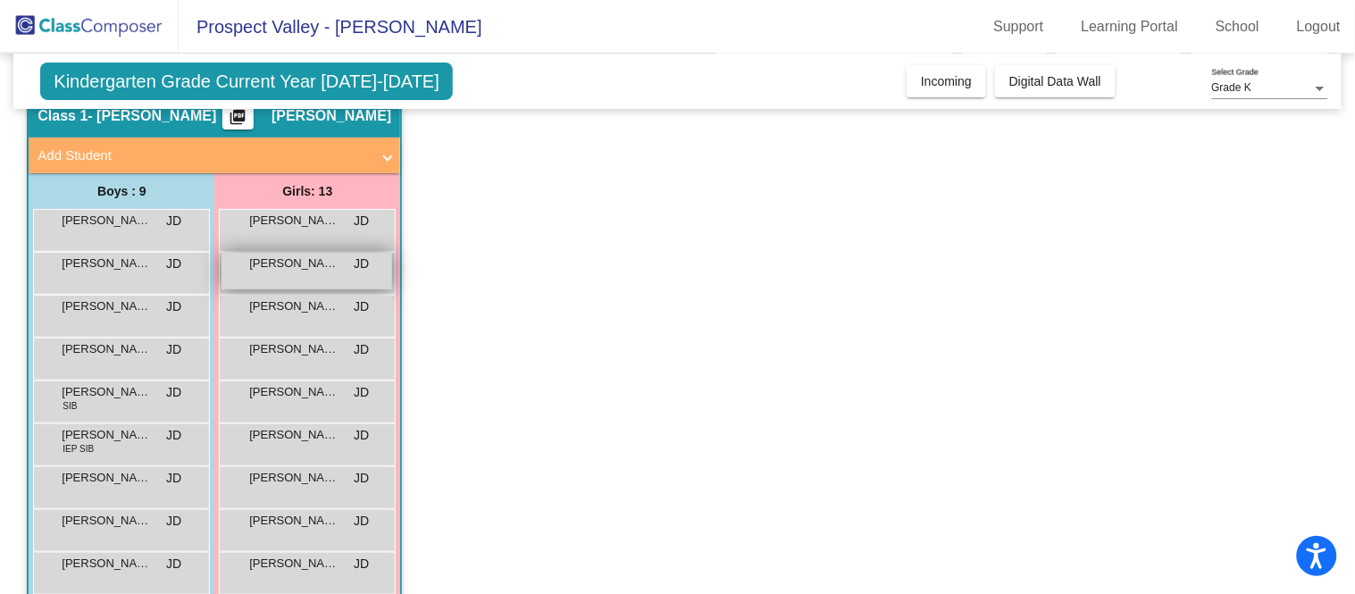
click at [302, 272] on div "[PERSON_NAME] lock do_not_disturb_alt" at bounding box center [306, 271] width 171 height 37
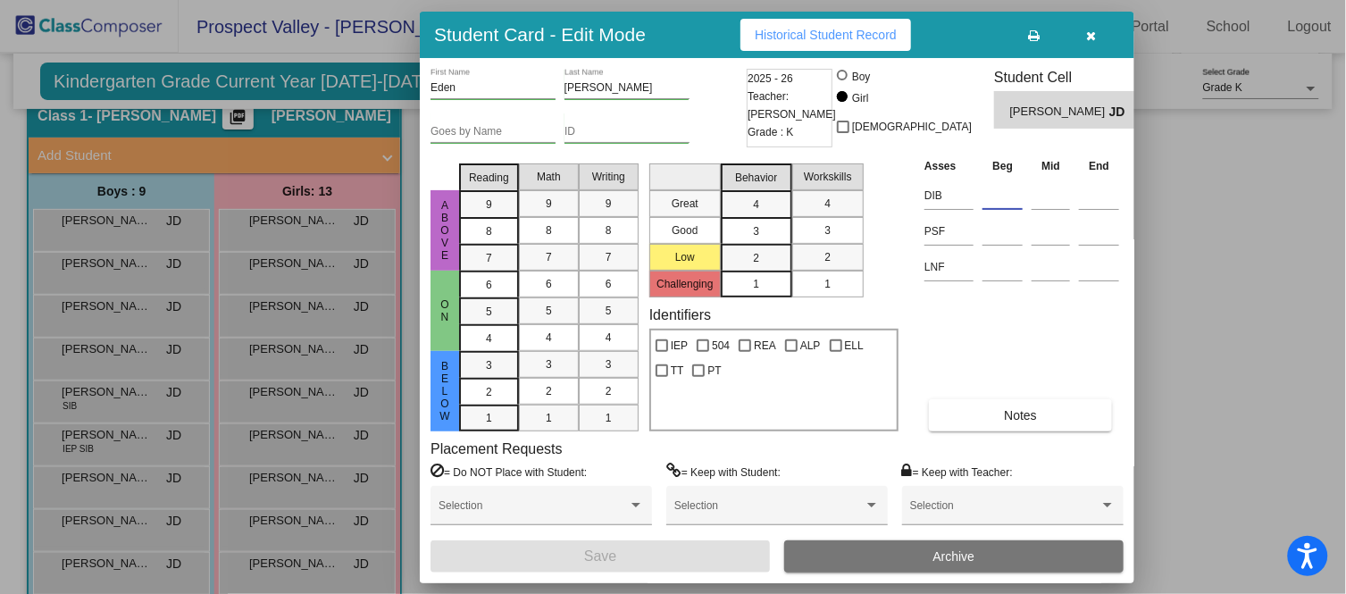
click at [993, 203] on input at bounding box center [1002, 195] width 40 height 27
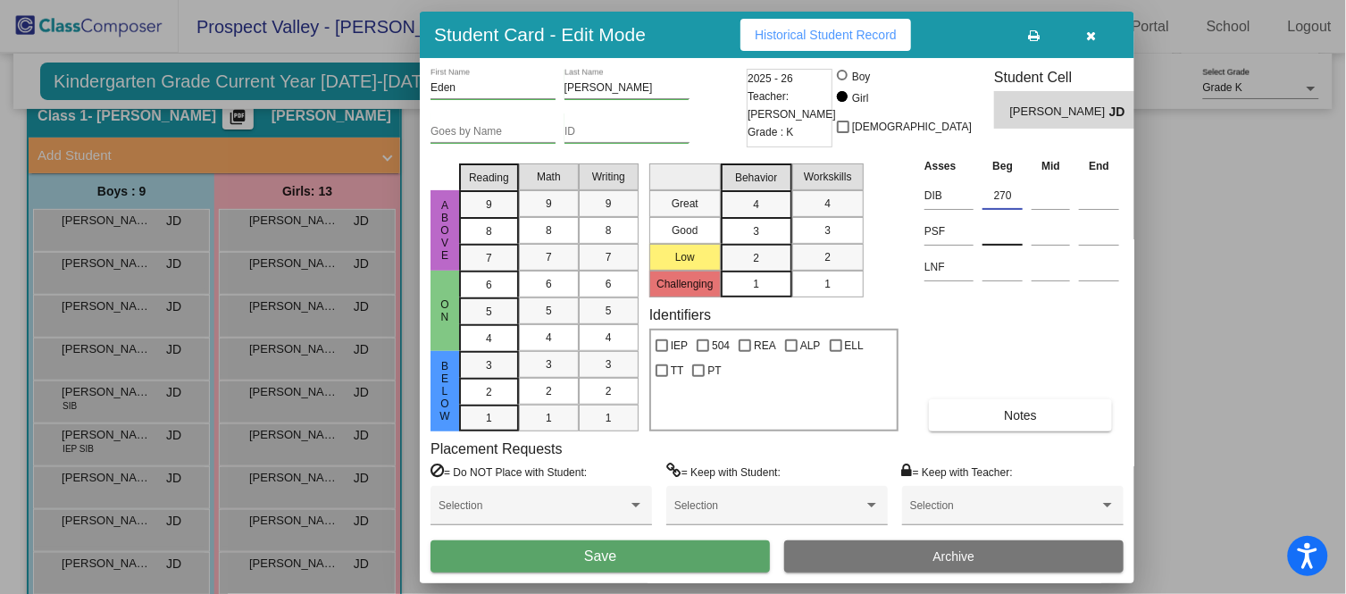
type input "270"
click at [1000, 233] on input at bounding box center [1002, 231] width 40 height 27
type input "0"
click at [1004, 282] on td at bounding box center [1002, 264] width 49 height 36
click at [1005, 272] on input at bounding box center [1002, 267] width 40 height 27
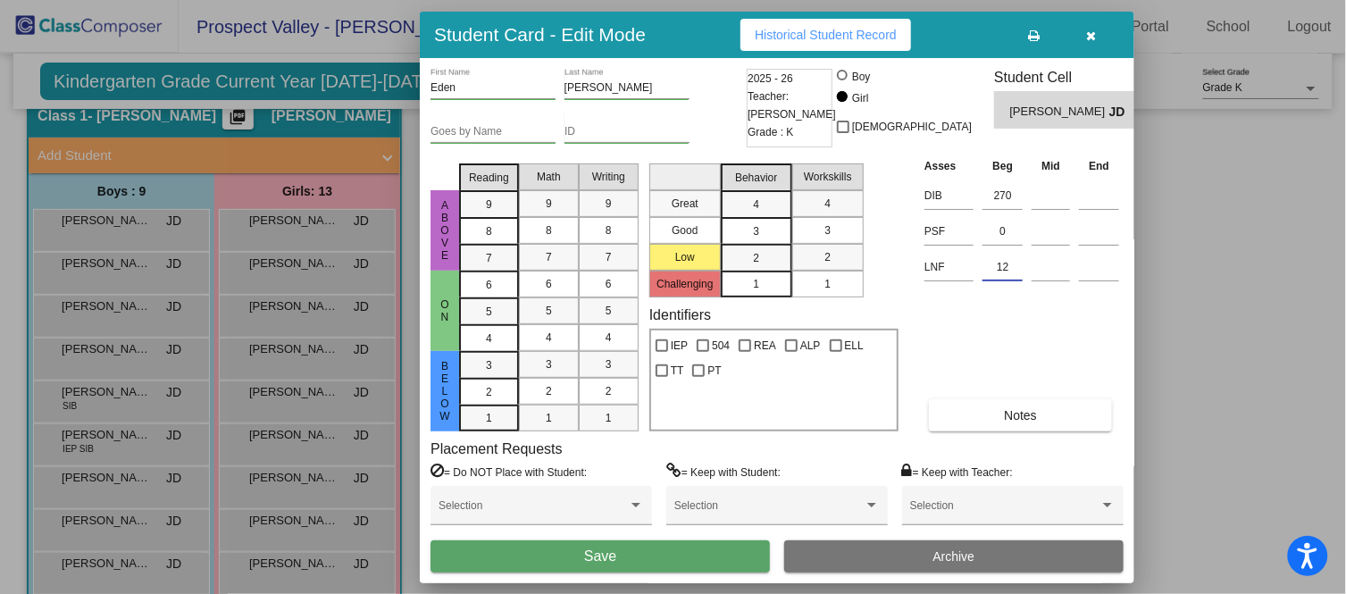
type input "12"
click at [682, 534] on button "Save" at bounding box center [599, 556] width 339 height 32
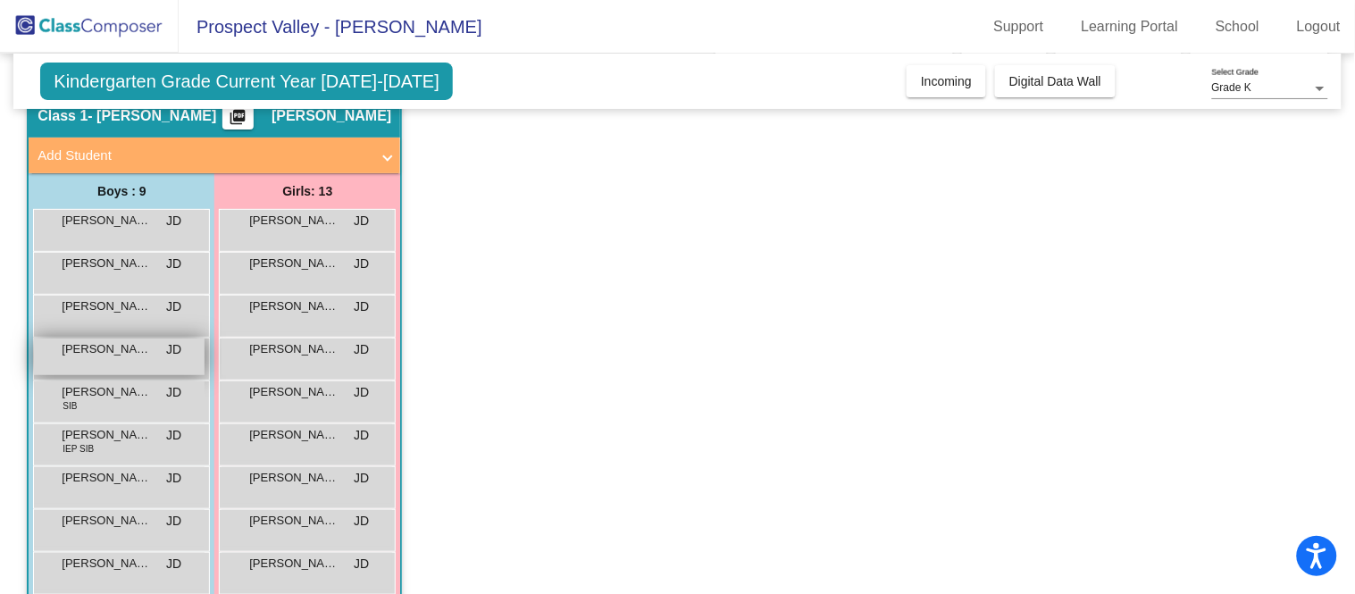
click at [95, 357] on div "[PERSON_NAME] lock do_not_disturb_alt" at bounding box center [119, 356] width 171 height 37
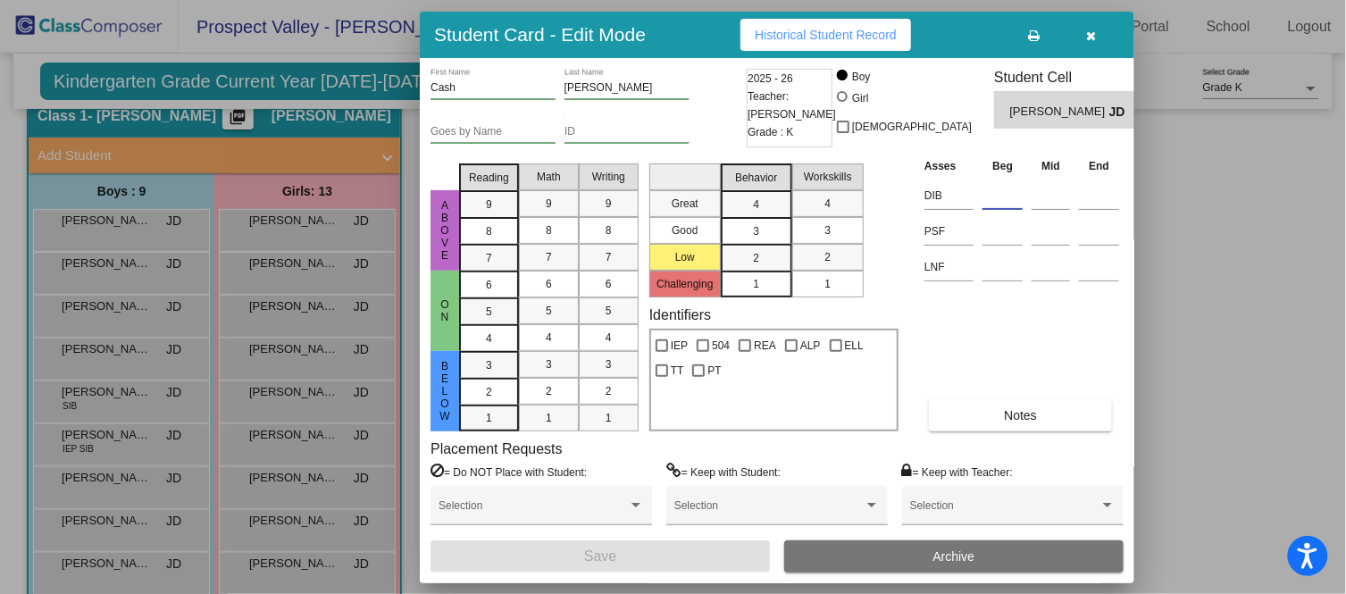
click at [993, 200] on input at bounding box center [1002, 195] width 40 height 27
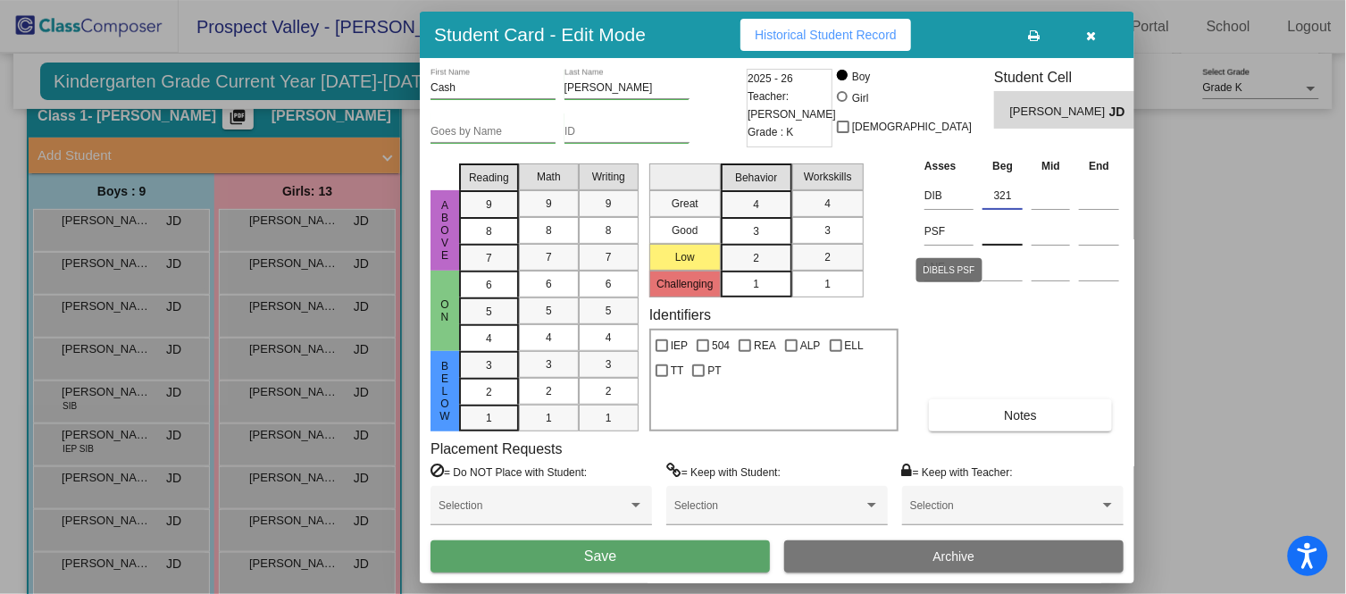
type input "321"
click at [996, 238] on input at bounding box center [1002, 231] width 40 height 27
type input "0"
click at [991, 268] on input at bounding box center [1002, 267] width 40 height 27
type input "35"
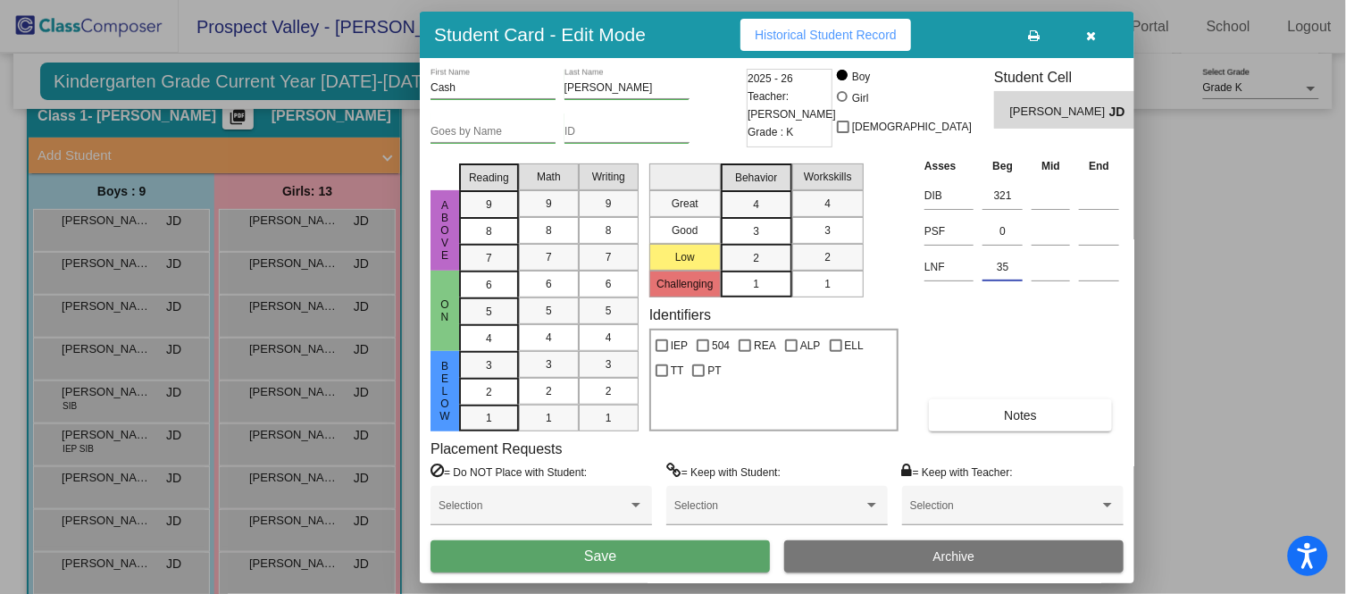
click at [672, 534] on button "Save" at bounding box center [599, 556] width 339 height 32
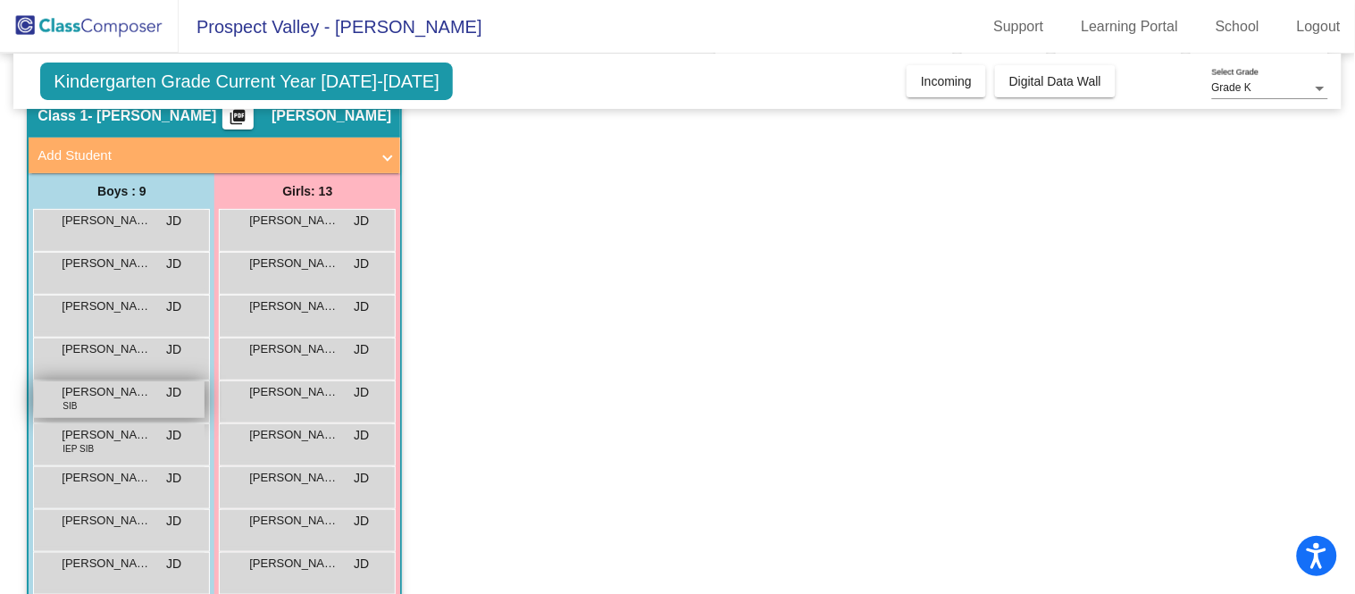
click at [88, 398] on span "[PERSON_NAME] [PERSON_NAME]" at bounding box center [106, 392] width 89 height 18
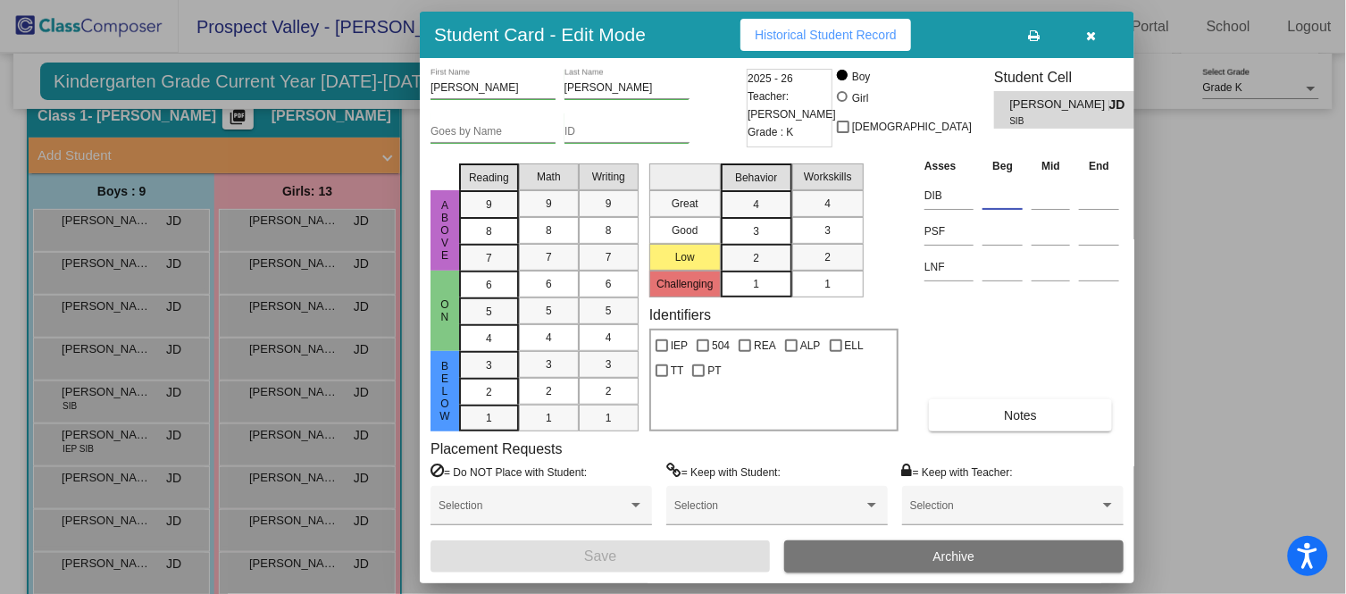
click at [997, 189] on input at bounding box center [1002, 195] width 40 height 27
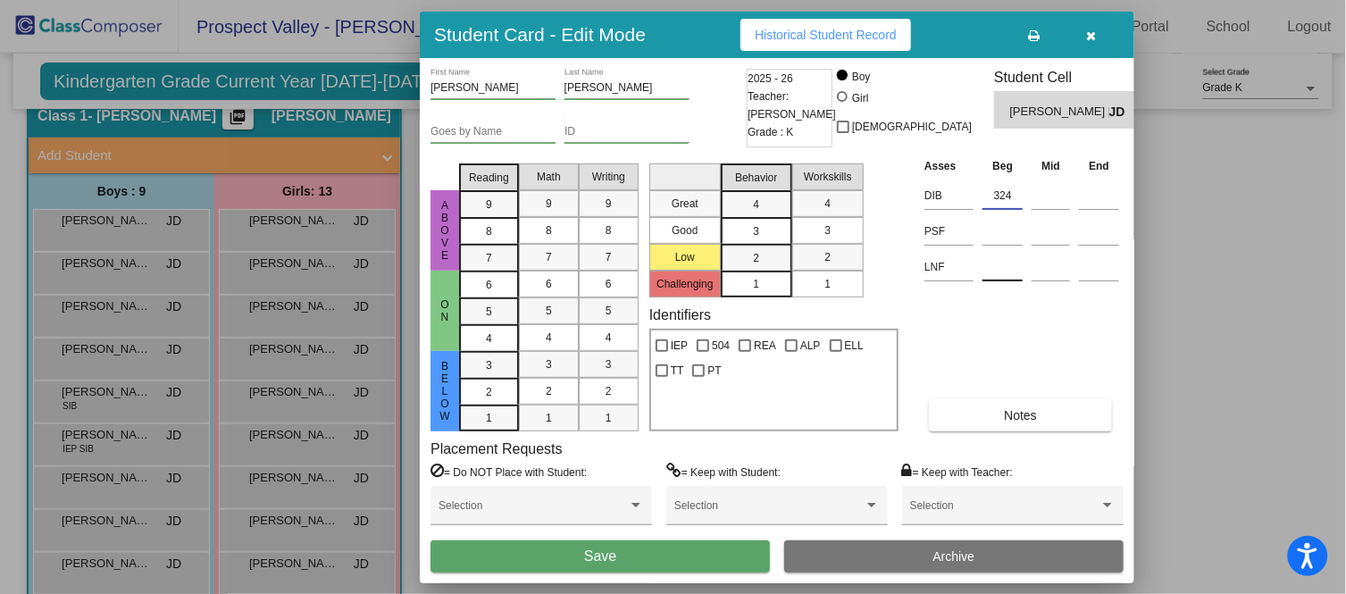
type input "324"
click at [989, 262] on input at bounding box center [1002, 267] width 40 height 27
type input "29"
click at [1013, 233] on input at bounding box center [1002, 231] width 40 height 27
type input "33"
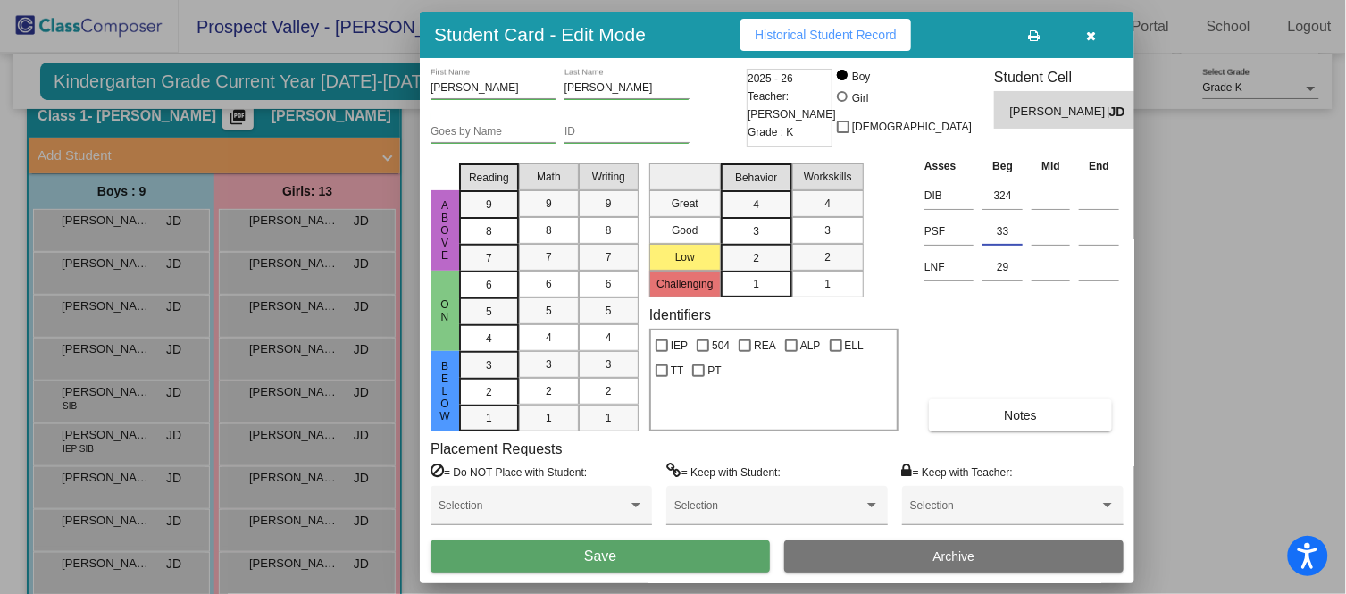
click at [732, 534] on button "Save" at bounding box center [599, 556] width 339 height 32
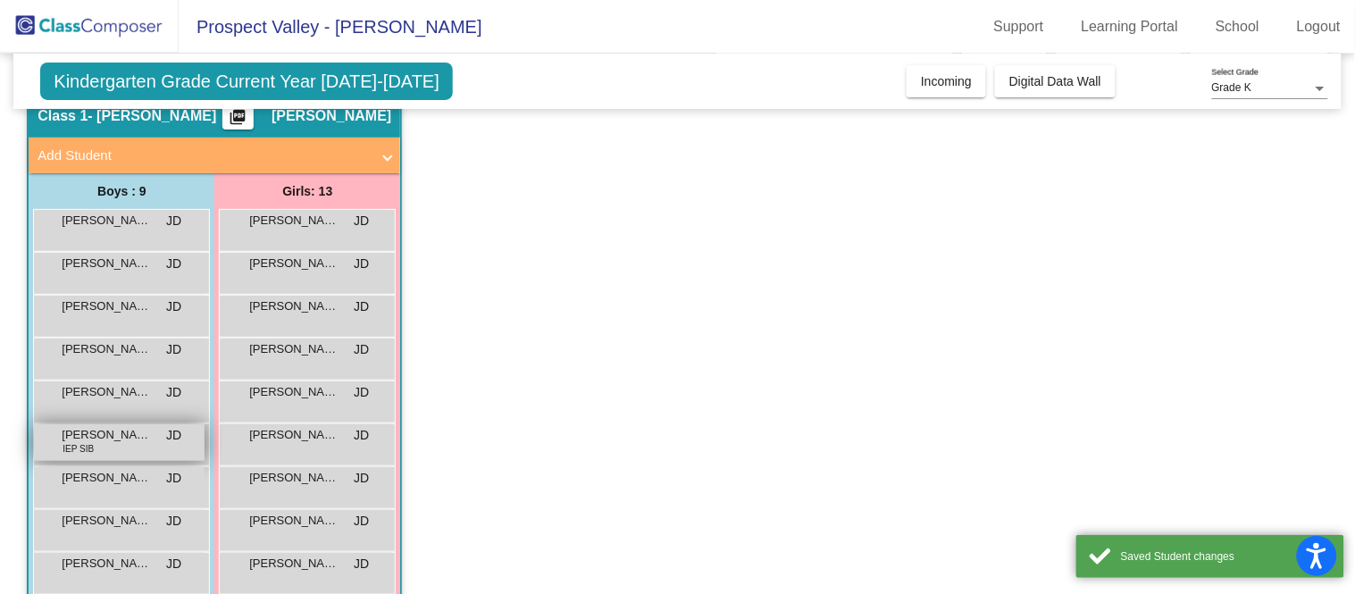
click at [107, 436] on span "[PERSON_NAME] Storvik" at bounding box center [106, 435] width 89 height 18
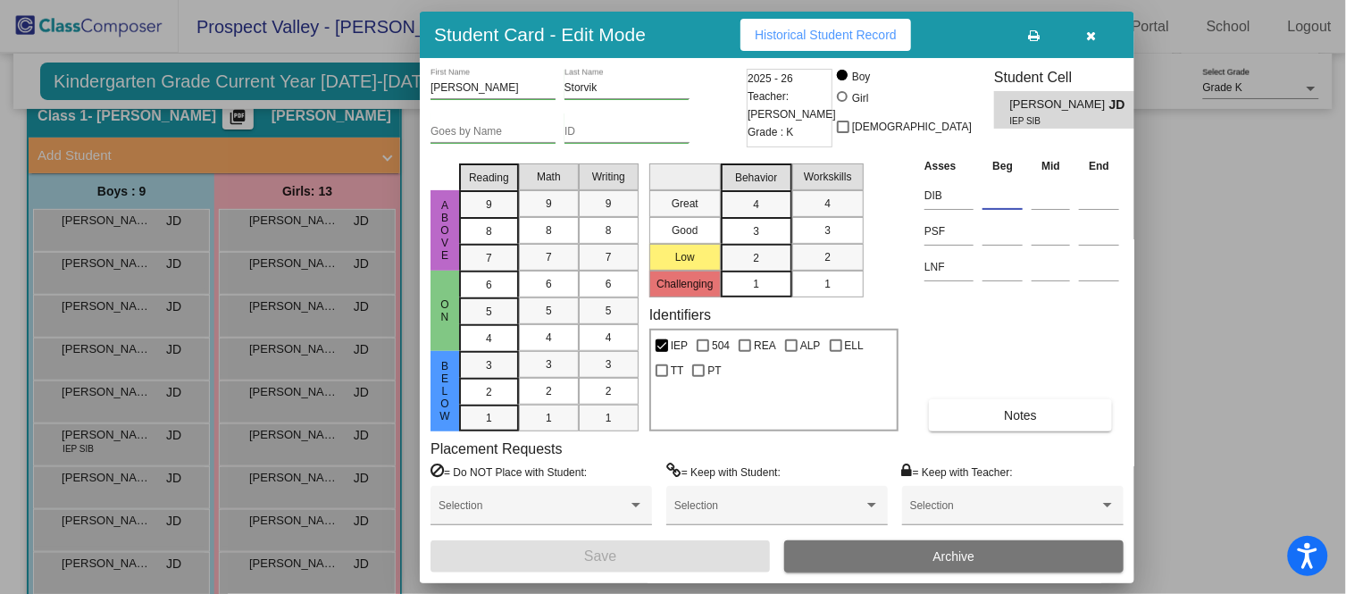
click at [1009, 190] on input at bounding box center [1002, 195] width 40 height 27
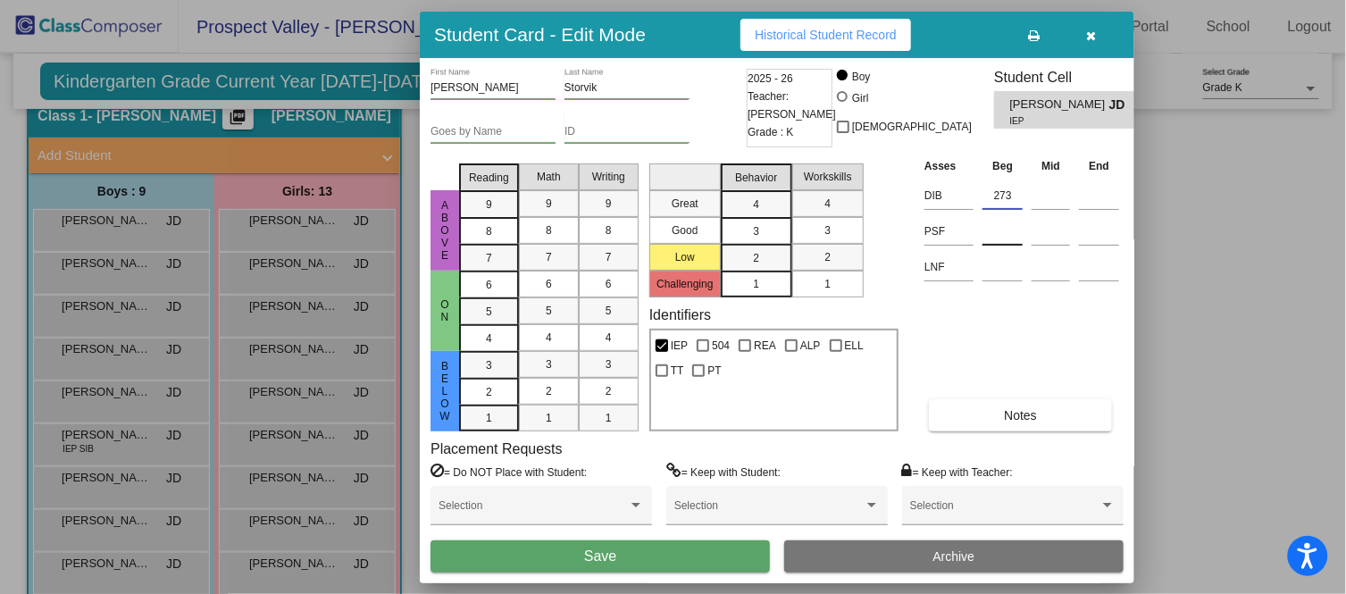
type input "273"
click at [997, 221] on input at bounding box center [1002, 231] width 40 height 27
type input "10"
click at [1004, 266] on input at bounding box center [1002, 267] width 40 height 27
type input "10"
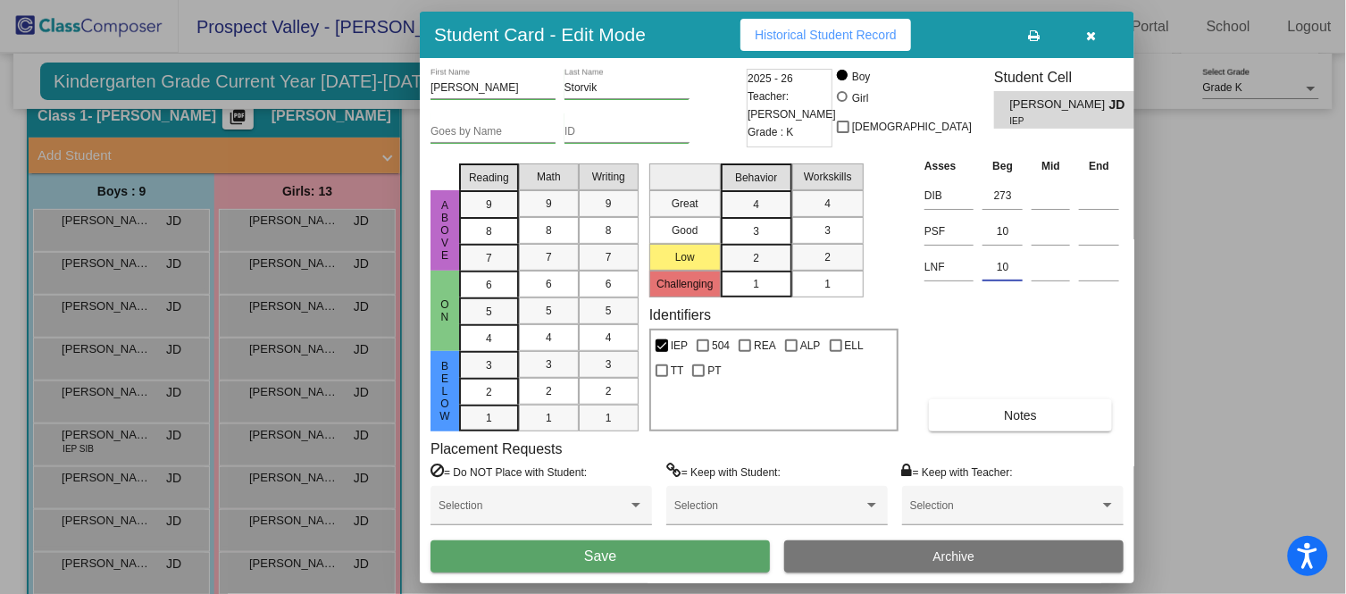
click at [686, 534] on button "Save" at bounding box center [599, 556] width 339 height 32
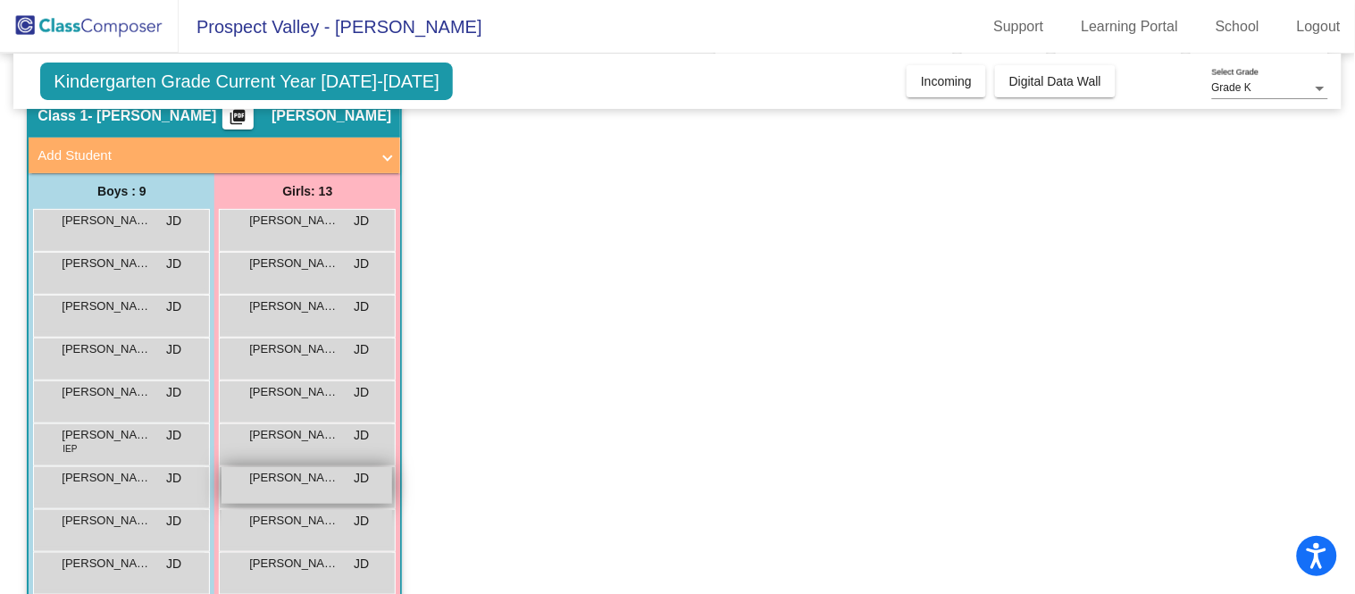
click at [311, 486] on div "June [PERSON_NAME] lock do_not_disturb_alt" at bounding box center [306, 485] width 171 height 37
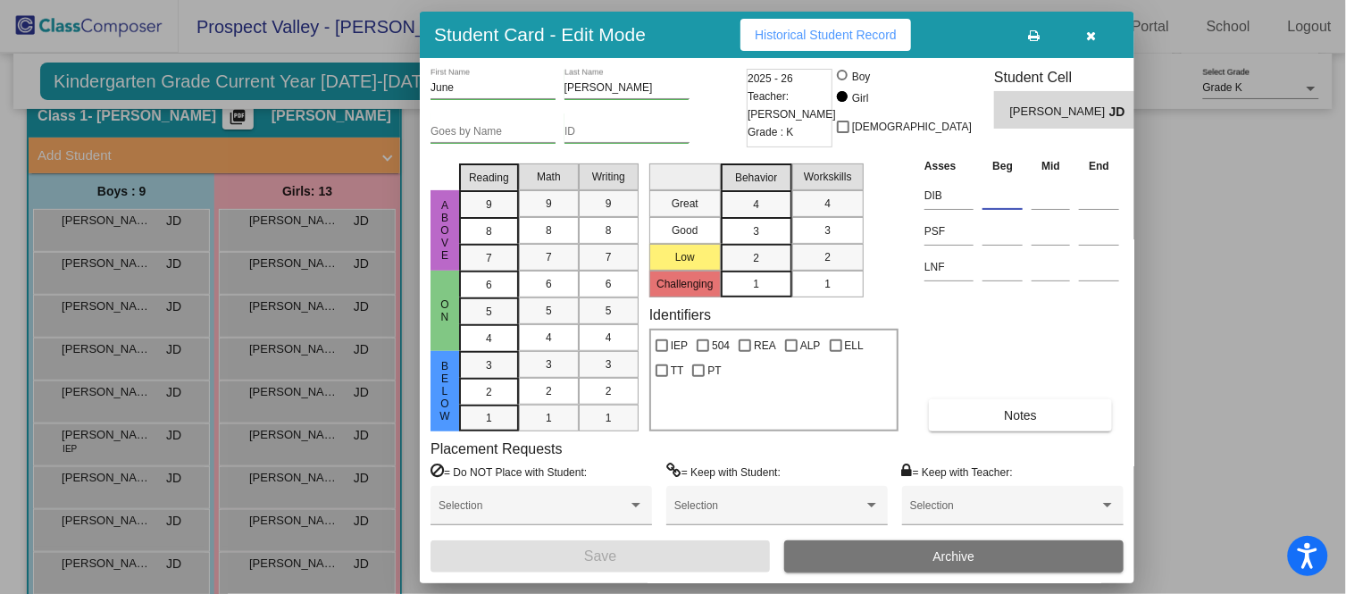
click at [994, 203] on input at bounding box center [1002, 195] width 40 height 27
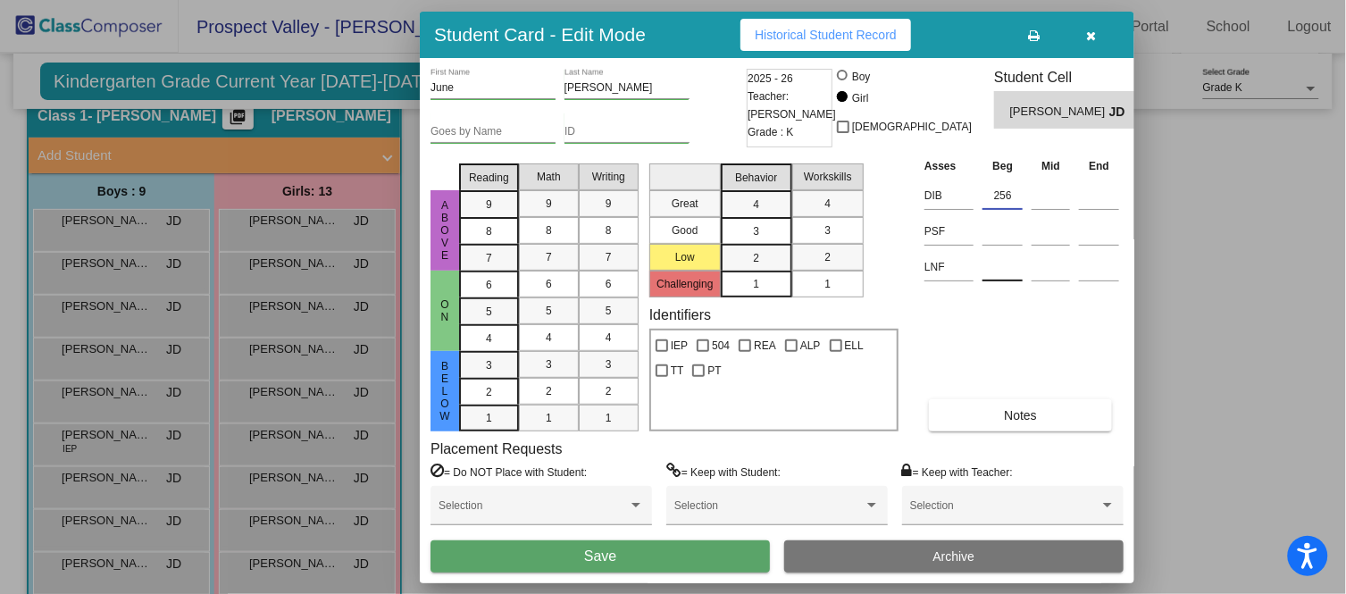
type input "256"
click at [1005, 269] on input at bounding box center [1002, 267] width 40 height 27
type input "4"
click at [997, 230] on input at bounding box center [1002, 231] width 40 height 27
type input "12"
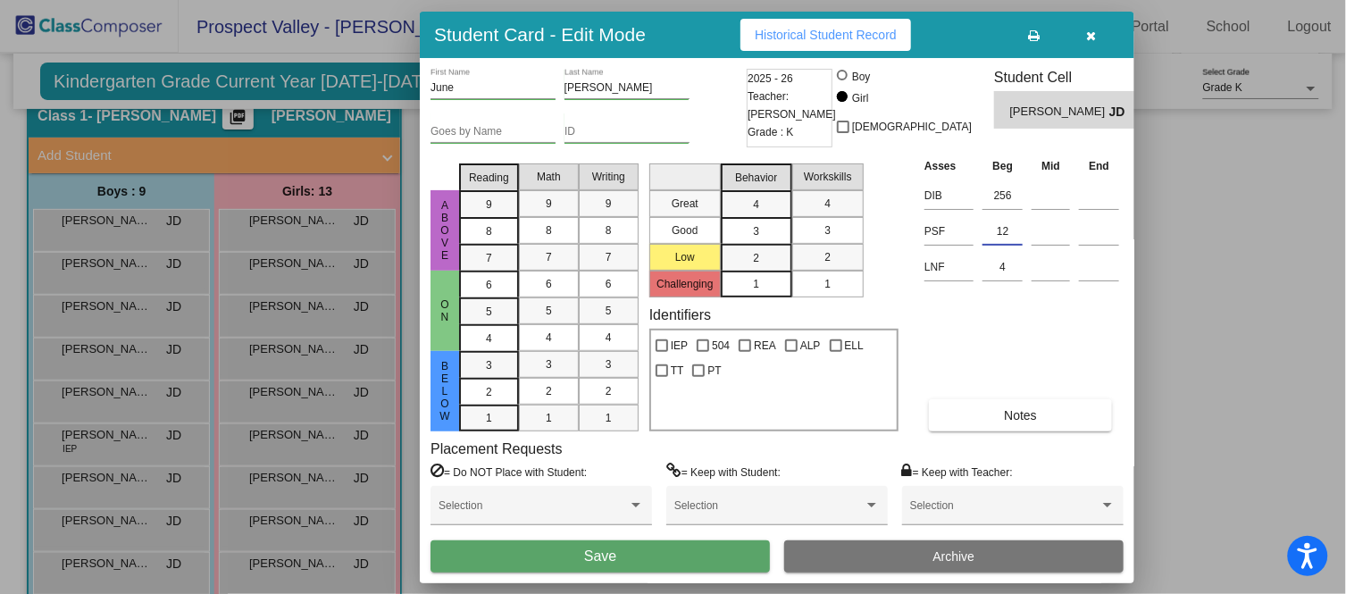
click at [694, 534] on button "Save" at bounding box center [599, 556] width 339 height 32
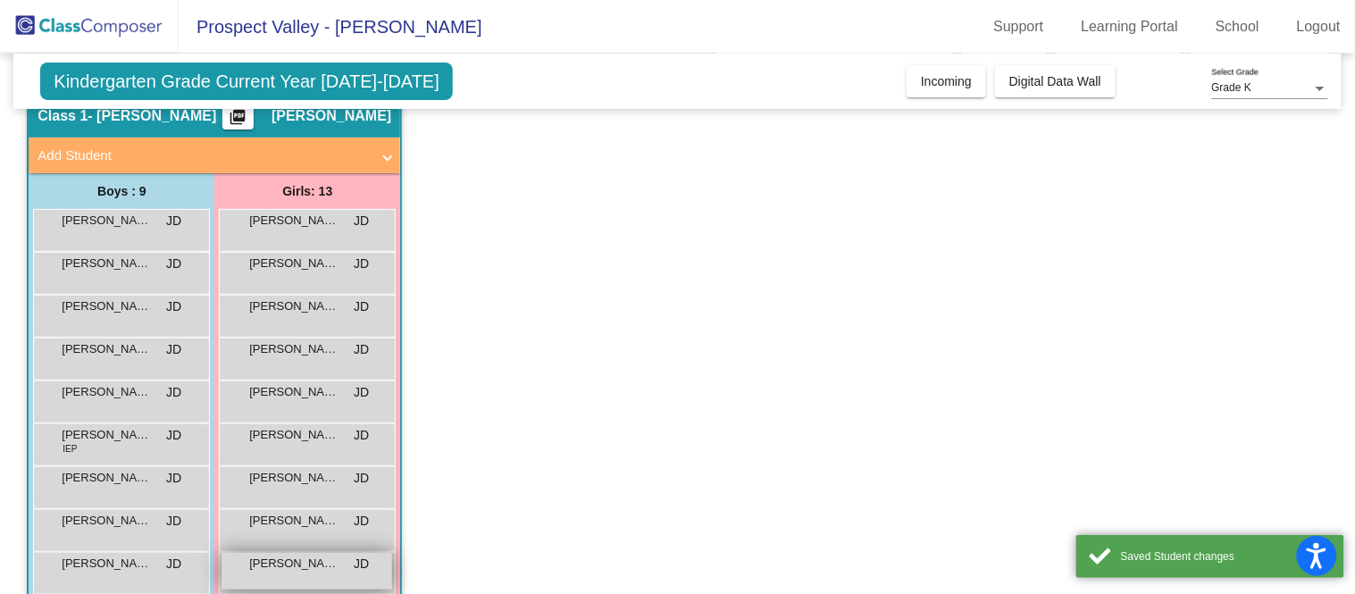
click at [304, 534] on span "[PERSON_NAME]" at bounding box center [293, 564] width 89 height 18
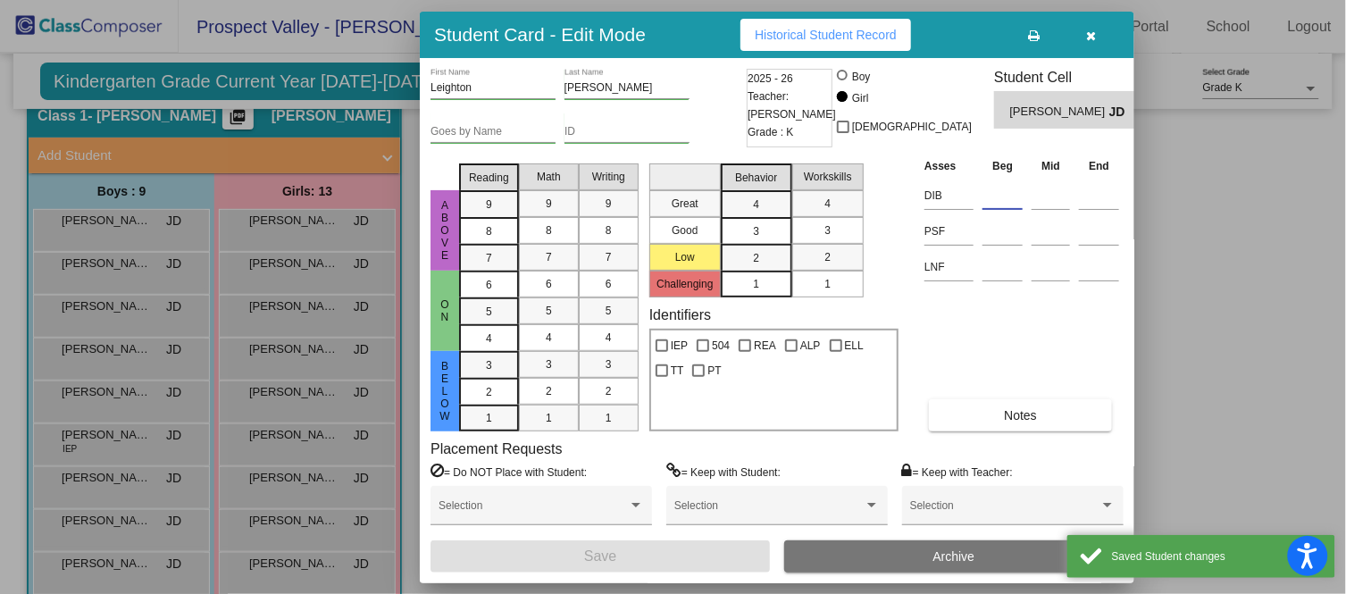
click at [1002, 204] on input at bounding box center [1002, 195] width 40 height 27
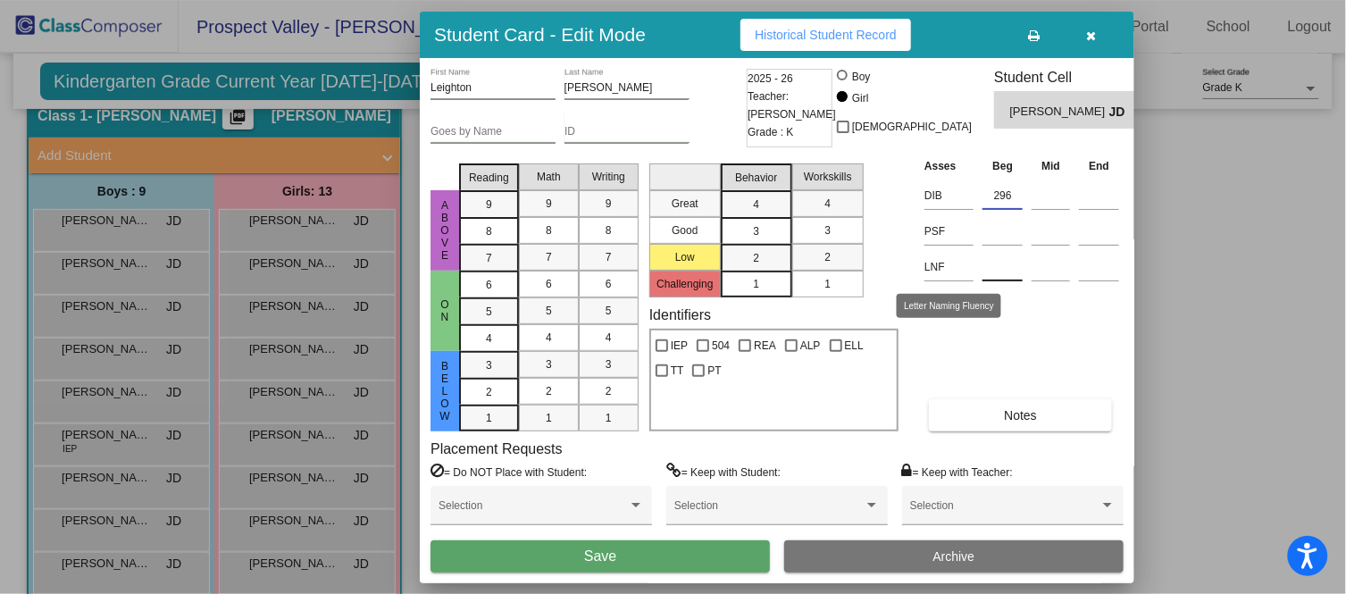
type input "296"
click at [1007, 264] on input at bounding box center [1002, 267] width 40 height 27
type input "20"
click at [1007, 233] on input at bounding box center [1002, 231] width 40 height 27
type input "29"
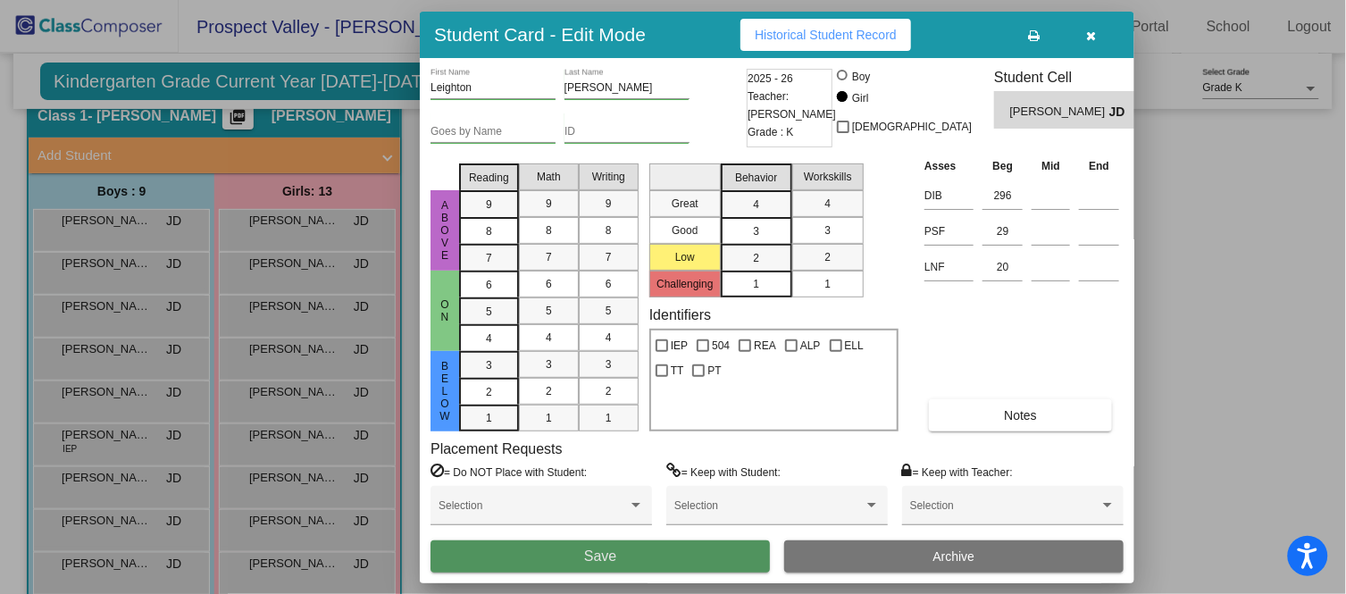
click at [684, 534] on button "Save" at bounding box center [599, 556] width 339 height 32
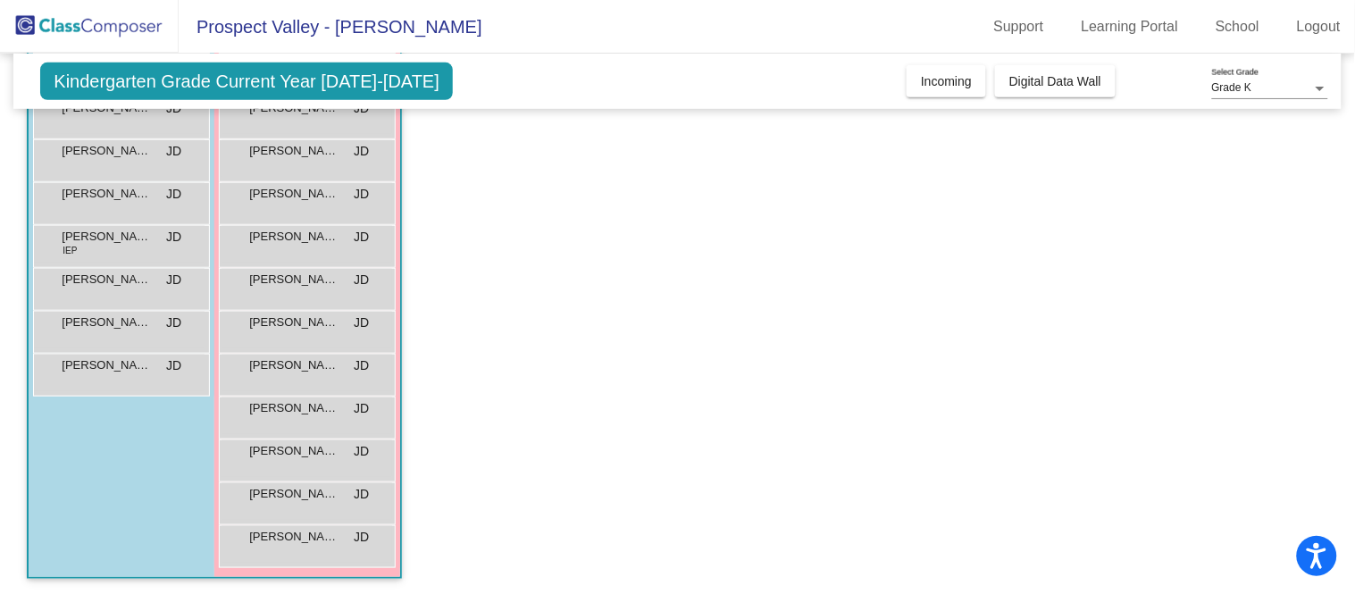
scroll to position [0, 0]
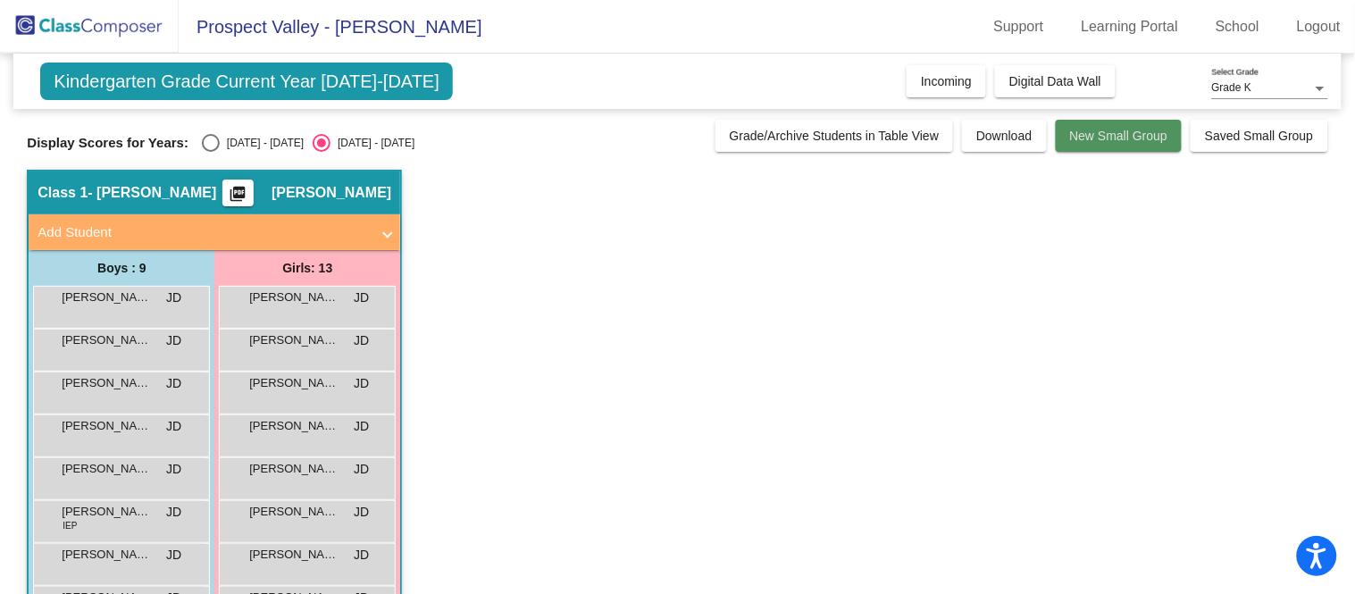
click at [1147, 131] on span "New Small Group" at bounding box center [1119, 136] width 98 height 14
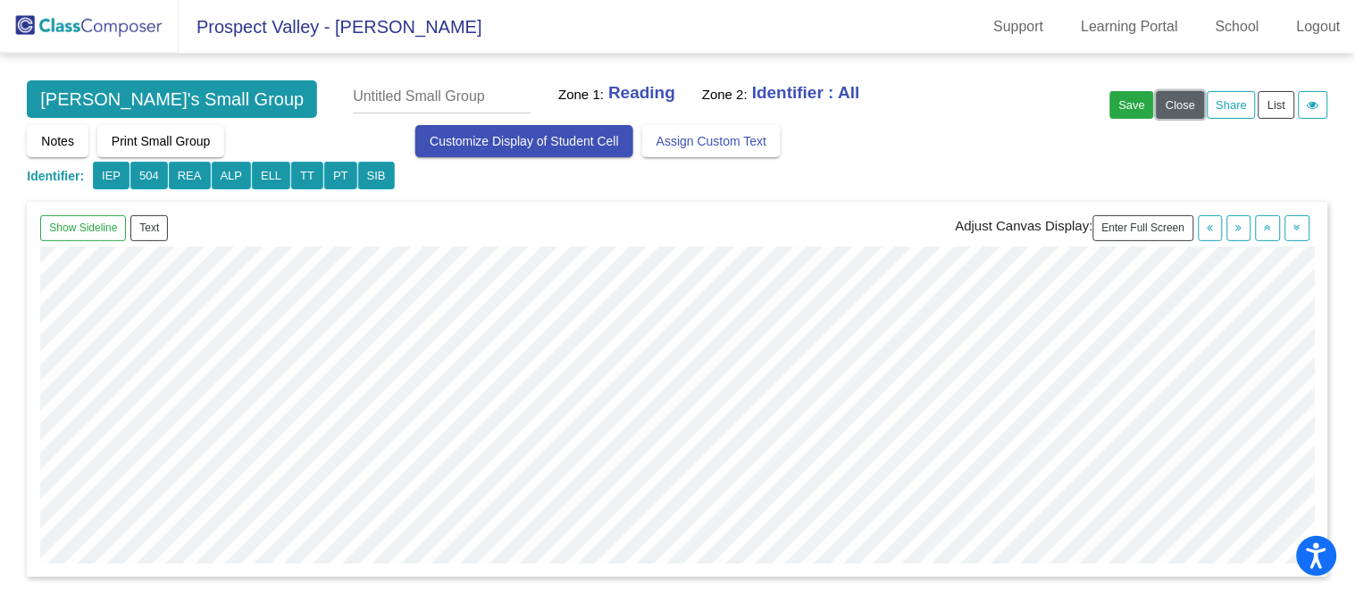
click at [1188, 104] on button "Close" at bounding box center [1179, 105] width 47 height 28
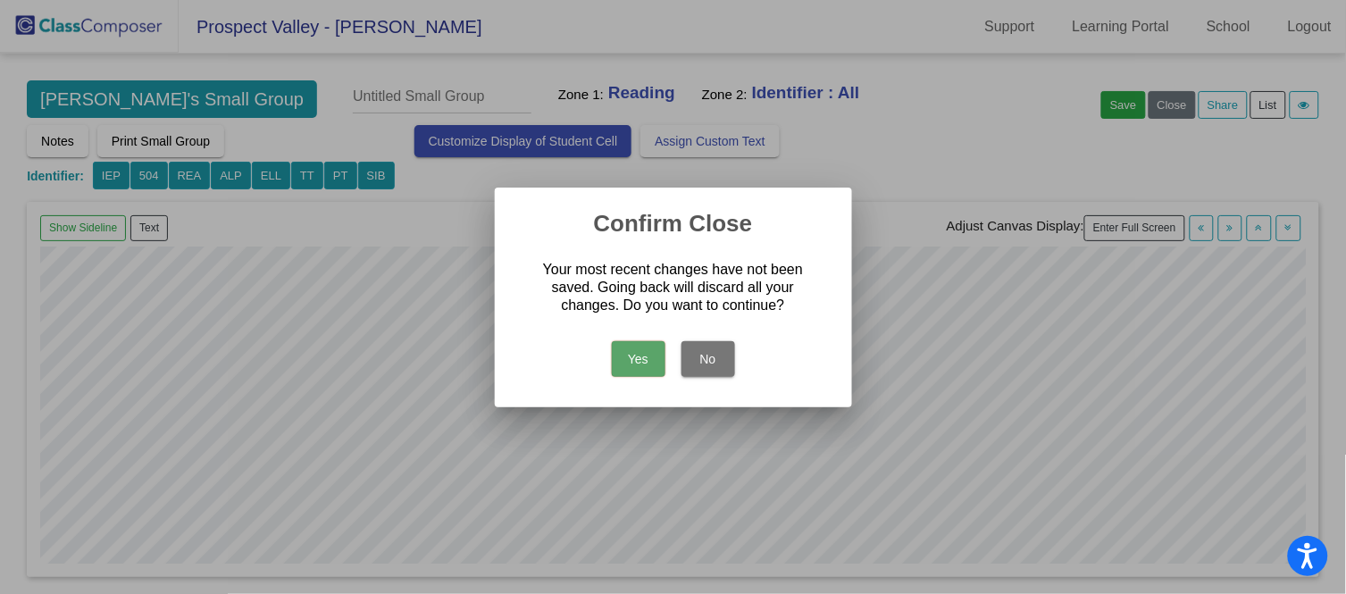
click at [628, 351] on button "Yes" at bounding box center [639, 359] width 54 height 36
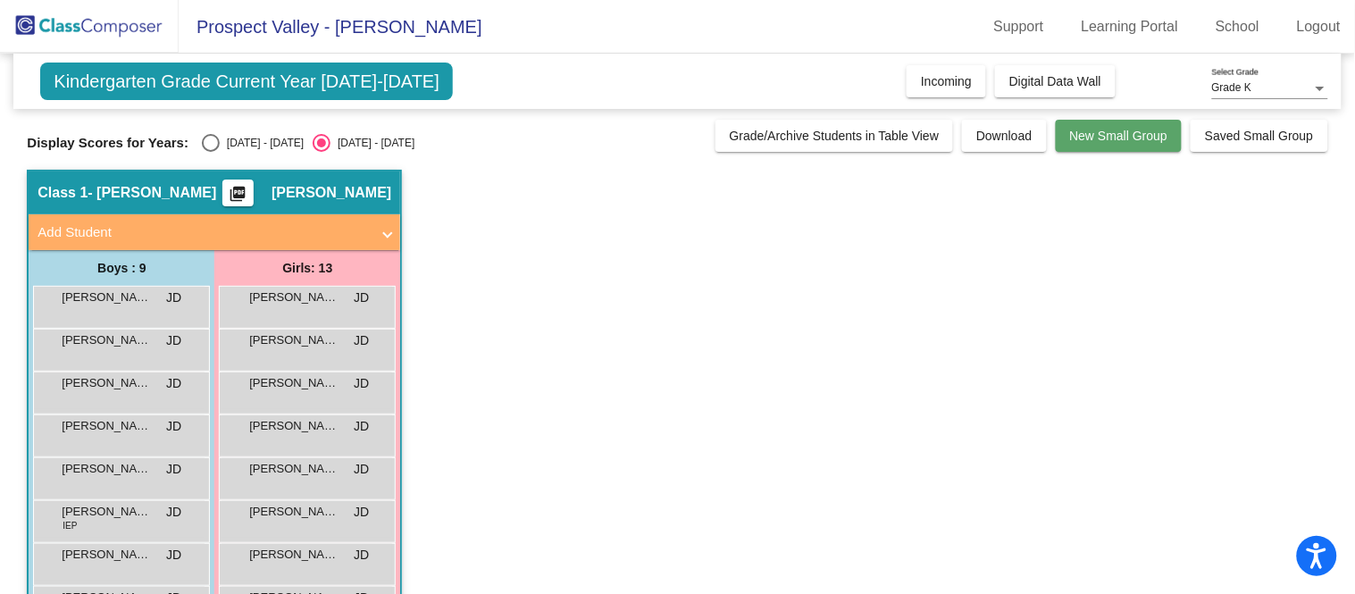
click at [1105, 139] on span "New Small Group" at bounding box center [1119, 136] width 98 height 14
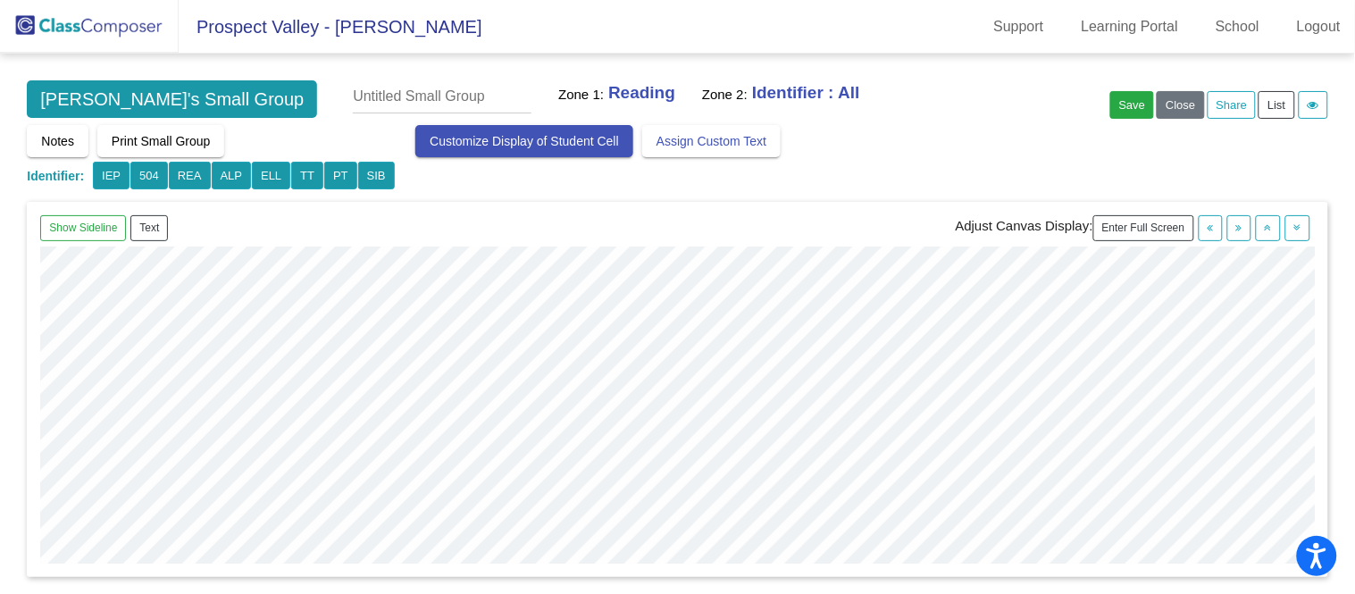
click at [533, 146] on span "Customize Display of Student Cell" at bounding box center [523, 141] width 189 height 14
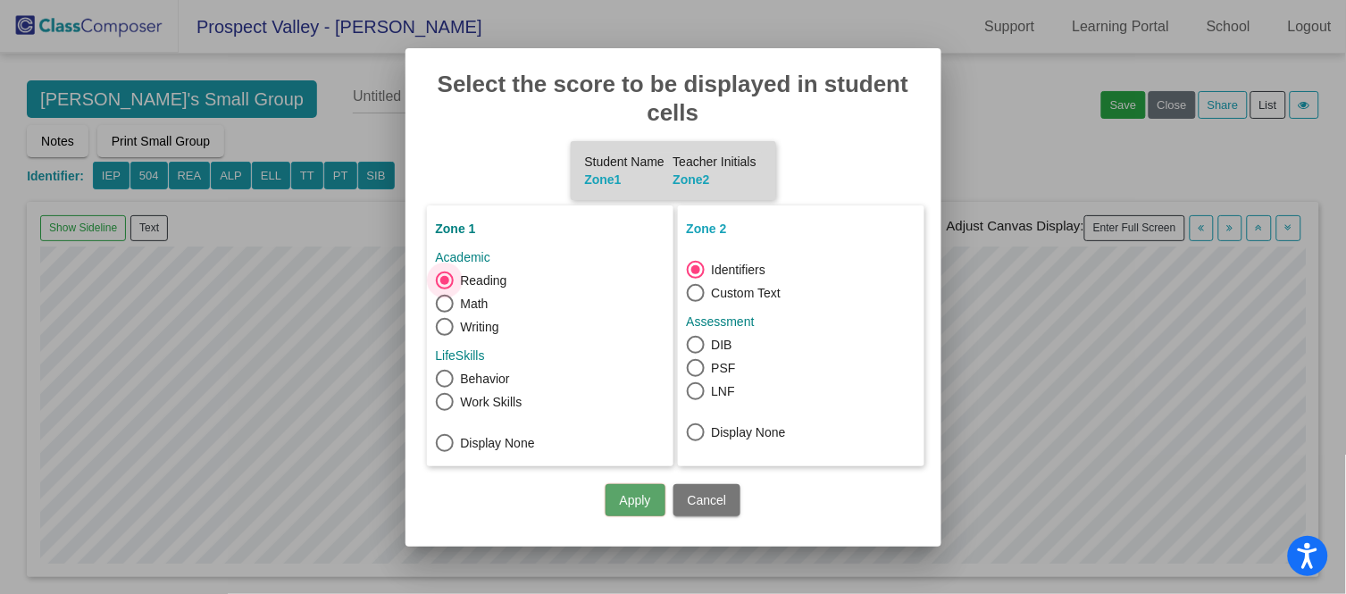
click at [700, 370] on div at bounding box center [696, 368] width 18 height 18
click at [696, 377] on input "PSF" at bounding box center [695, 377] width 1 height 1
radio input "false"
radio input "true"
click at [638, 501] on button "Apply" at bounding box center [635, 500] width 60 height 32
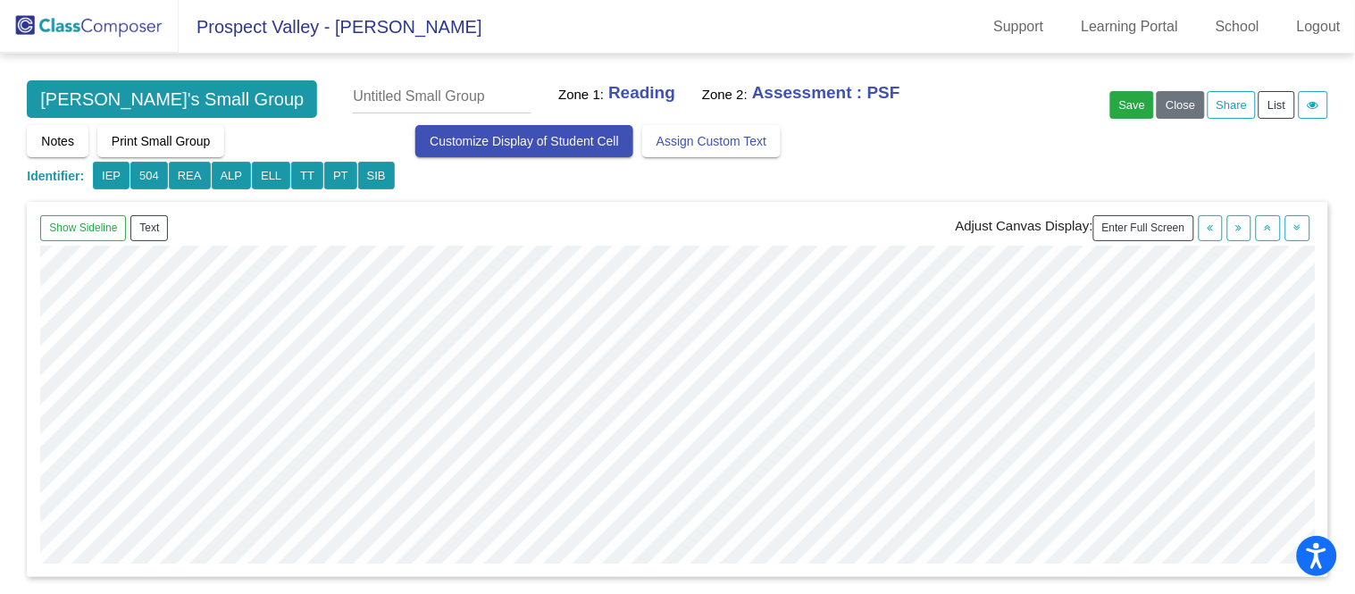
scroll to position [618, 0]
click at [1190, 110] on button "Close" at bounding box center [1179, 105] width 47 height 28
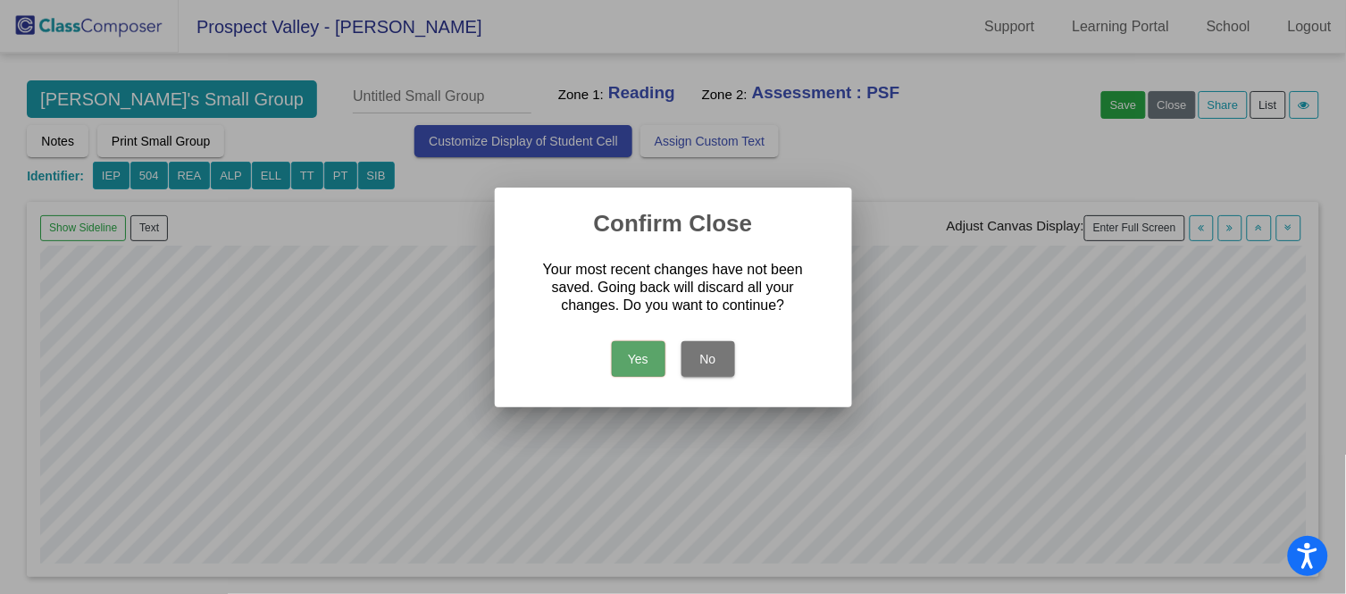
click at [637, 351] on button "Yes" at bounding box center [639, 359] width 54 height 36
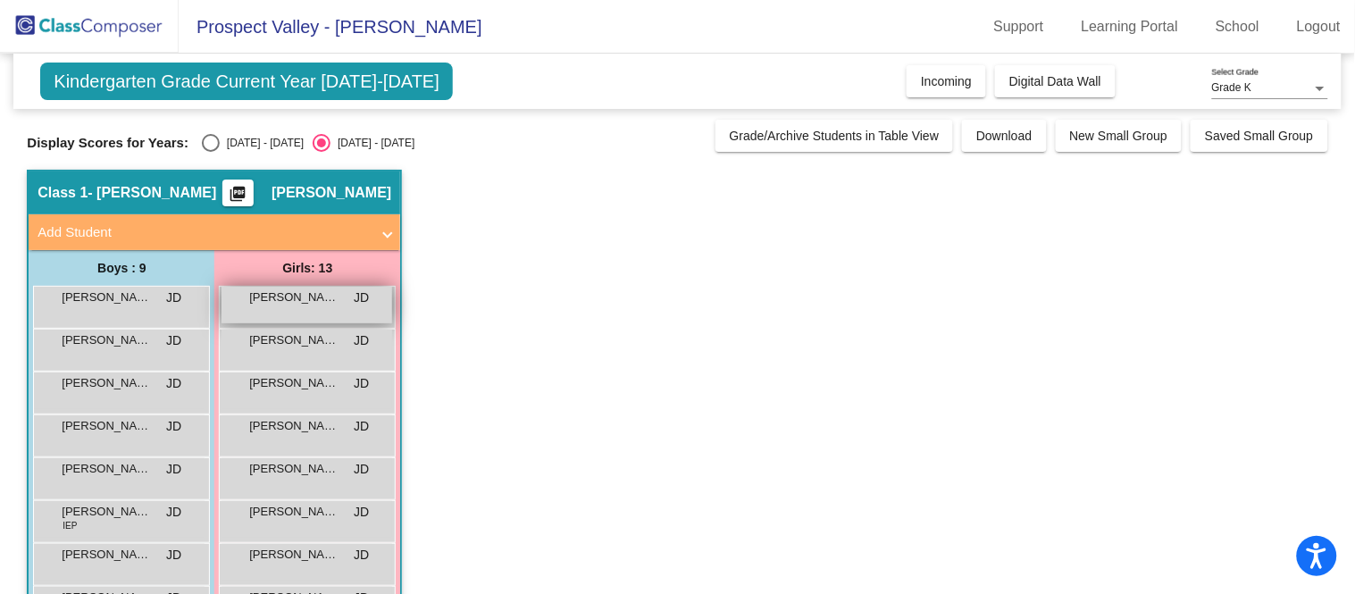
click at [318, 304] on span "[PERSON_NAME]" at bounding box center [293, 297] width 89 height 18
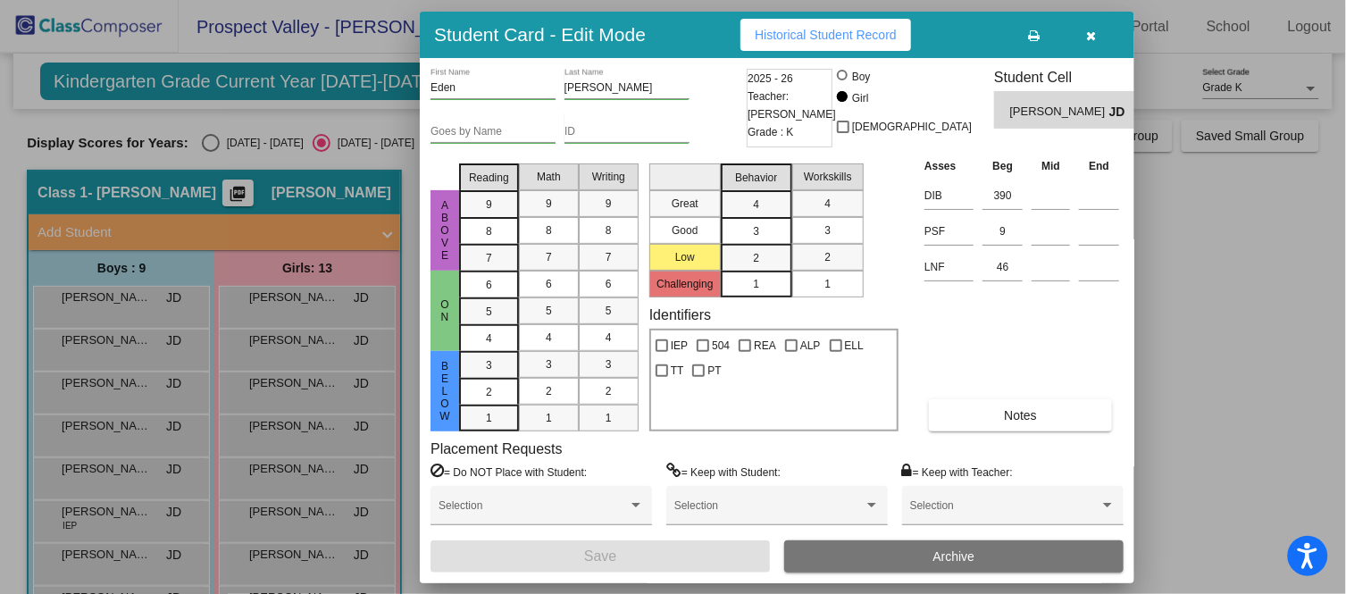
click at [1098, 39] on button "button" at bounding box center [1091, 35] width 57 height 32
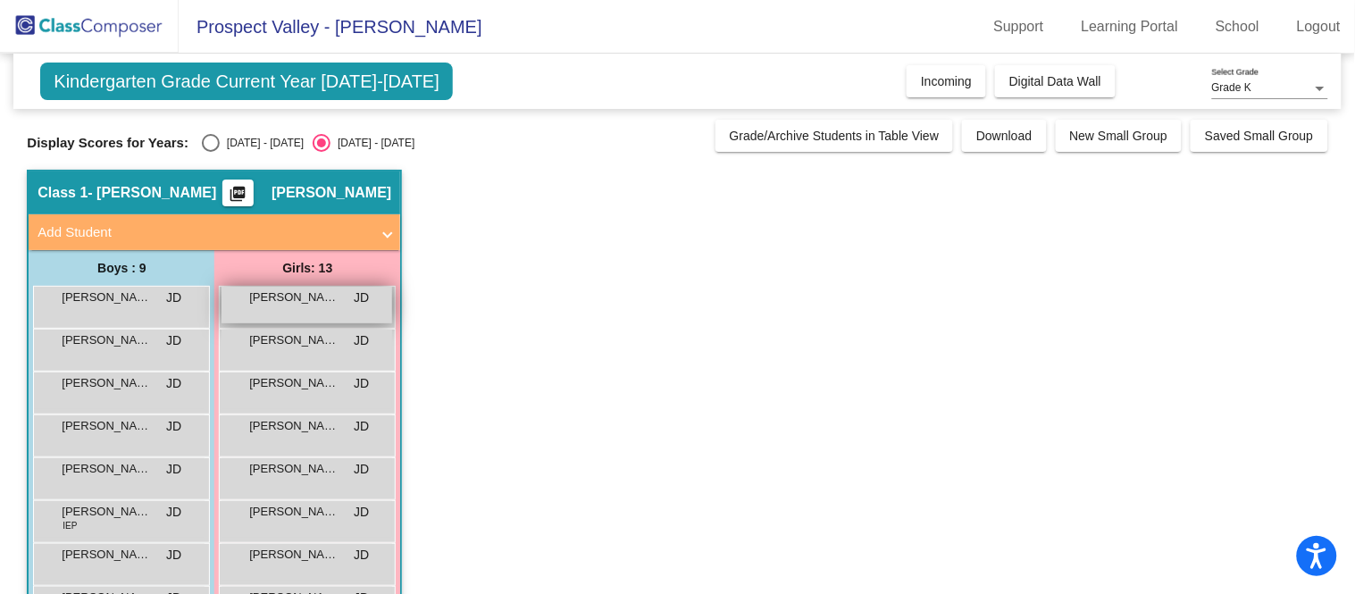
click at [286, 288] on span "[PERSON_NAME]" at bounding box center [293, 297] width 89 height 18
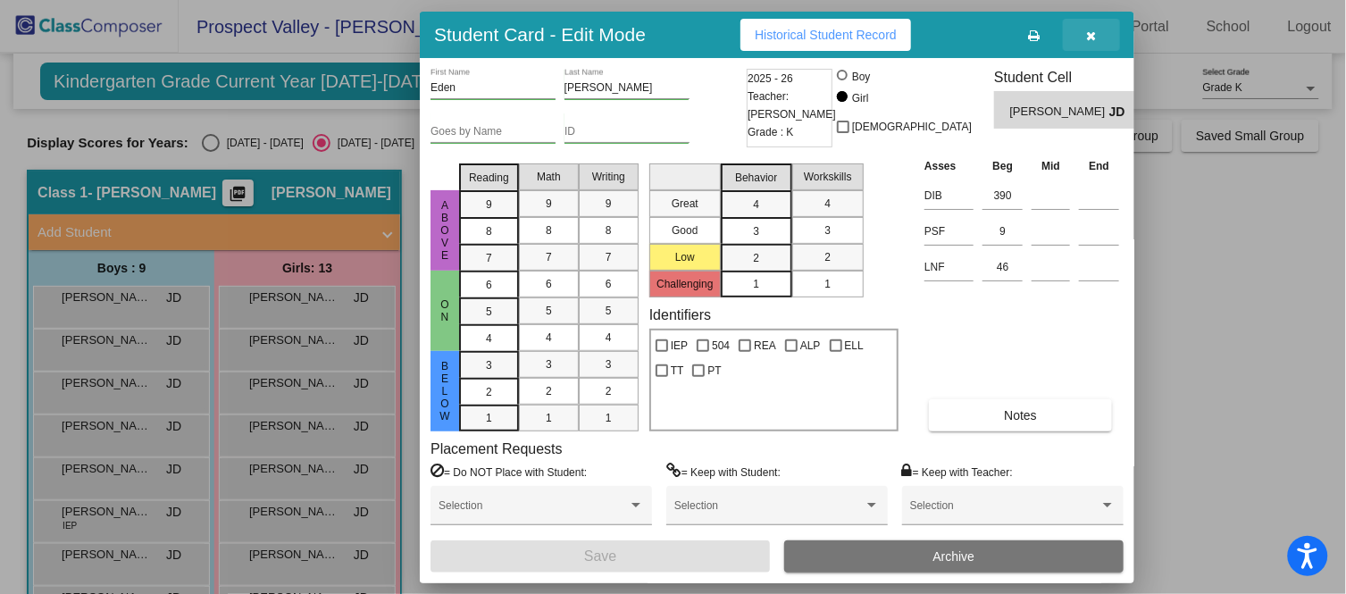
click at [1099, 29] on button "button" at bounding box center [1091, 35] width 57 height 32
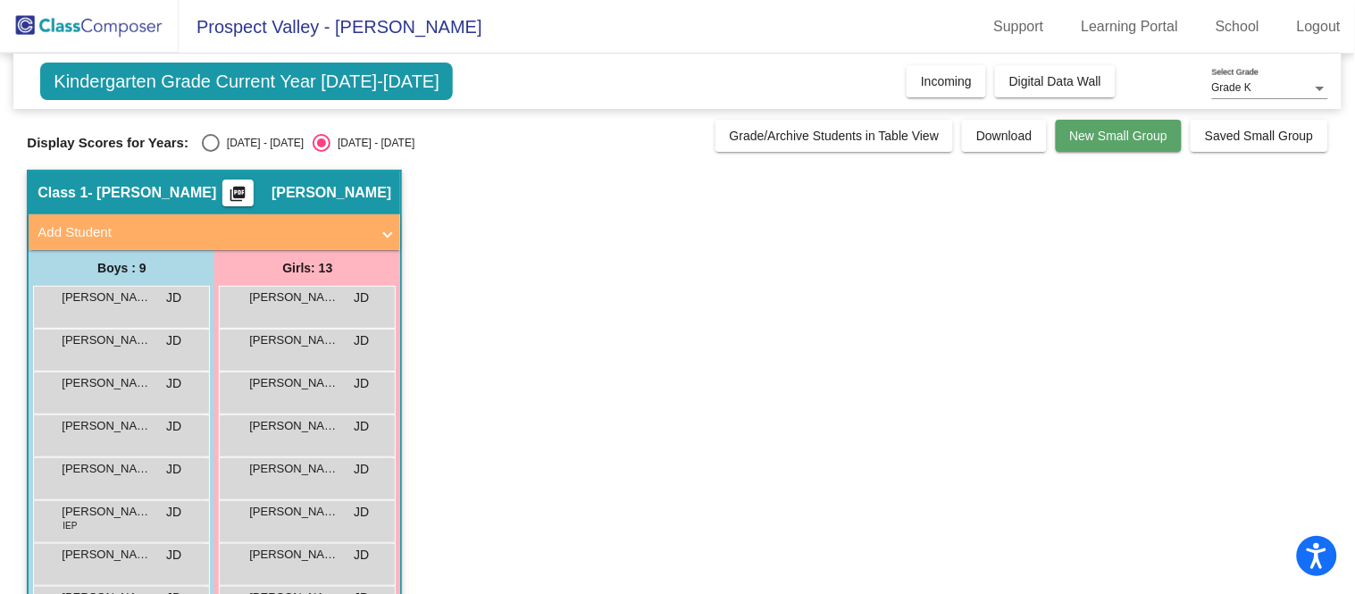
click at [1090, 132] on span "New Small Group" at bounding box center [1119, 136] width 98 height 14
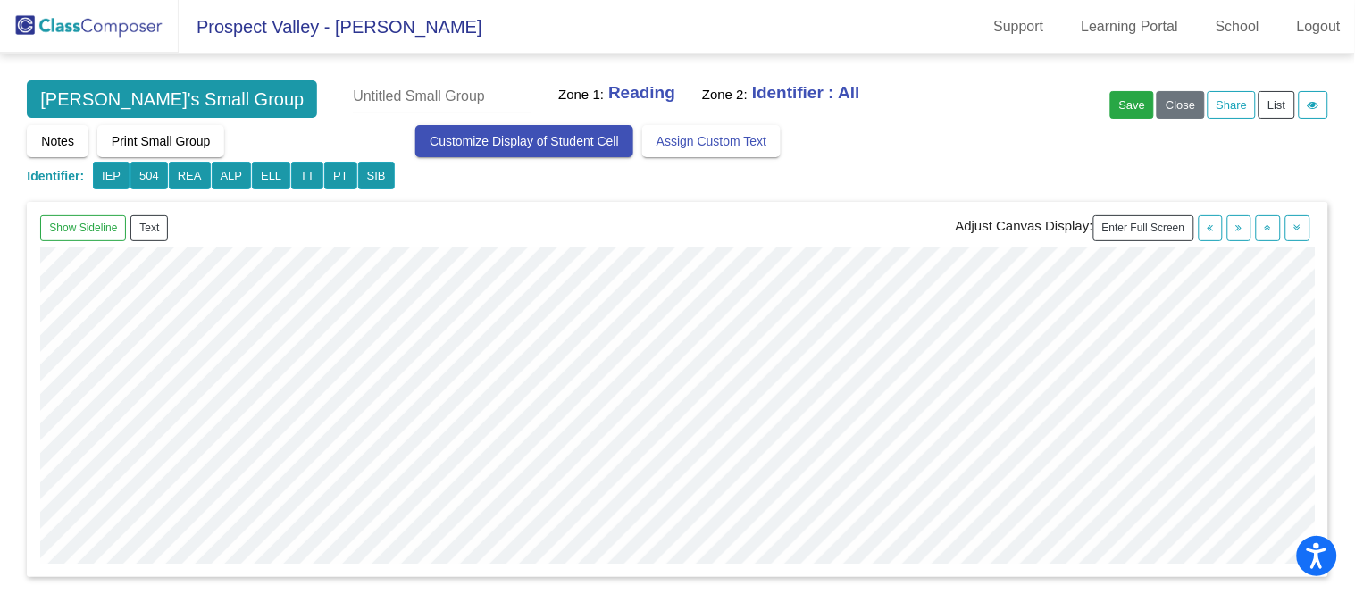
click at [569, 134] on span "Customize Display of Student Cell" at bounding box center [523, 141] width 189 height 14
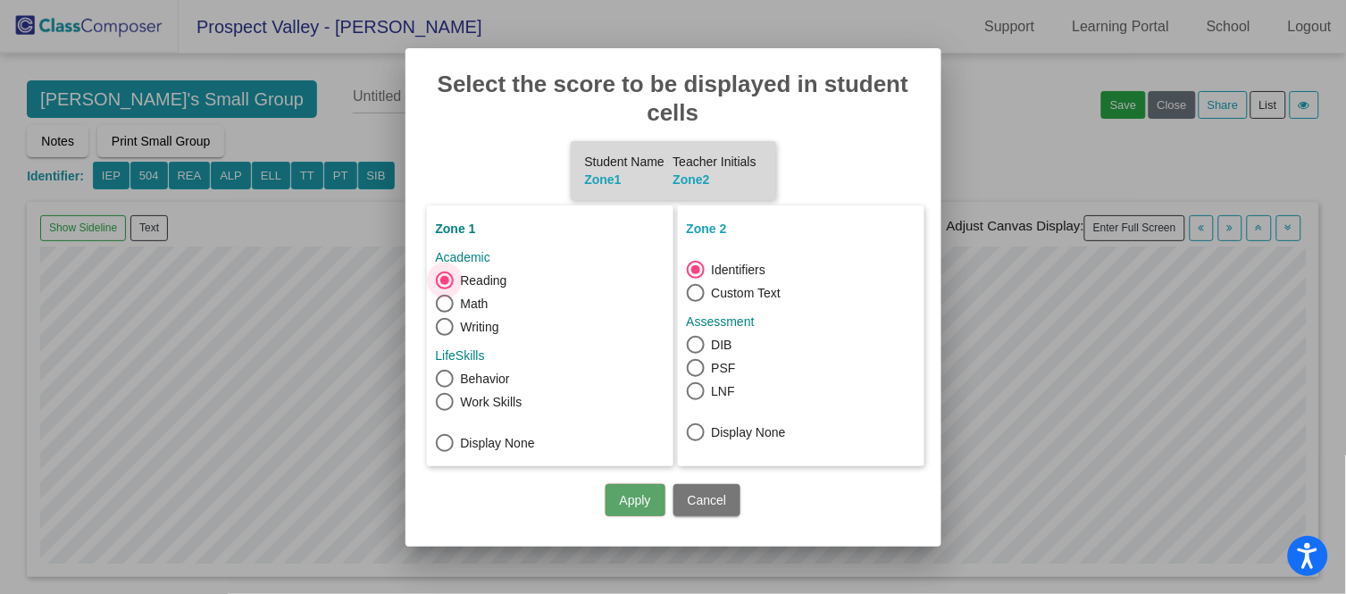
click at [694, 377] on mat-radio-button "PSF" at bounding box center [711, 370] width 49 height 23
radio input "false"
radio input "true"
click at [644, 503] on button "Apply" at bounding box center [635, 500] width 60 height 32
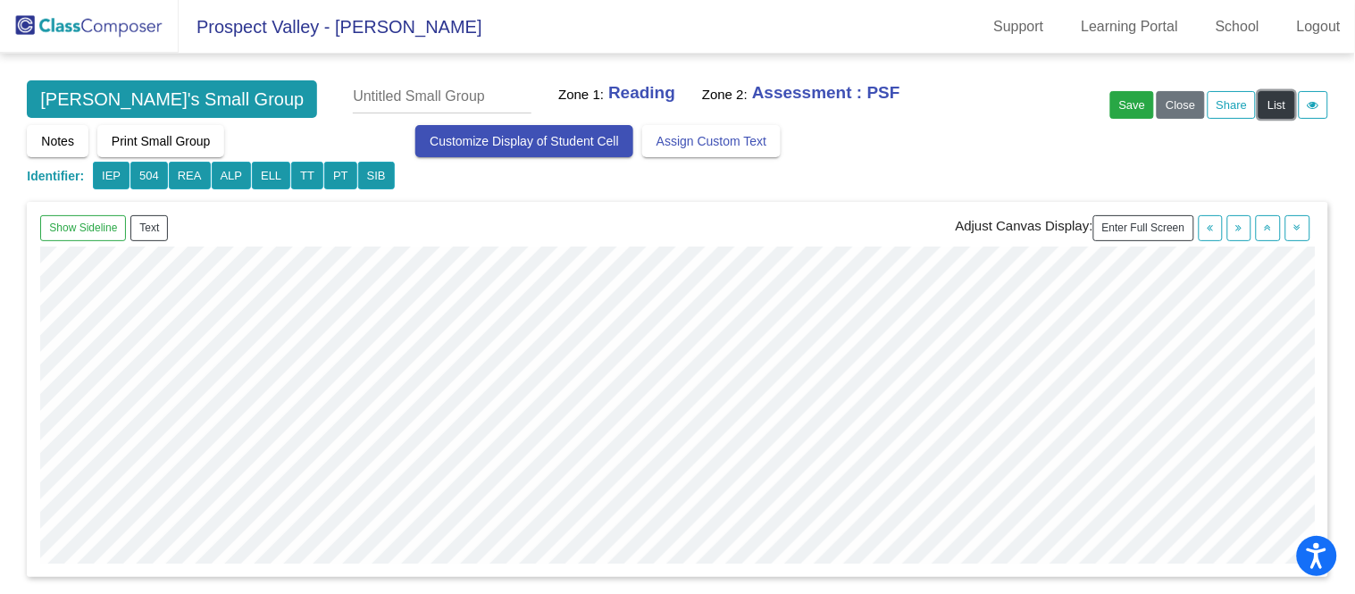
click at [1219, 102] on button "List" at bounding box center [1276, 105] width 36 height 28
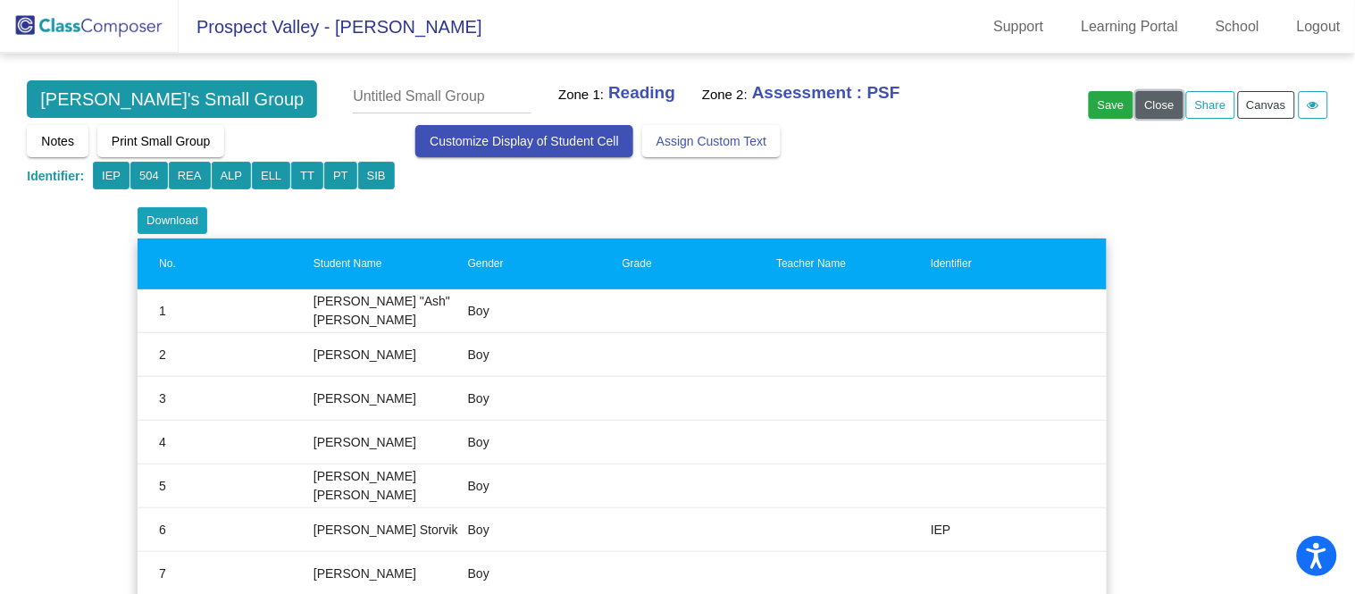
click at [1158, 104] on button "Close" at bounding box center [1159, 105] width 47 height 28
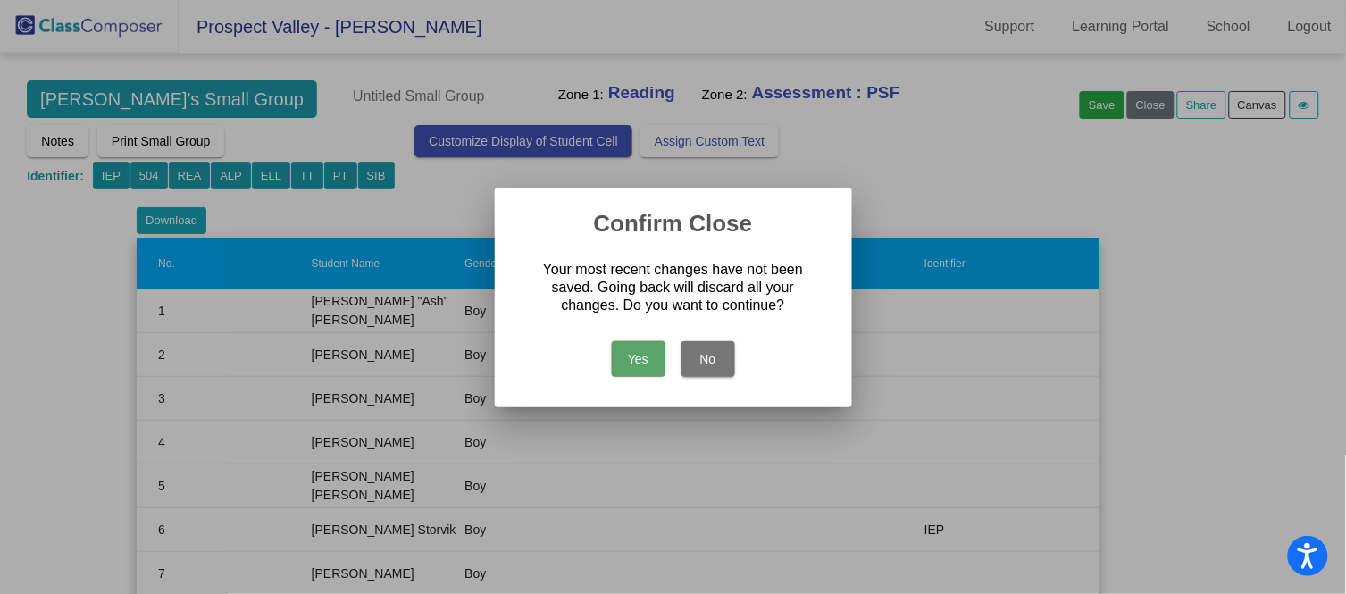
click at [630, 342] on button "Yes" at bounding box center [639, 359] width 54 height 36
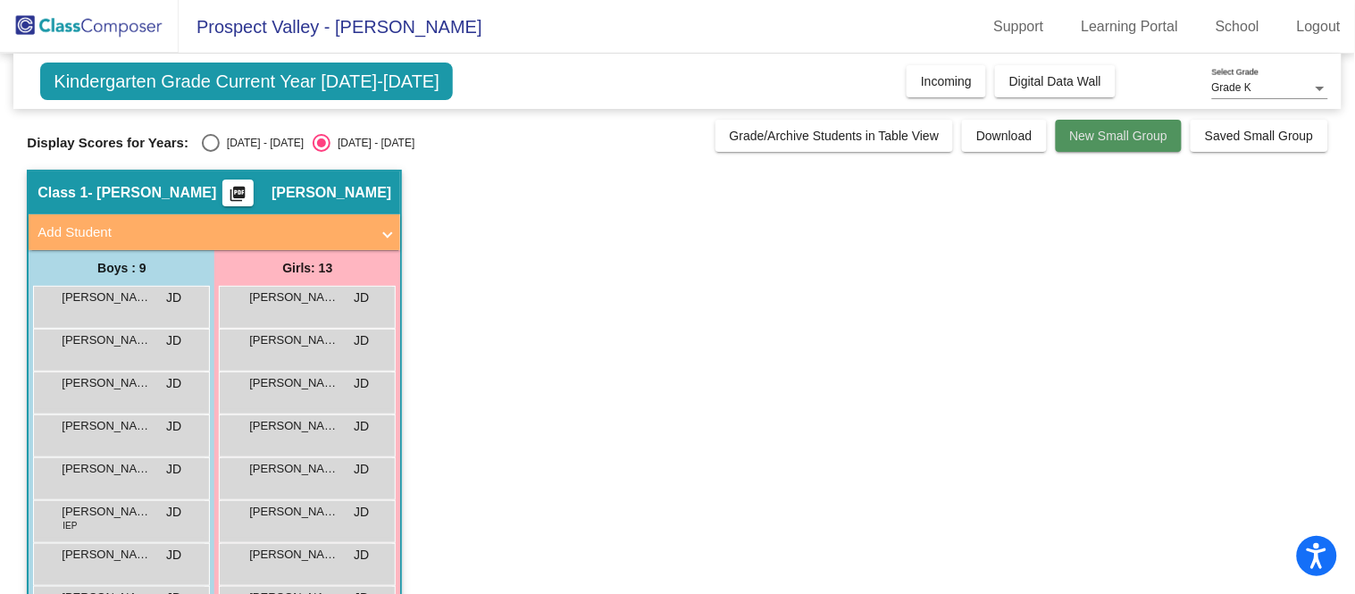
click at [1146, 140] on span "New Small Group" at bounding box center [1119, 136] width 98 height 14
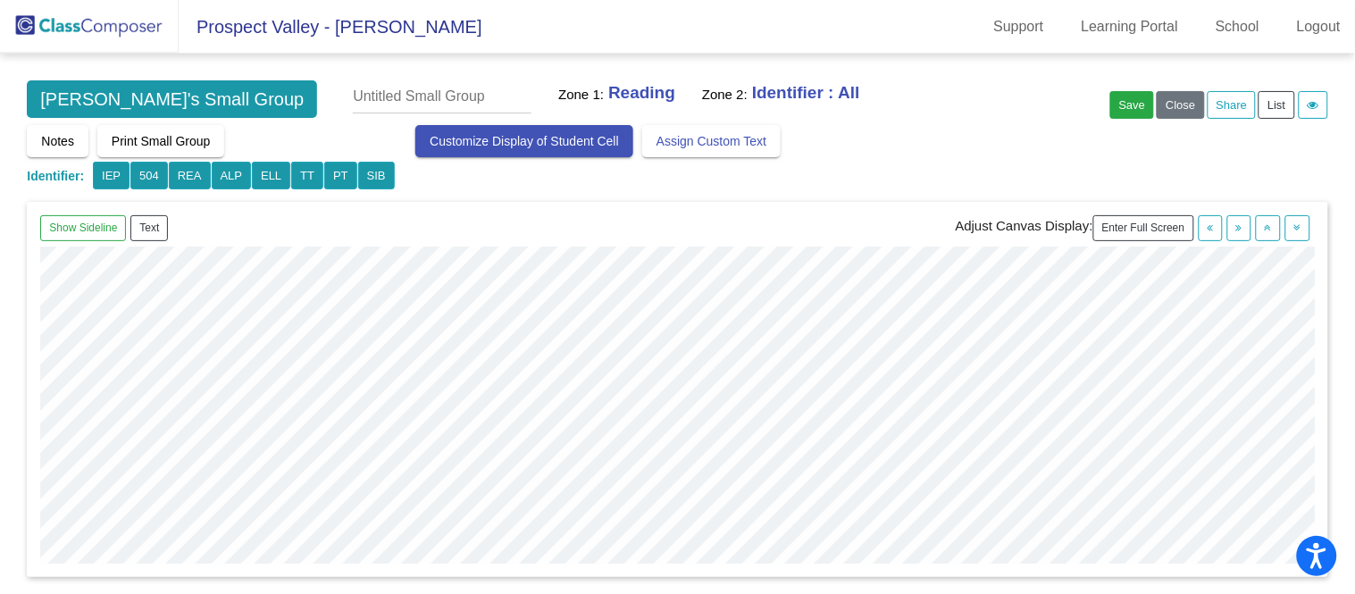
click at [600, 138] on span "Customize Display of Student Cell" at bounding box center [523, 141] width 189 height 14
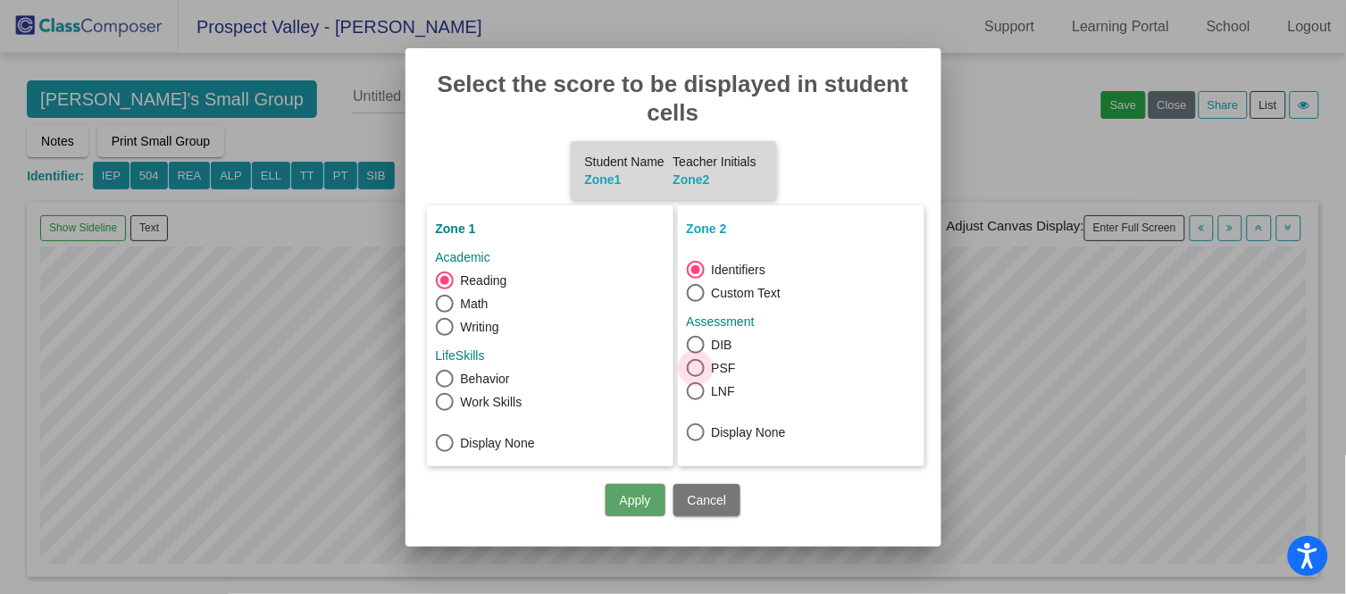
click at [699, 366] on div at bounding box center [696, 368] width 18 height 18
click at [696, 377] on input "PSF" at bounding box center [695, 377] width 1 height 1
radio input "false"
radio input "true"
click at [617, 493] on button "Apply" at bounding box center [635, 500] width 60 height 32
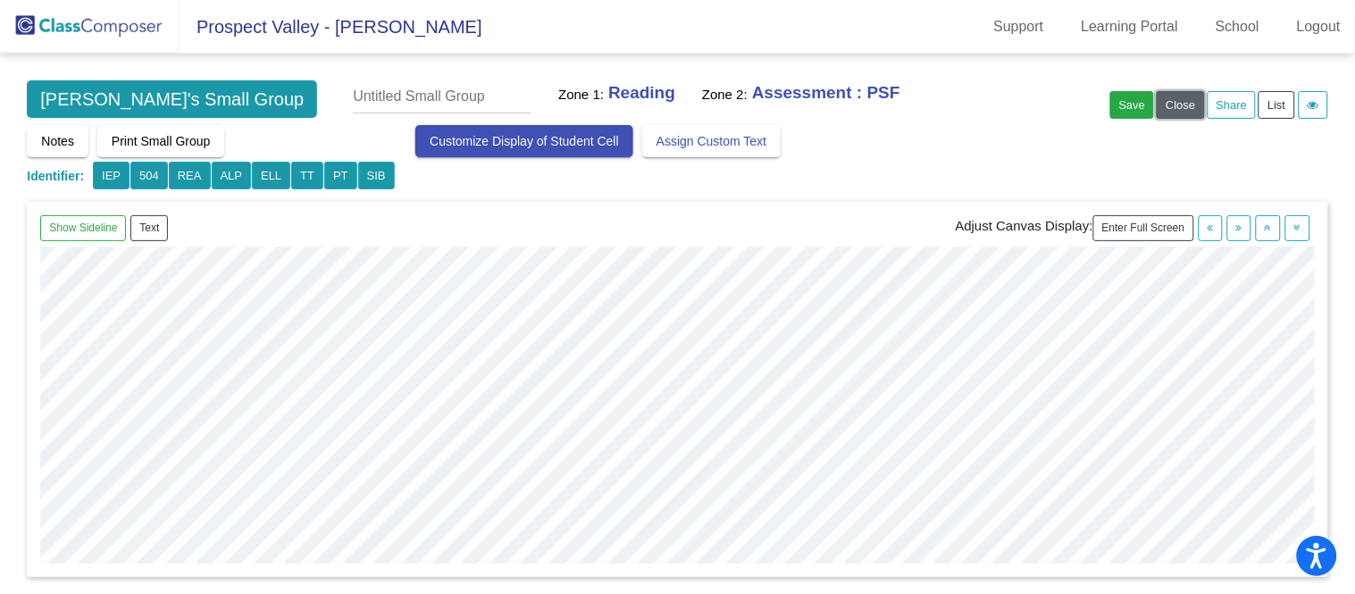
click at [1179, 109] on button "Close" at bounding box center [1179, 105] width 47 height 28
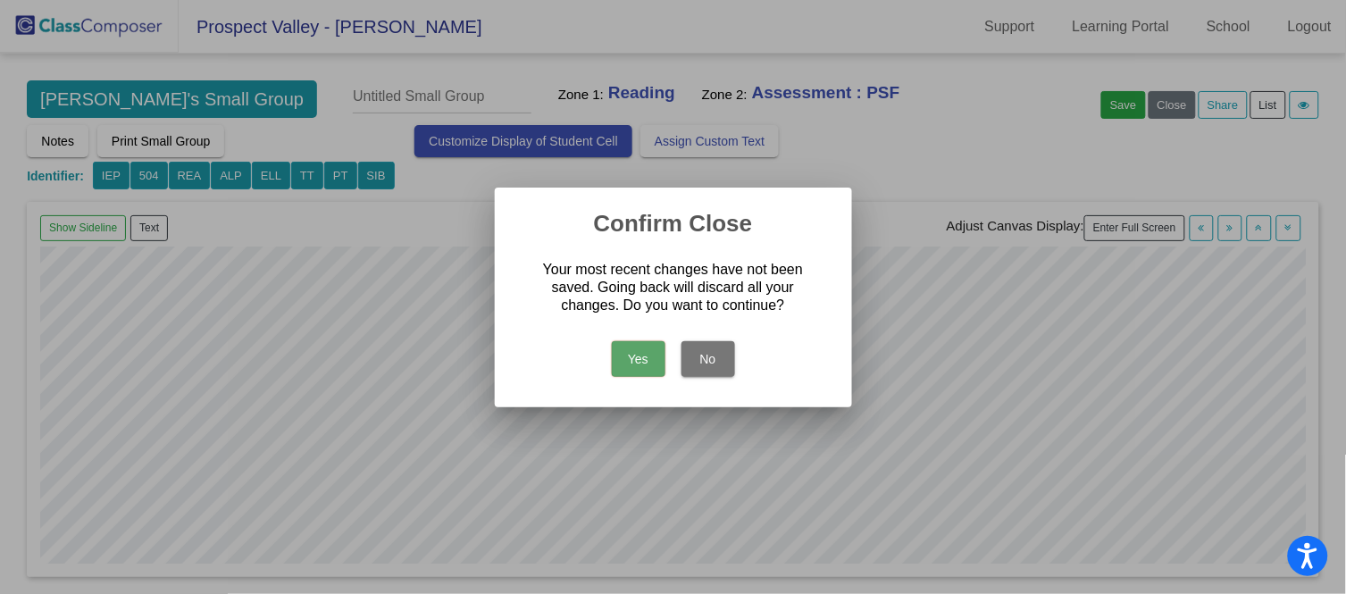
click at [634, 346] on button "Yes" at bounding box center [639, 359] width 54 height 36
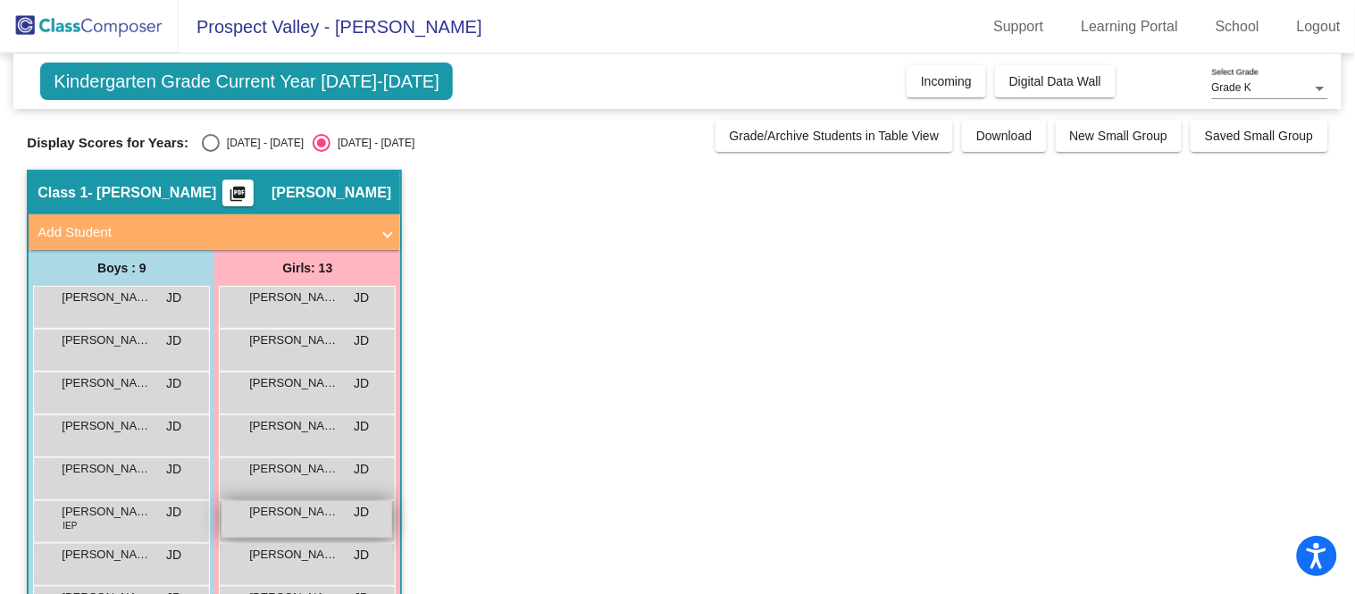
click at [310, 511] on span "[PERSON_NAME]" at bounding box center [293, 512] width 89 height 18
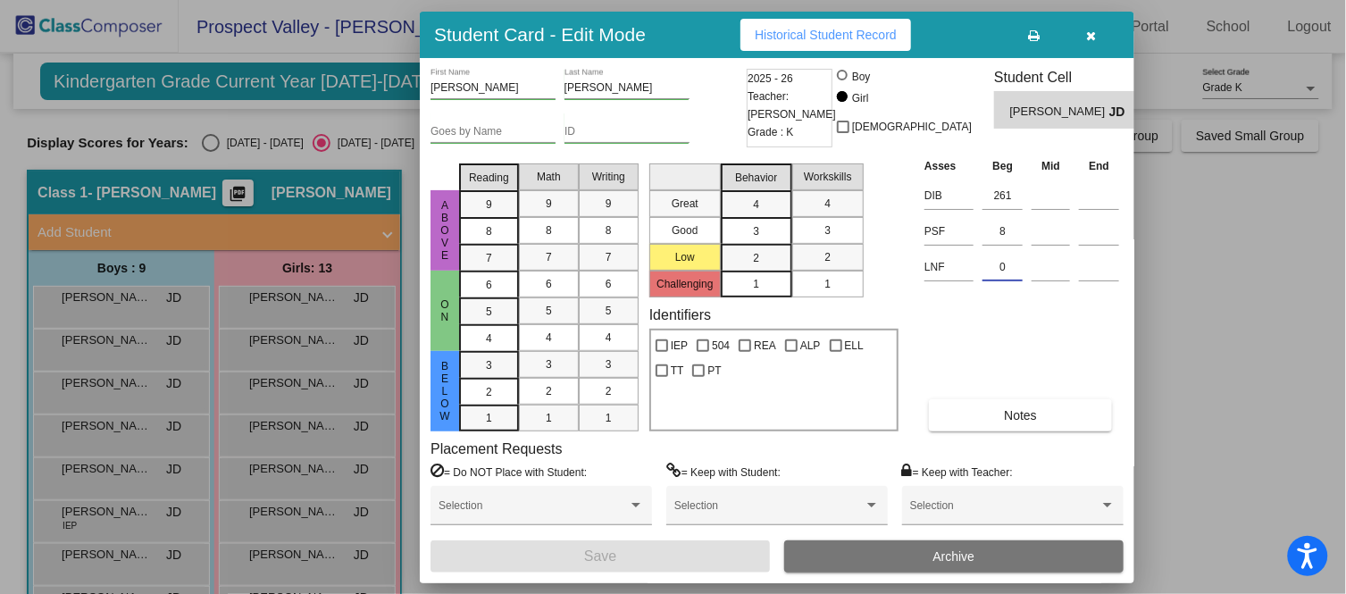
drag, startPoint x: 1009, startPoint y: 268, endPoint x: 997, endPoint y: 268, distance: 12.5
click at [997, 268] on input "0" at bounding box center [1002, 267] width 40 height 27
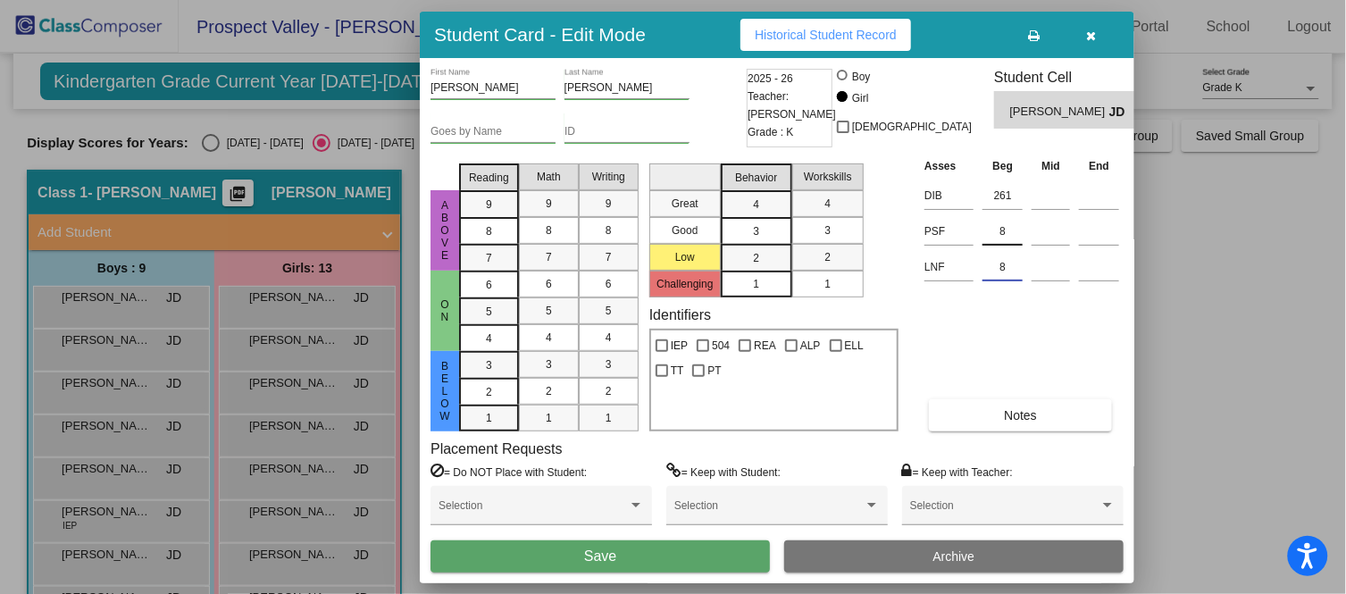
type input "8"
click at [1001, 238] on input "8" at bounding box center [1002, 231] width 40 height 27
type input "0"
click at [637, 534] on button "Save" at bounding box center [599, 556] width 339 height 32
